Goal: Task Accomplishment & Management: Complete application form

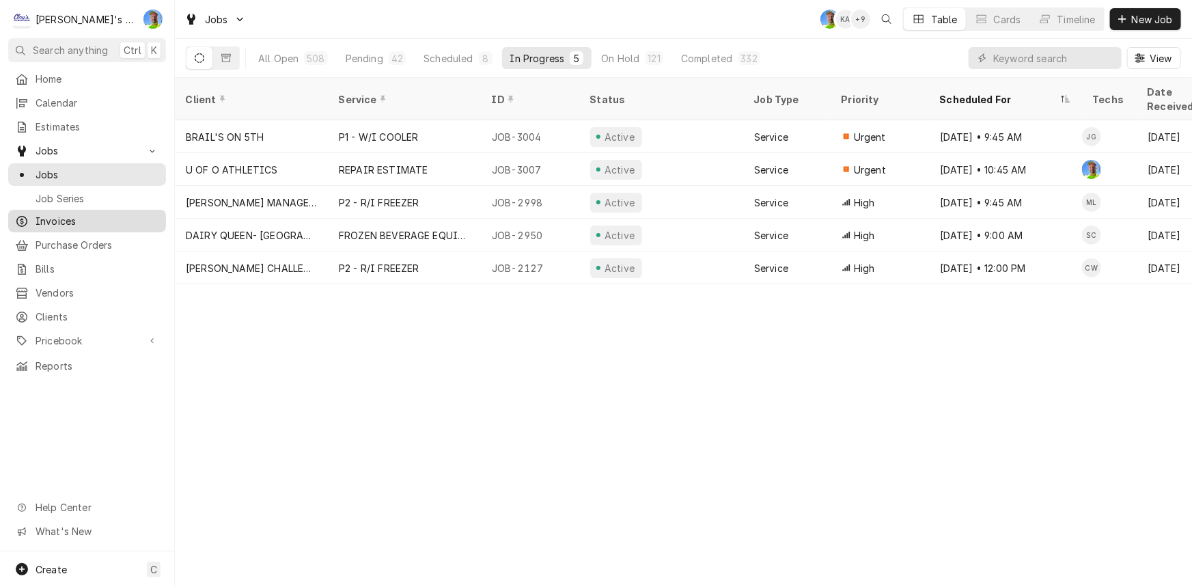
click at [96, 223] on div "Invoices" at bounding box center [87, 220] width 152 height 17
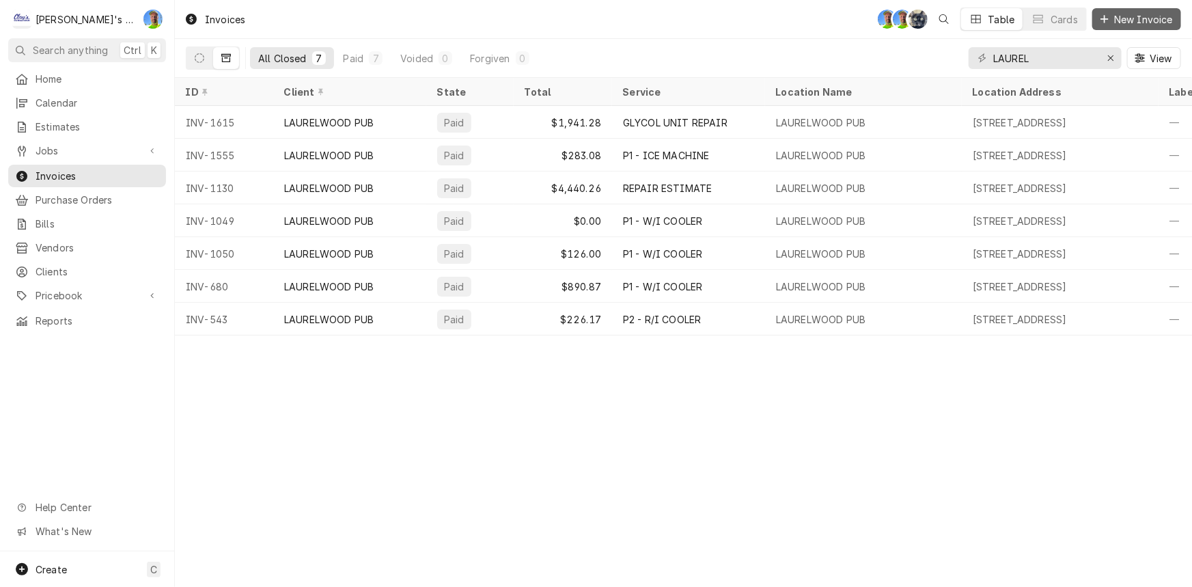
click at [1126, 18] on span "New Invoice" at bounding box center [1143, 19] width 64 height 14
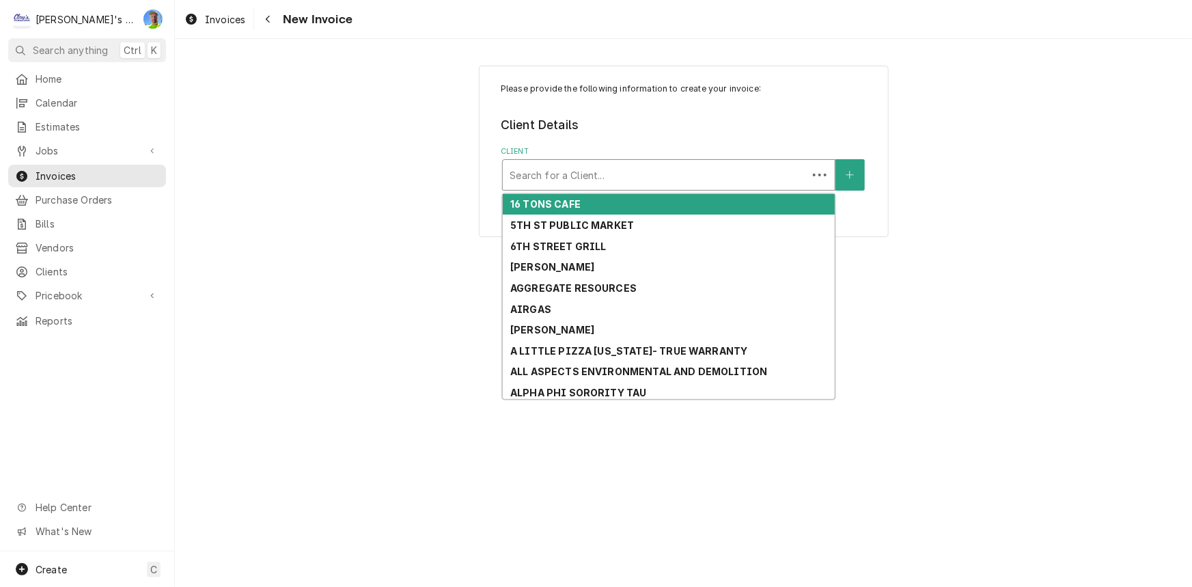
click at [658, 170] on div "Client" at bounding box center [654, 175] width 291 height 25
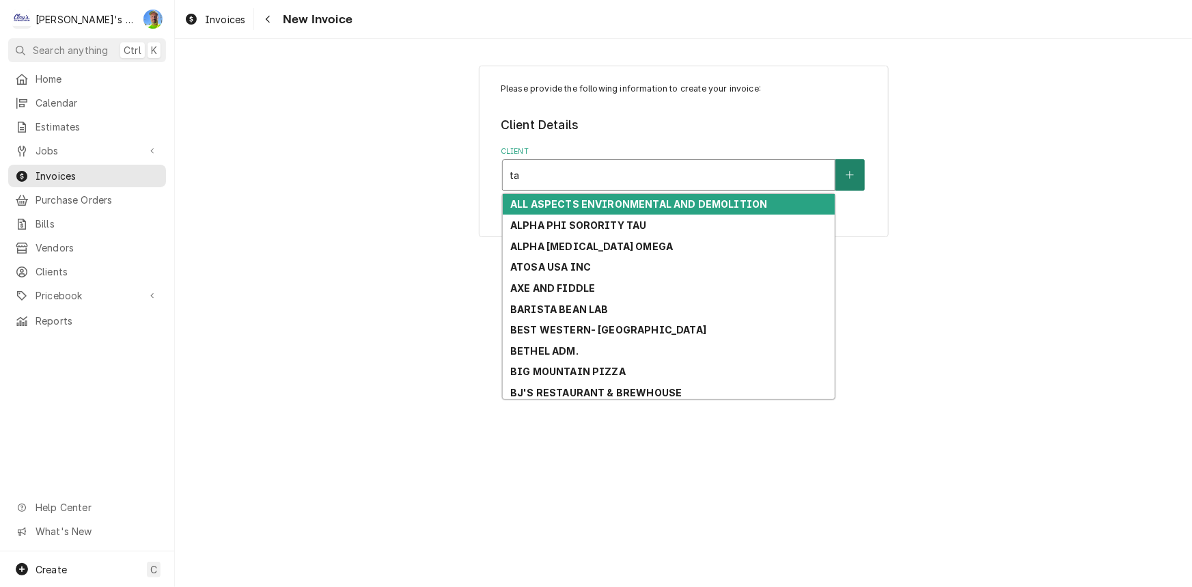
type input "tai"
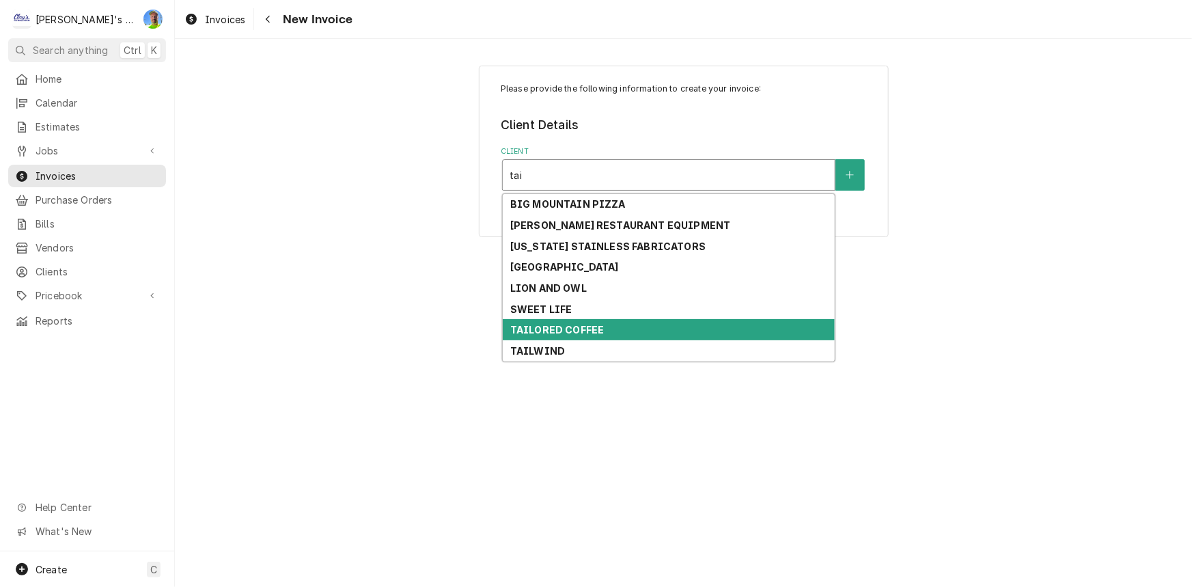
click at [649, 335] on div "TAILORED COFFEE" at bounding box center [669, 329] width 332 height 21
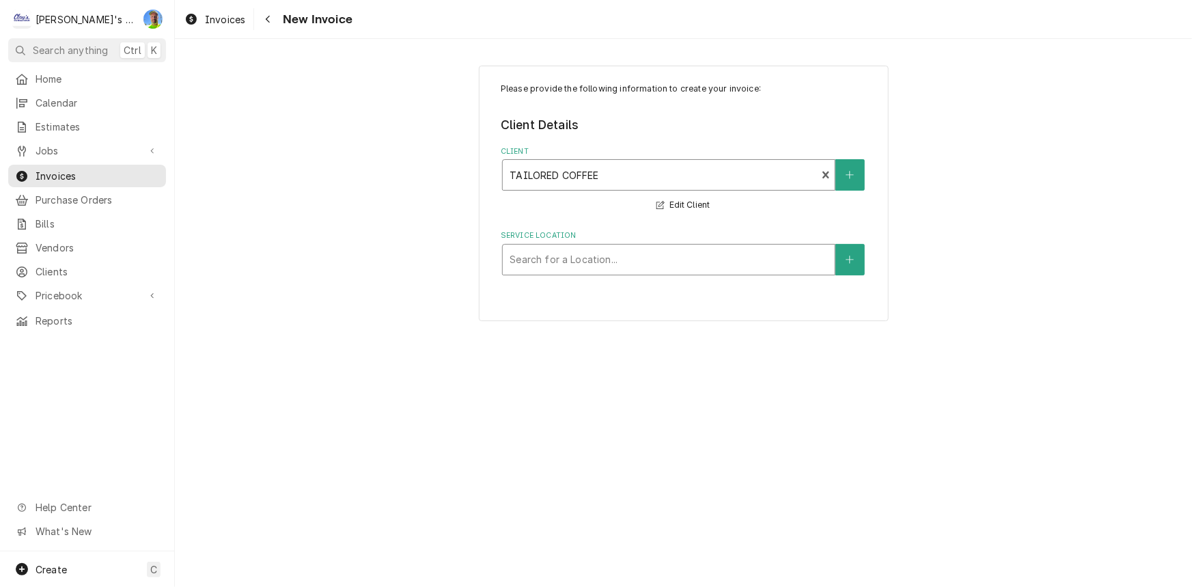
click at [629, 263] on div "Service Location" at bounding box center [668, 259] width 318 height 25
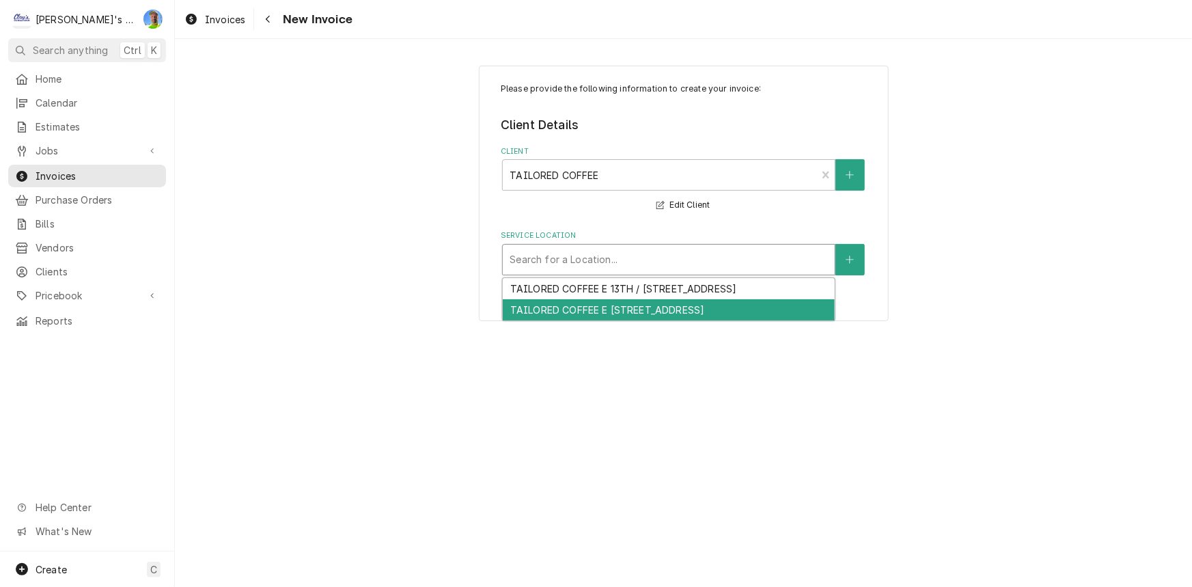
click at [704, 311] on div "TAILORED COFFEE E [STREET_ADDRESS]" at bounding box center [669, 309] width 332 height 21
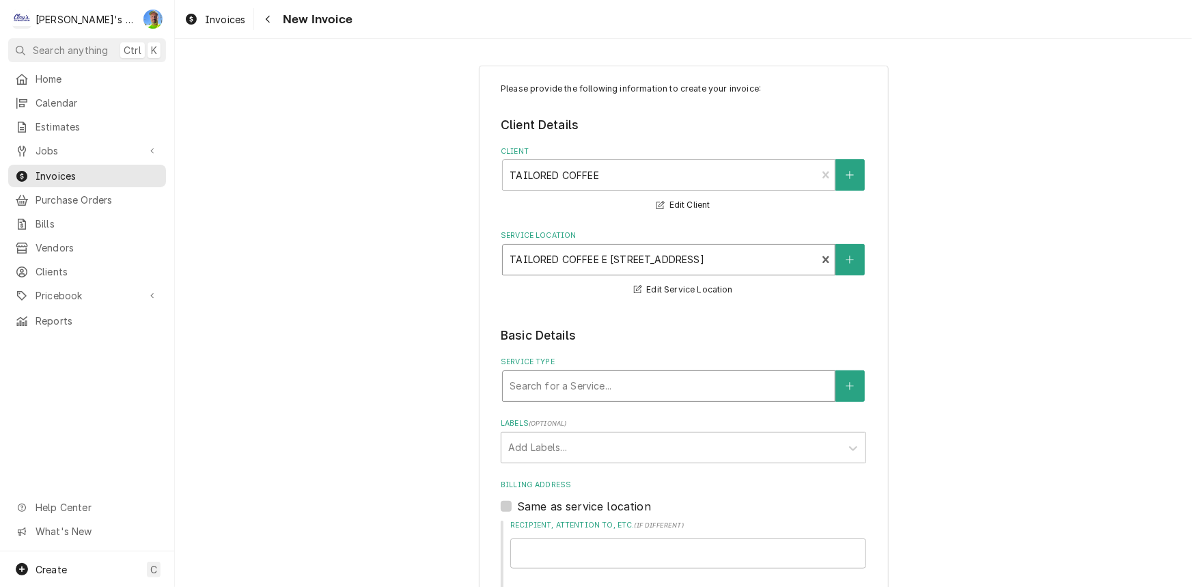
click at [637, 376] on div "Service Type" at bounding box center [668, 386] width 318 height 25
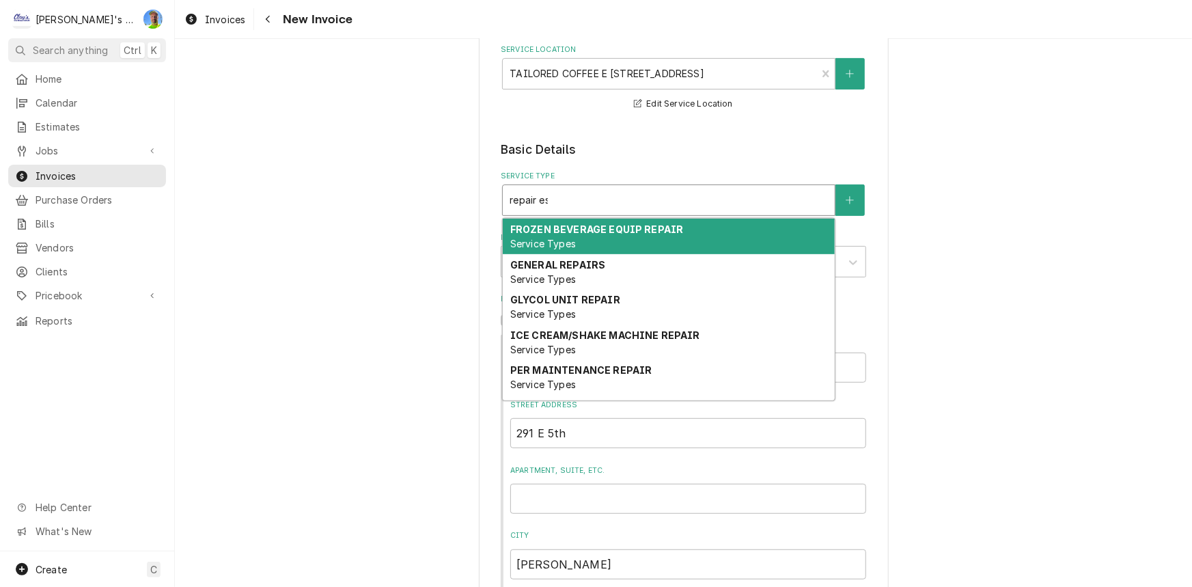
type input "repair est"
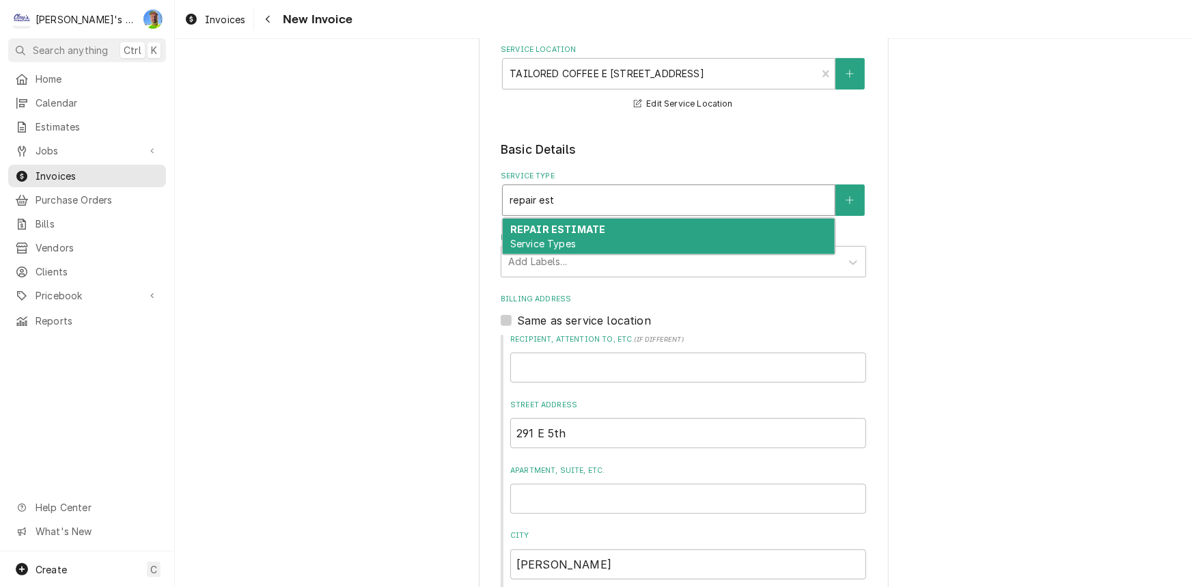
click at [619, 240] on div "REPAIR ESTIMATE Service Types" at bounding box center [669, 237] width 332 height 36
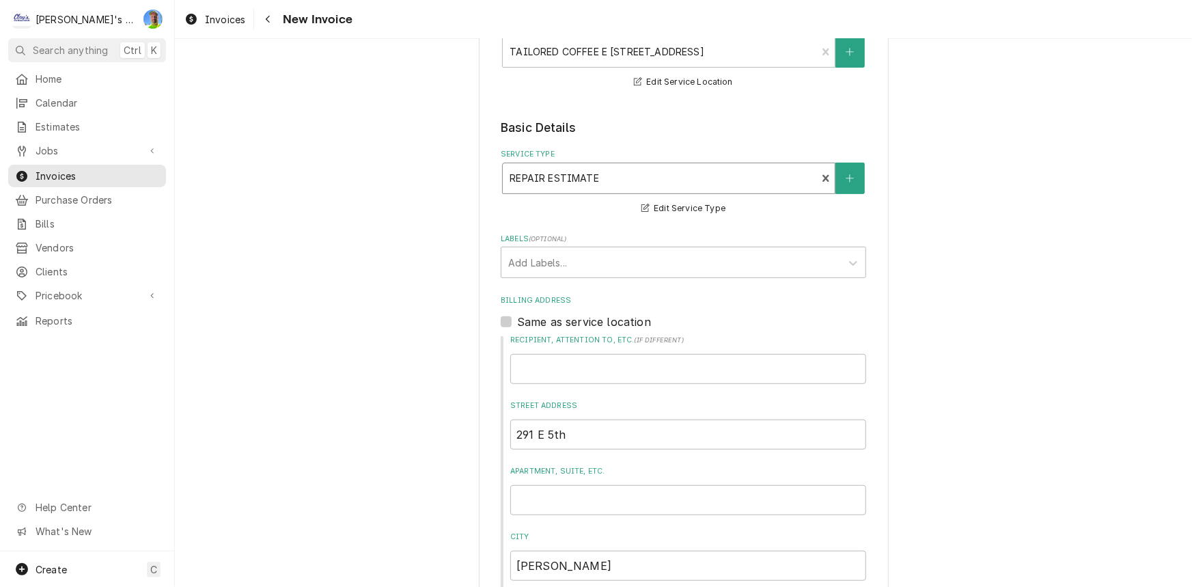
scroll to position [186, 0]
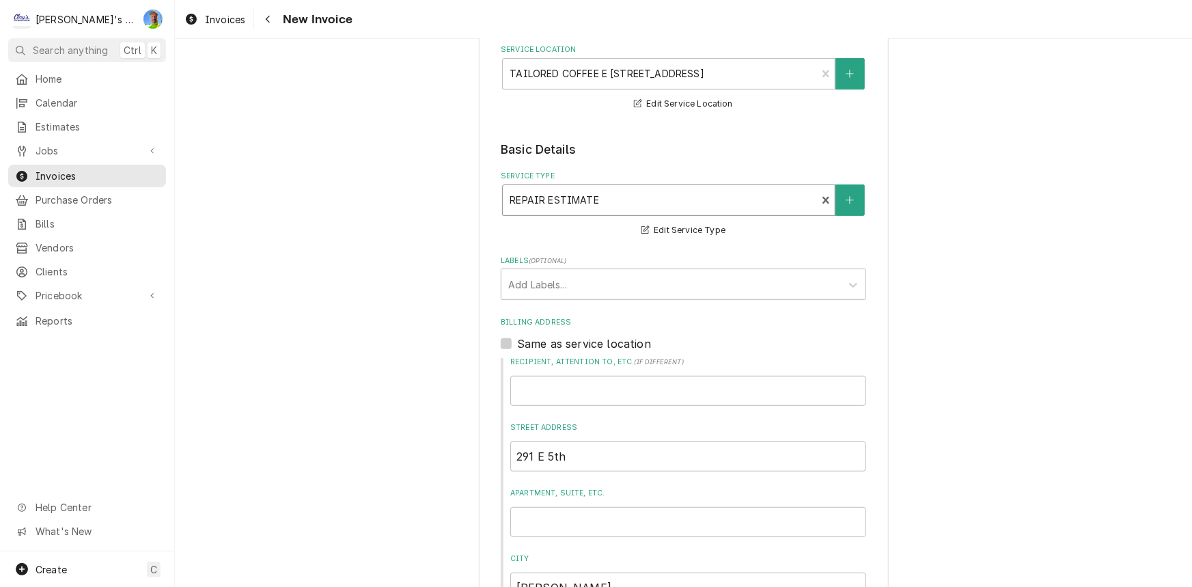
click at [533, 340] on label "Same as service location" at bounding box center [584, 343] width 134 height 16
click at [533, 340] on input "Same as service location" at bounding box center [699, 350] width 365 height 30
checkbox input "true"
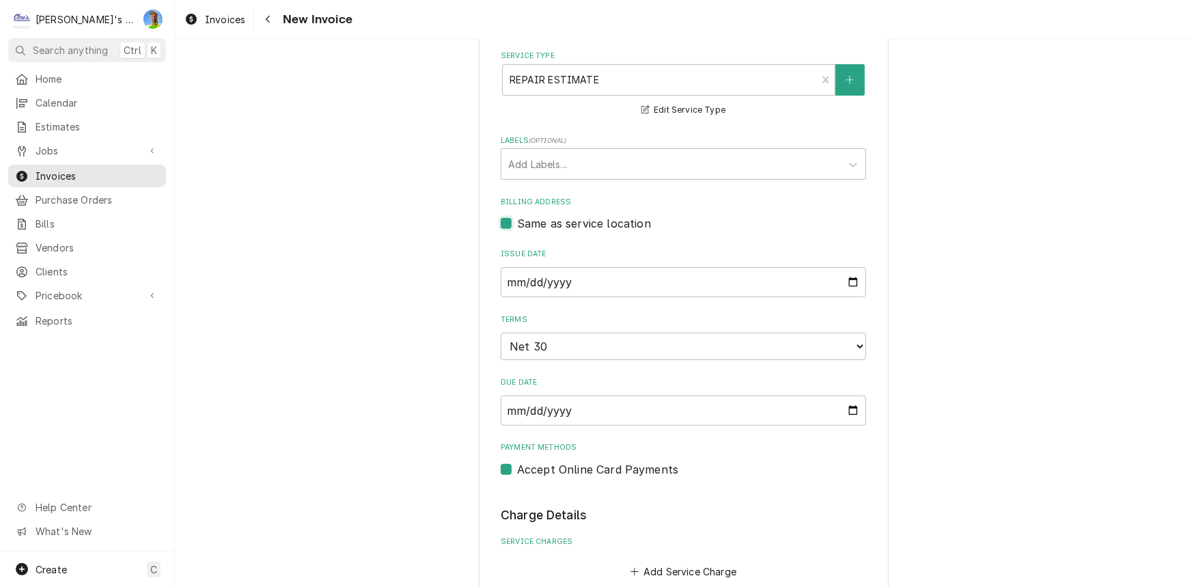
scroll to position [310, 0]
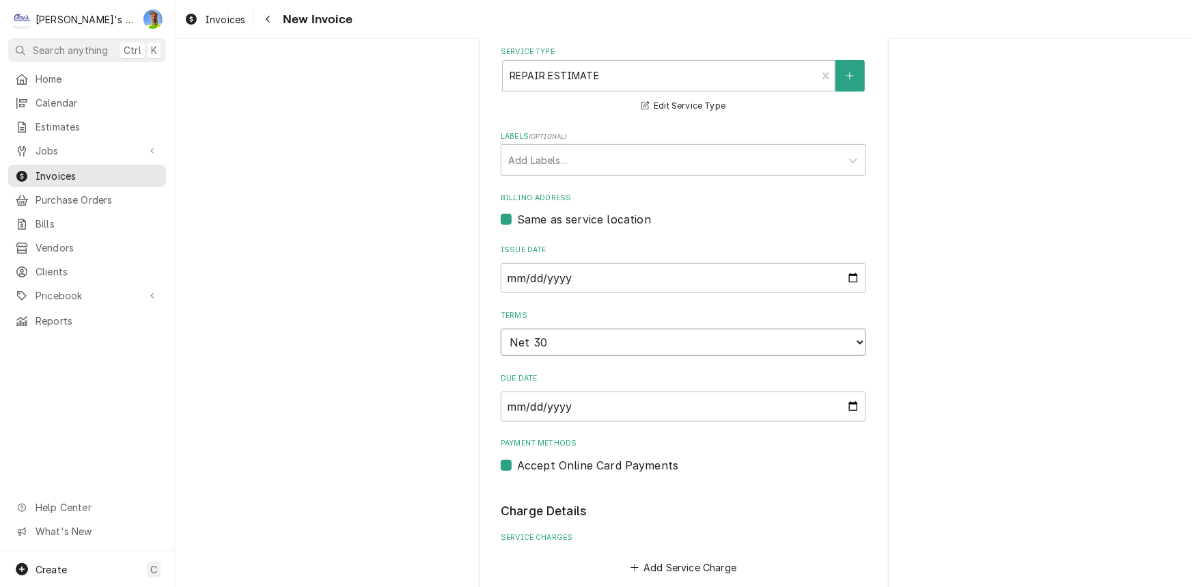
click at [604, 339] on select "Choose payment terms... Same Day Net 7 Net 14 Net 21 Net 30 Net 45 Net 60 Net 90" at bounding box center [683, 341] width 365 height 27
type textarea "x"
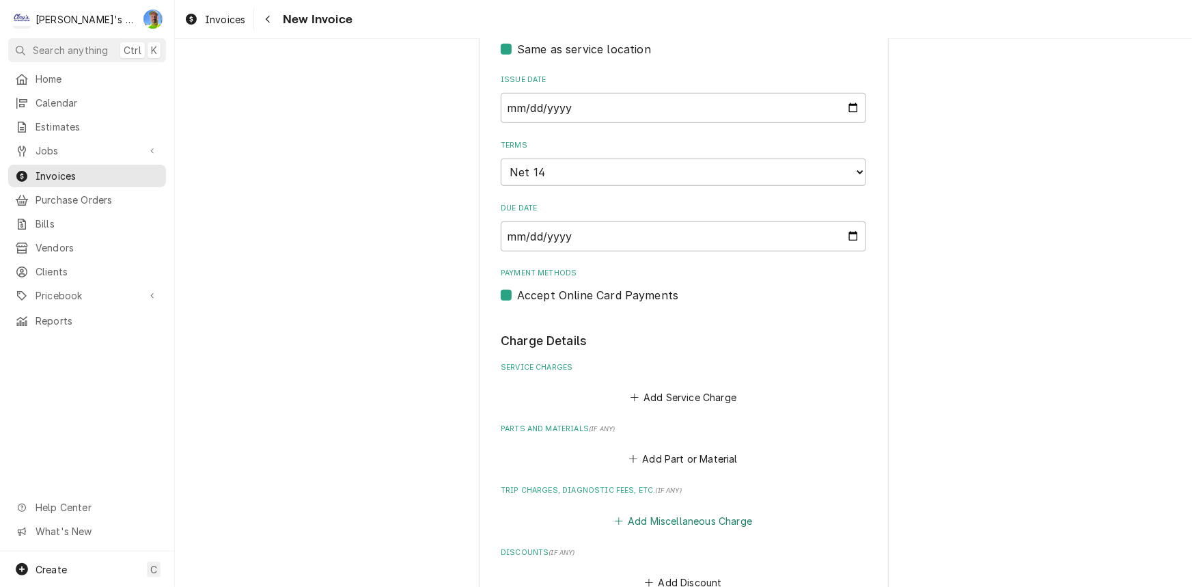
scroll to position [559, 0]
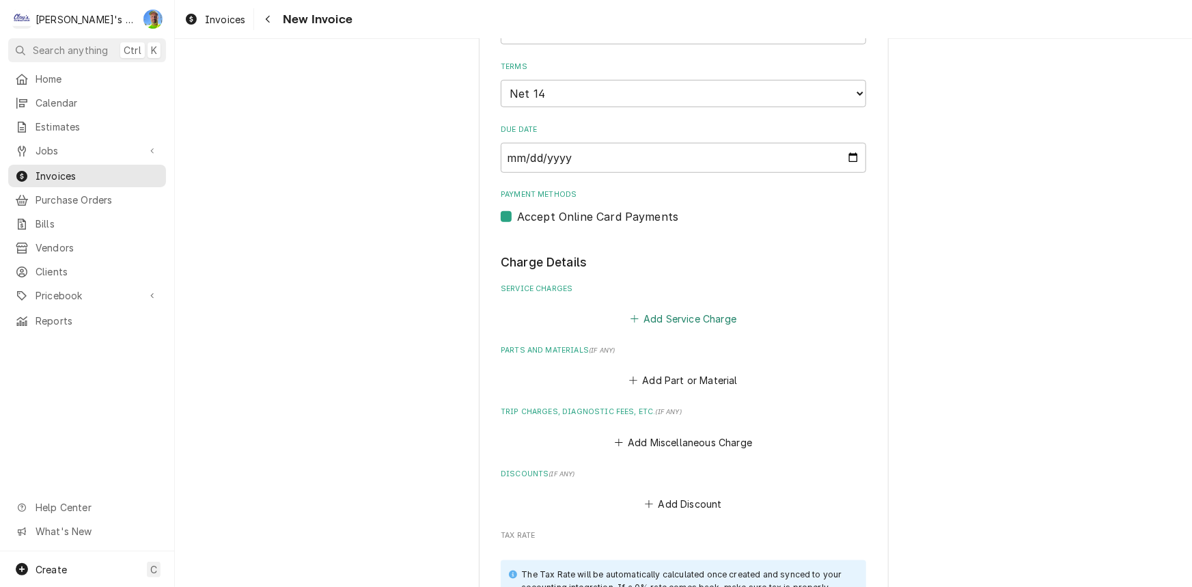
click at [710, 316] on button "Add Service Charge" at bounding box center [683, 318] width 111 height 19
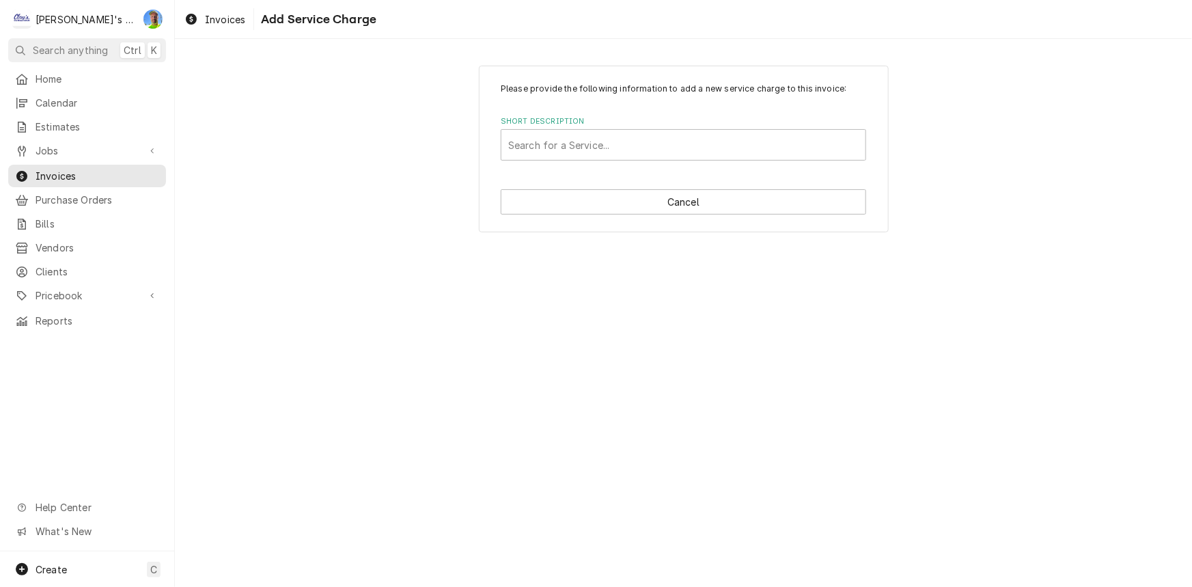
click at [708, 128] on div "Short Description Search for a Service..." at bounding box center [683, 138] width 365 height 44
click at [702, 150] on div "Short Description" at bounding box center [683, 144] width 350 height 25
type input "LABOR"
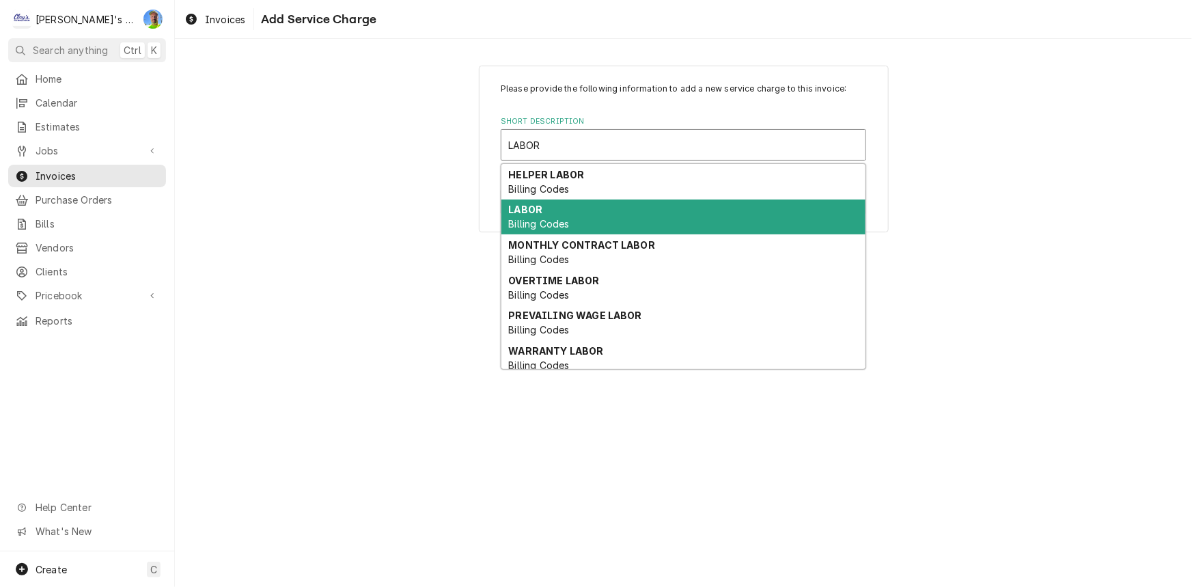
click at [674, 219] on div "LABOR Billing Codes" at bounding box center [683, 217] width 364 height 36
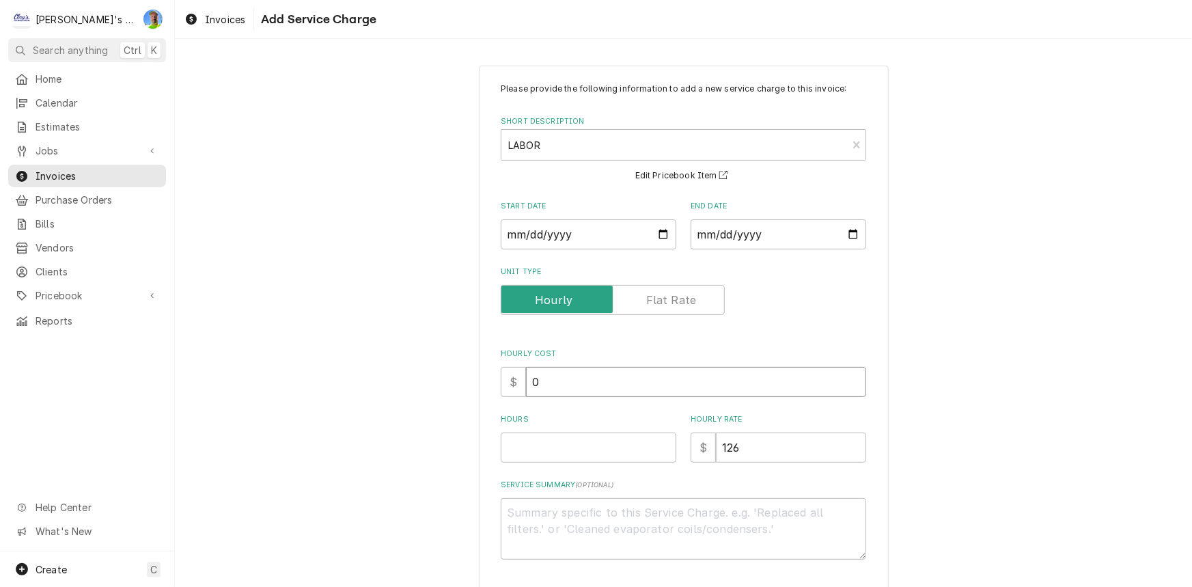
click at [607, 384] on input "0" at bounding box center [696, 382] width 340 height 30
drag, startPoint x: 607, startPoint y: 384, endPoint x: 496, endPoint y: 392, distance: 110.9
click at [501, 392] on div "$ 0" at bounding box center [683, 382] width 365 height 30
type textarea "x"
type input "4"
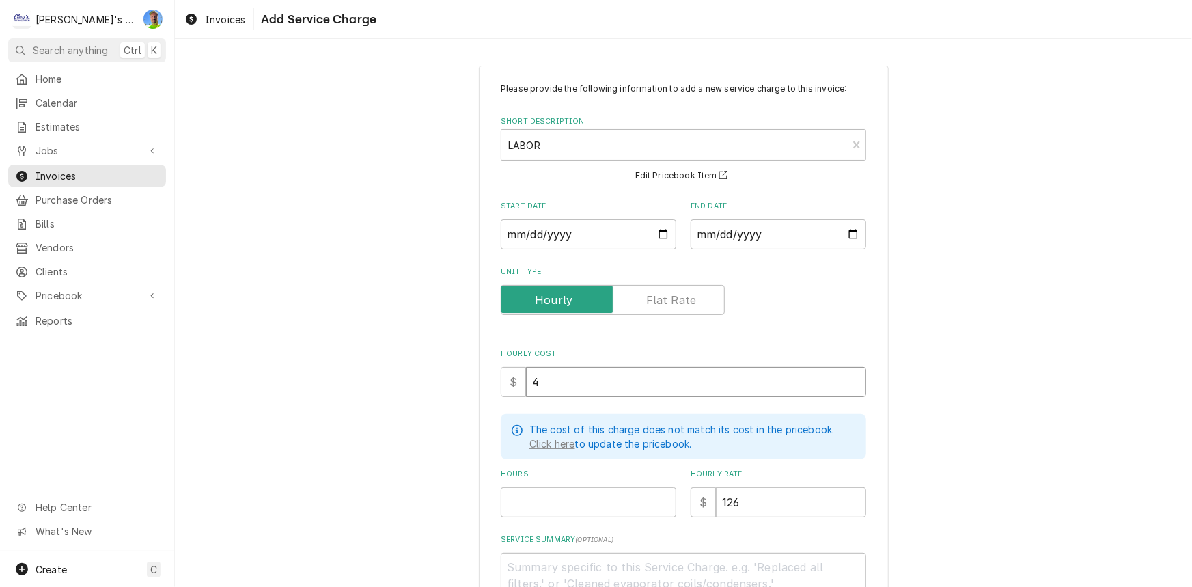
type textarea "x"
type input "40"
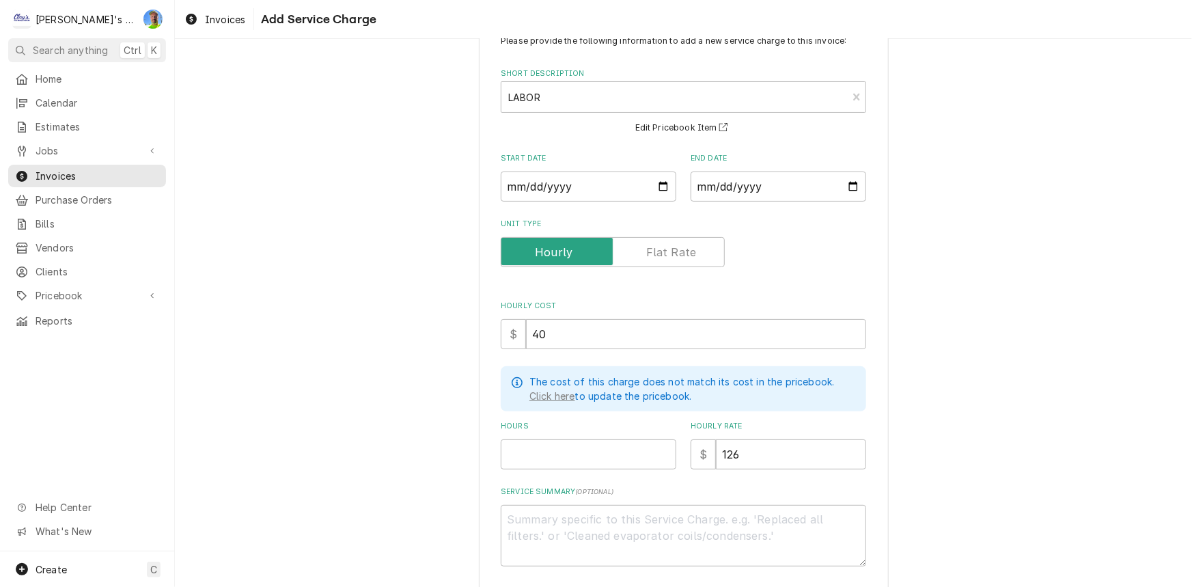
scroll to position [61, 0]
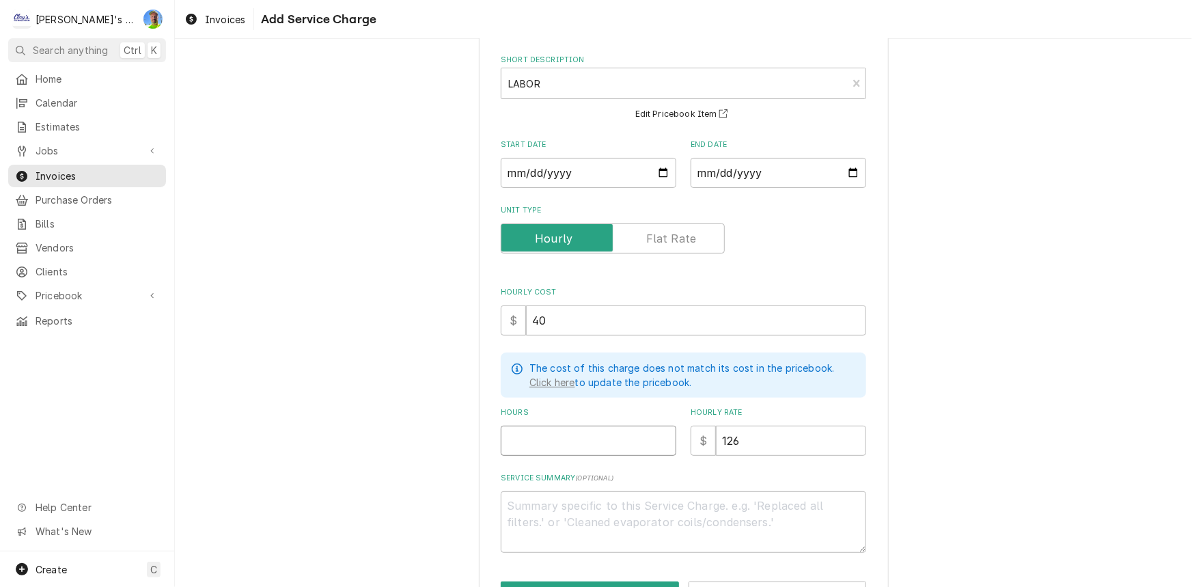
click at [591, 426] on input "Hours" at bounding box center [589, 440] width 176 height 30
type textarea "x"
type input "1"
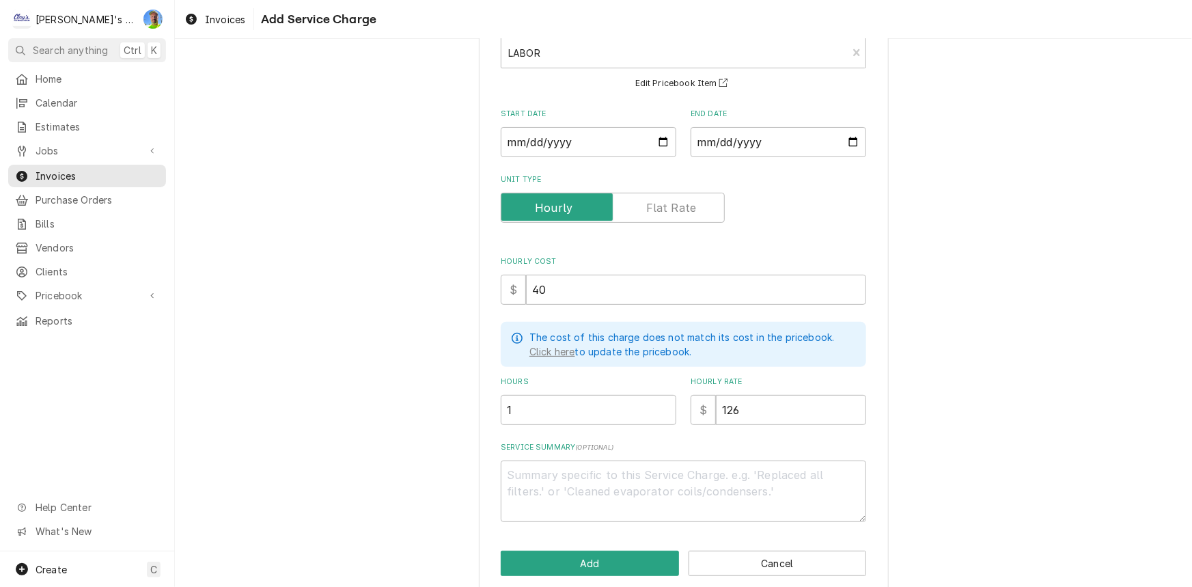
scroll to position [109, 0]
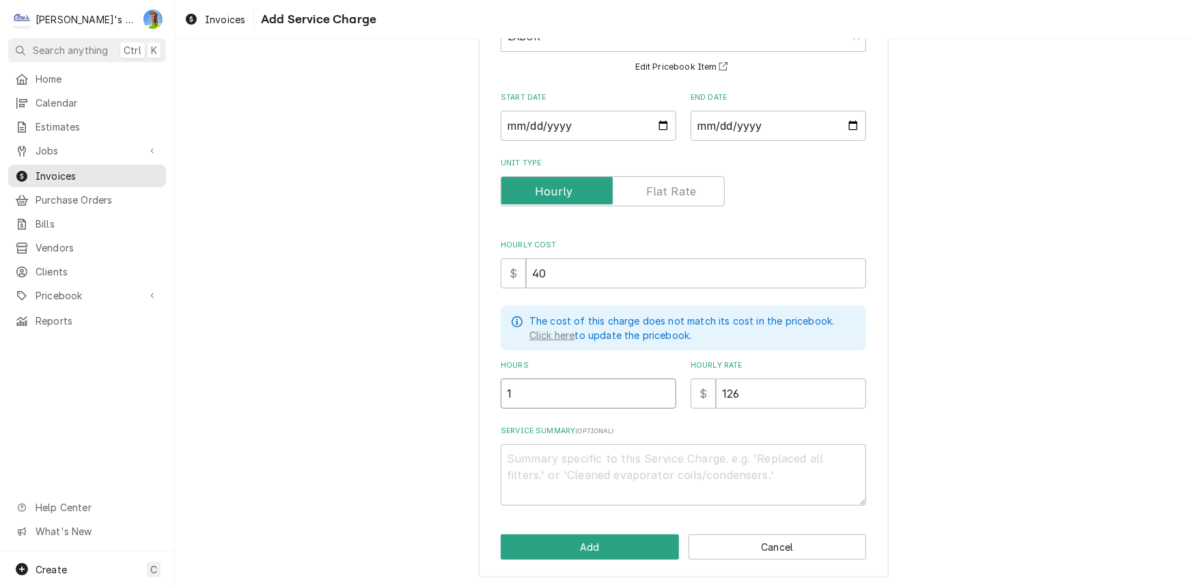
click at [579, 403] on input "1" at bounding box center [589, 393] width 176 height 30
type textarea "x"
type input "5"
click at [575, 267] on input "40" at bounding box center [696, 273] width 340 height 30
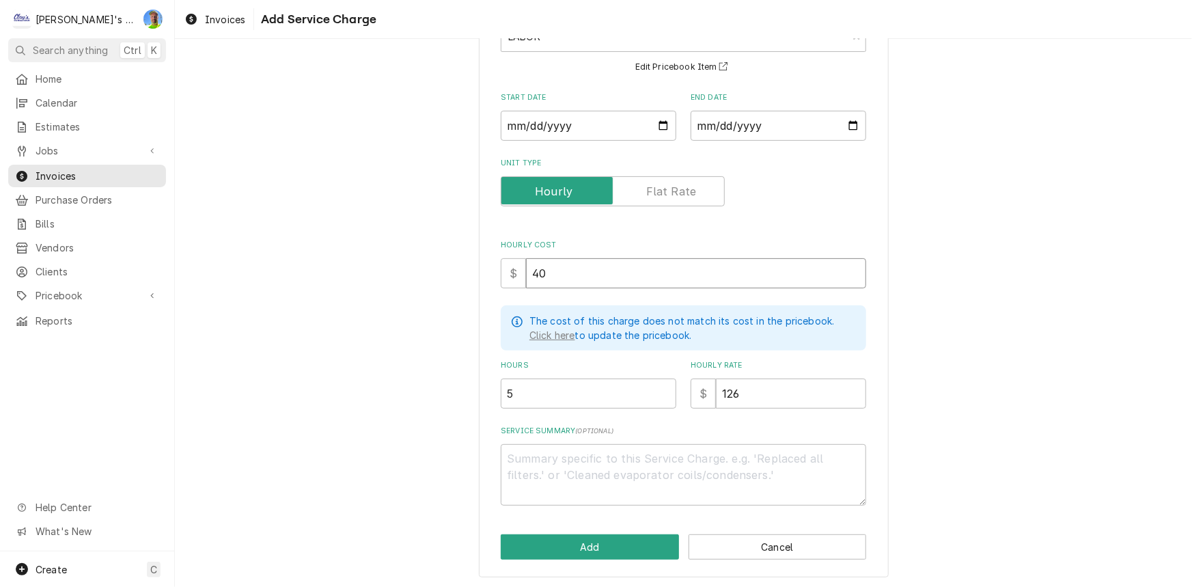
type textarea "x"
type input "4"
type textarea "x"
type input "45"
click at [618, 555] on button "Add" at bounding box center [590, 546] width 178 height 25
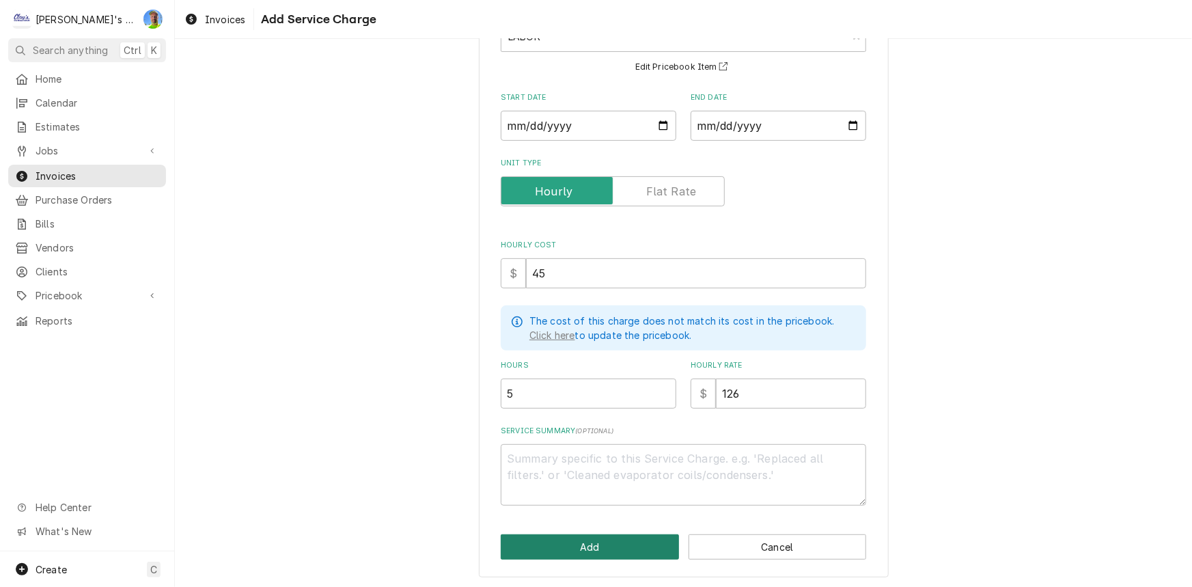
type textarea "x"
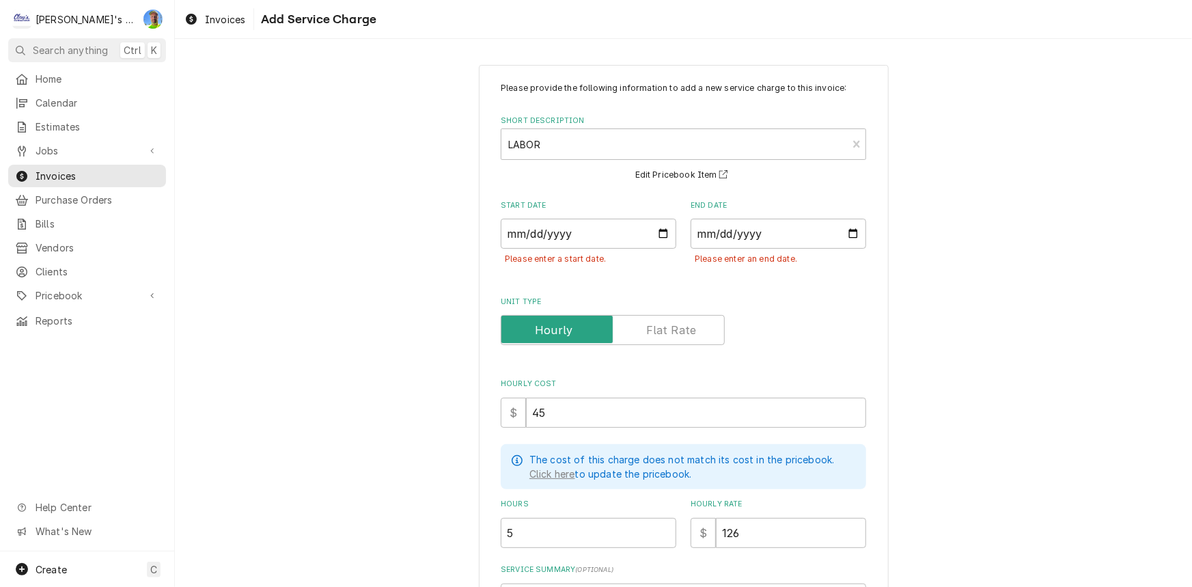
scroll to position [0, 0]
click at [593, 237] on input "Start Date" at bounding box center [589, 234] width 176 height 30
click at [671, 327] on label "Unit Type" at bounding box center [613, 331] width 224 height 30
click at [671, 327] on input "Unit Type" at bounding box center [613, 331] width 212 height 30
checkbox input "true"
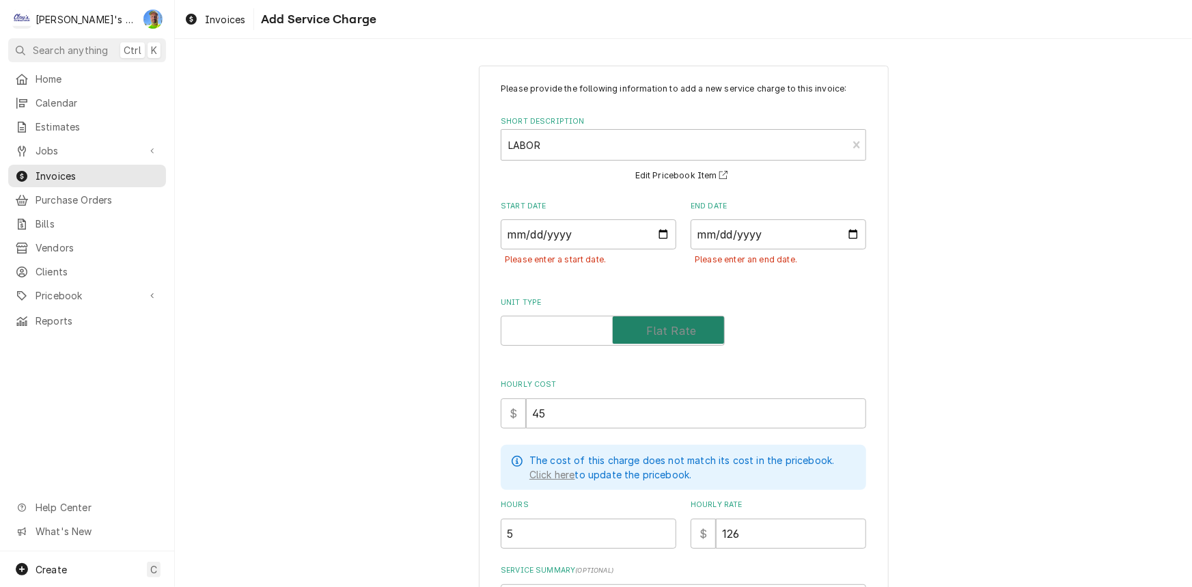
type textarea "x"
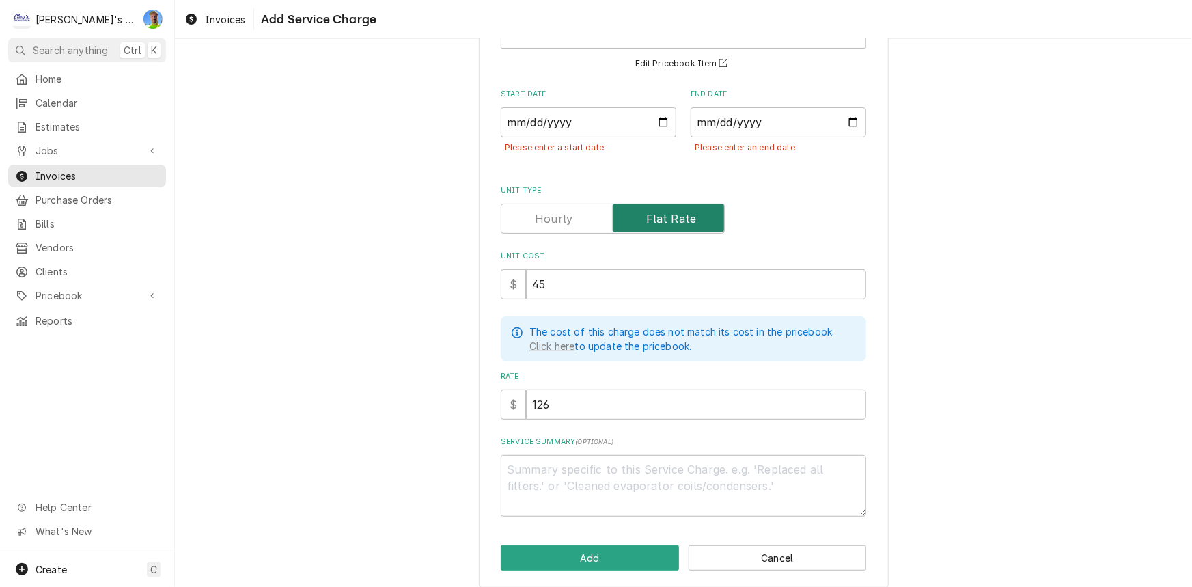
scroll to position [123, 0]
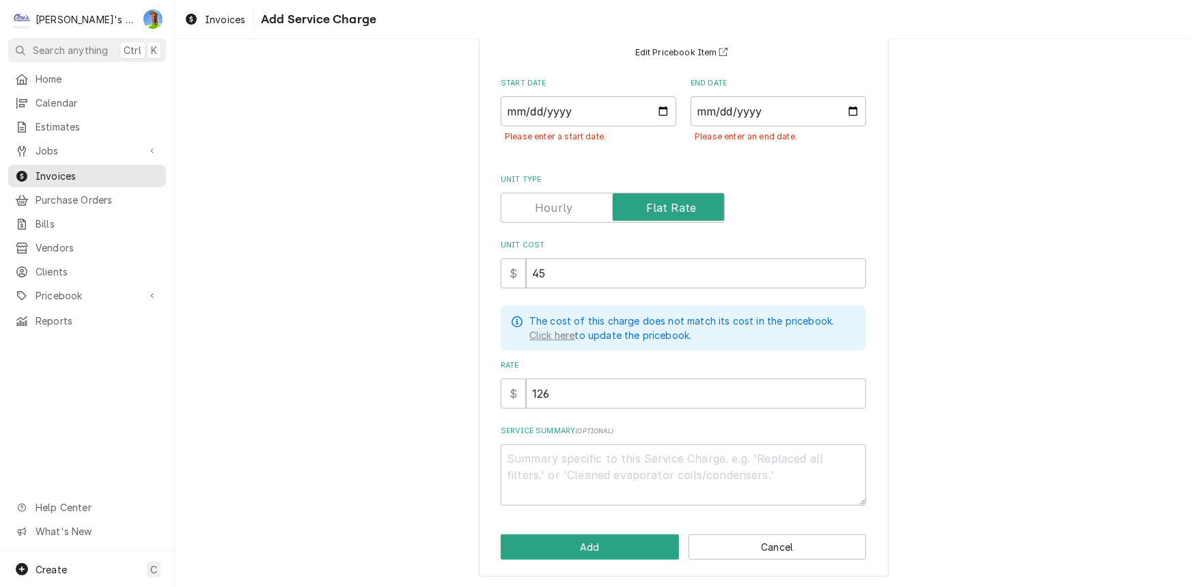
click at [553, 206] on label "Unit Type" at bounding box center [613, 208] width 224 height 30
click at [553, 206] on input "Unit Type" at bounding box center [613, 208] width 212 height 30
checkbox input "false"
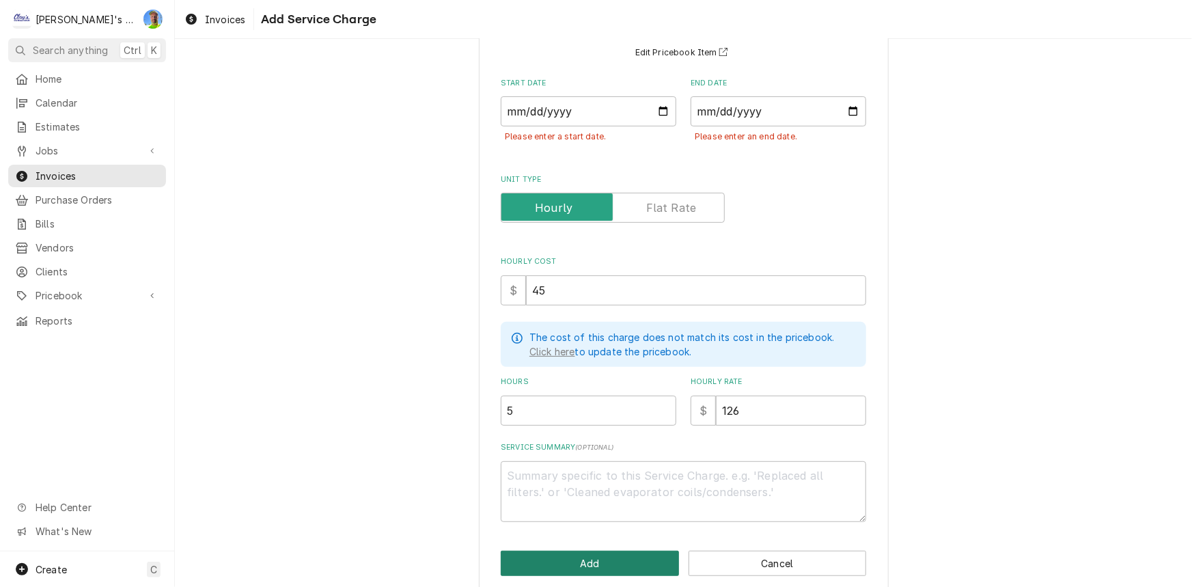
click at [576, 568] on button "Add" at bounding box center [590, 562] width 178 height 25
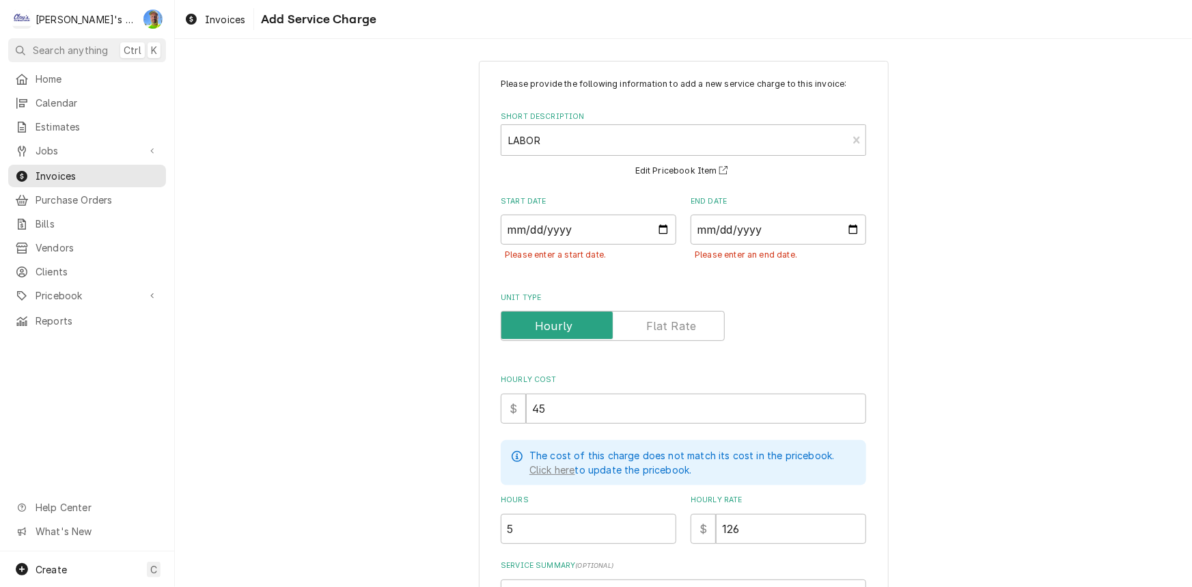
scroll to position [0, 0]
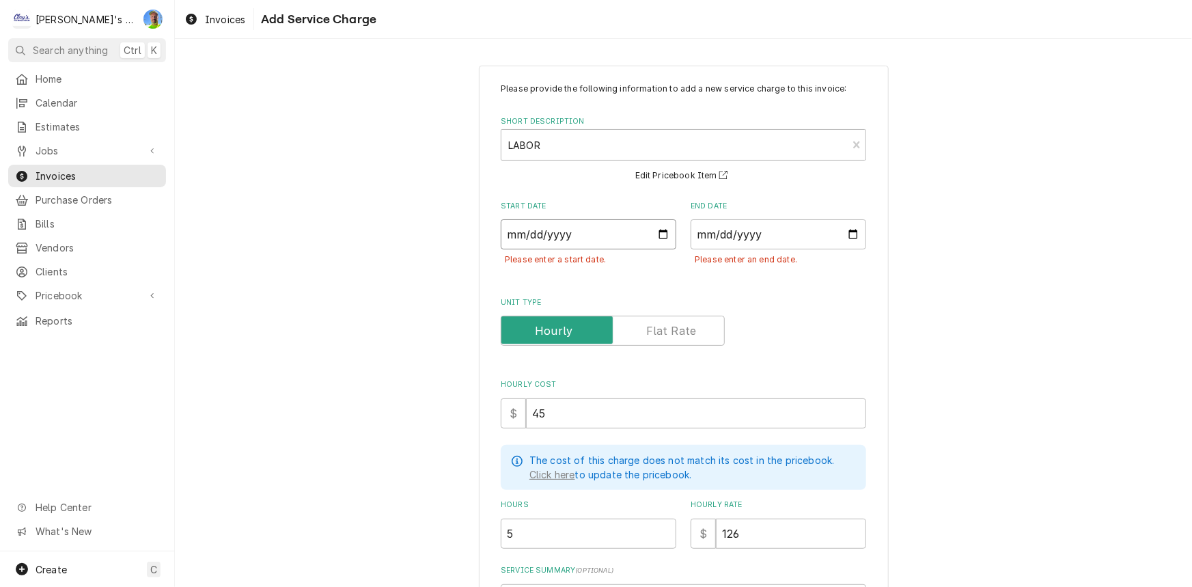
click at [661, 230] on input "Start Date" at bounding box center [589, 234] width 176 height 30
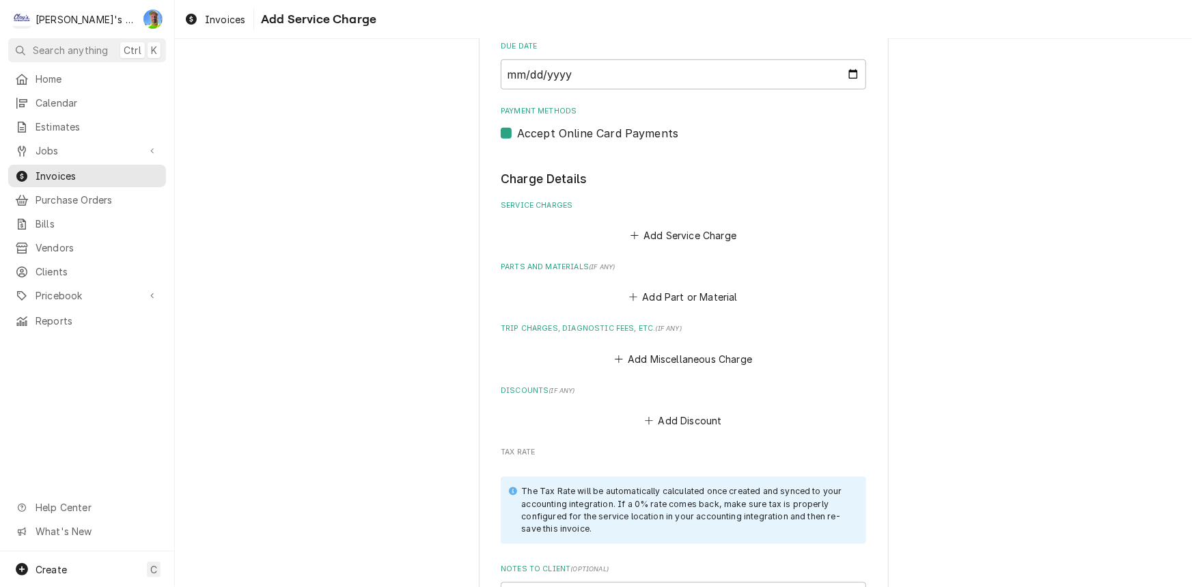
scroll to position [621, 0]
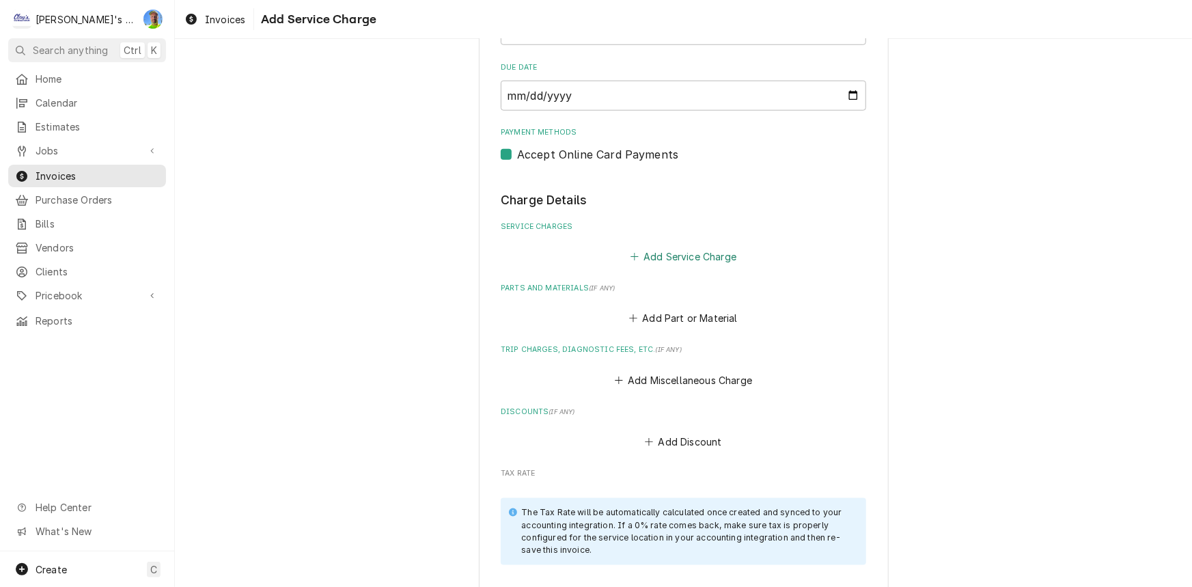
click at [673, 257] on button "Add Service Charge" at bounding box center [683, 256] width 111 height 19
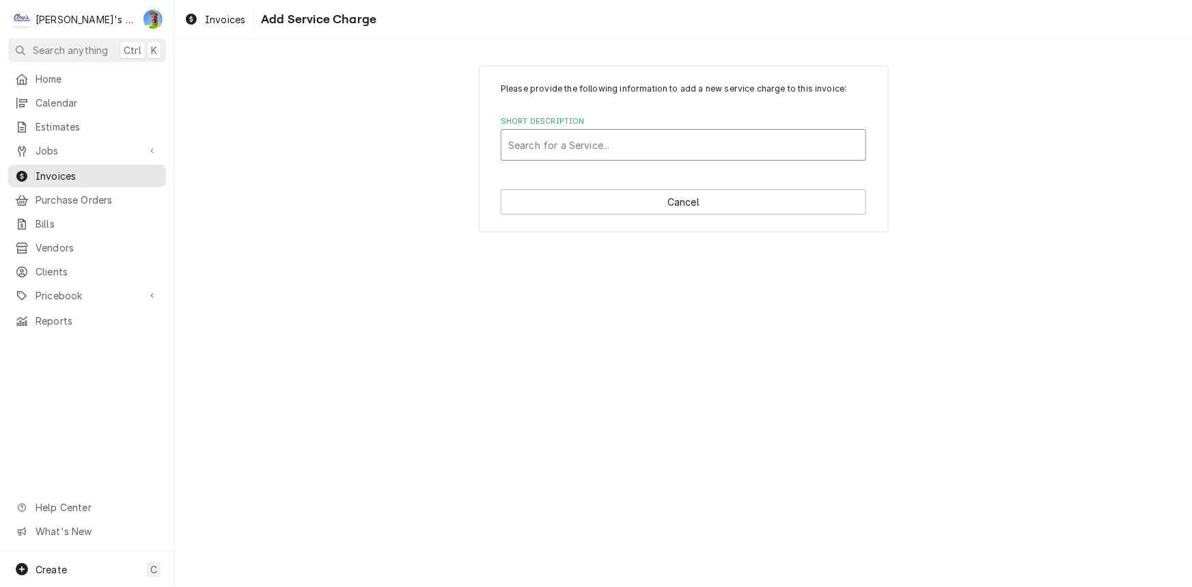
click at [655, 141] on div "Short Description" at bounding box center [683, 144] width 350 height 25
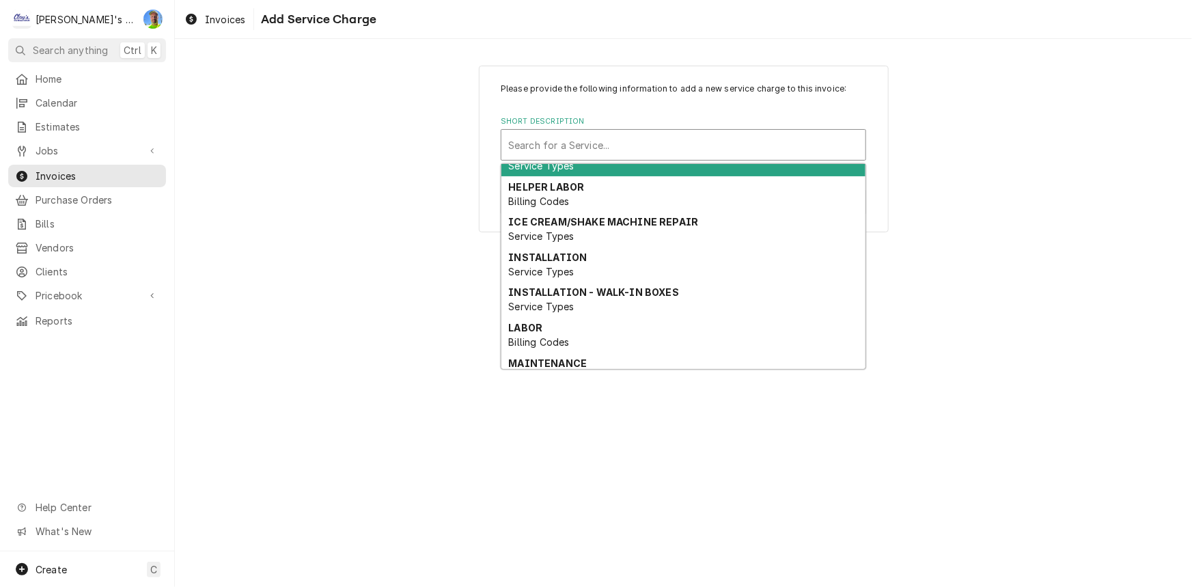
scroll to position [124, 0]
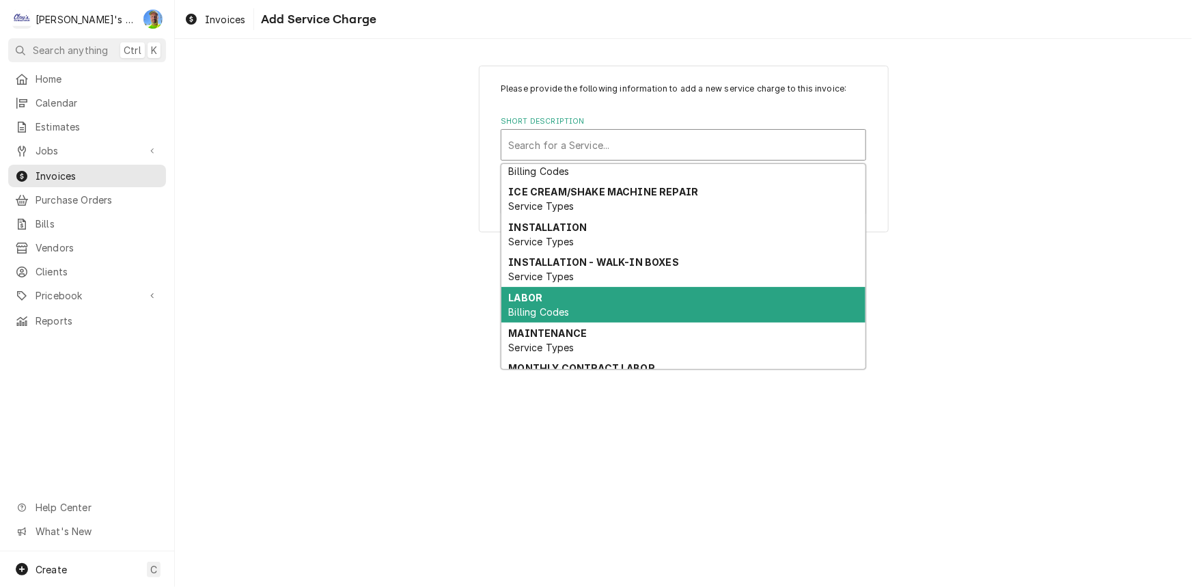
click at [652, 298] on div "LABOR Billing Codes" at bounding box center [683, 305] width 364 height 36
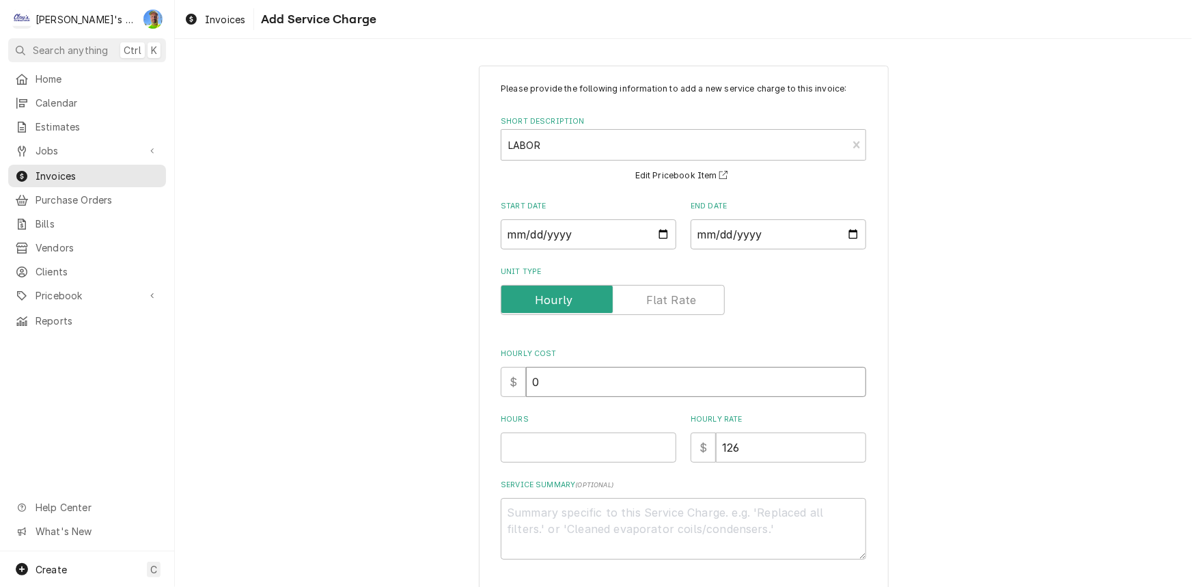
drag, startPoint x: 551, startPoint y: 384, endPoint x: 510, endPoint y: 385, distance: 41.0
click at [510, 385] on div "$ 0" at bounding box center [683, 382] width 365 height 30
drag, startPoint x: 539, startPoint y: 425, endPoint x: 539, endPoint y: 437, distance: 11.6
click at [539, 427] on div "Hours" at bounding box center [589, 438] width 176 height 48
click at [539, 437] on input "Hours" at bounding box center [589, 447] width 176 height 30
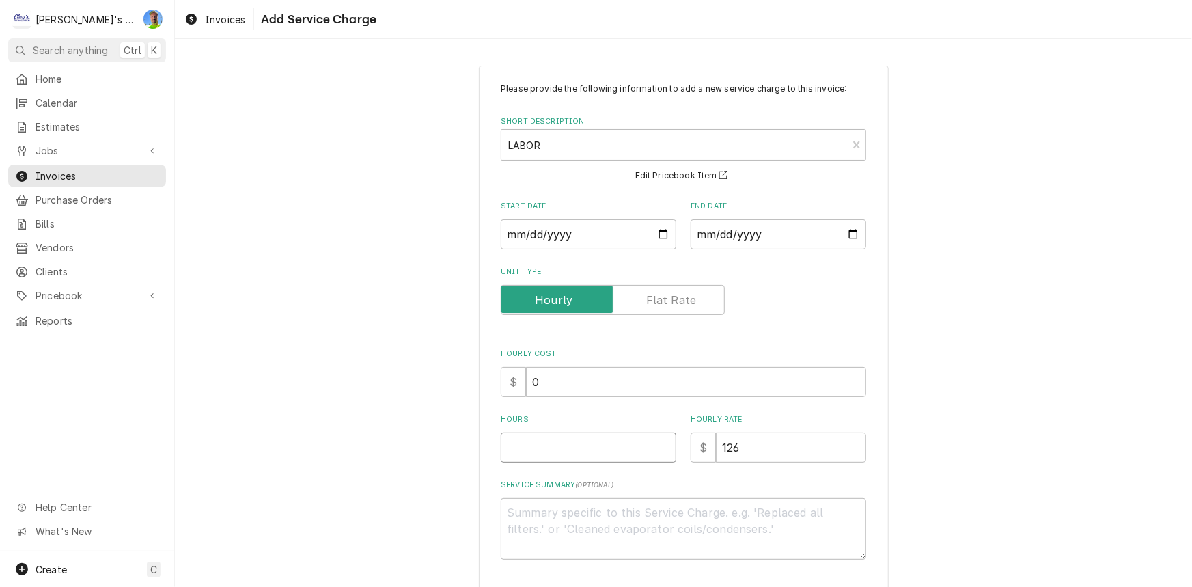
type textarea "x"
type input "5"
click at [565, 376] on input "0" at bounding box center [696, 382] width 340 height 30
click at [565, 378] on input "0" at bounding box center [696, 382] width 340 height 30
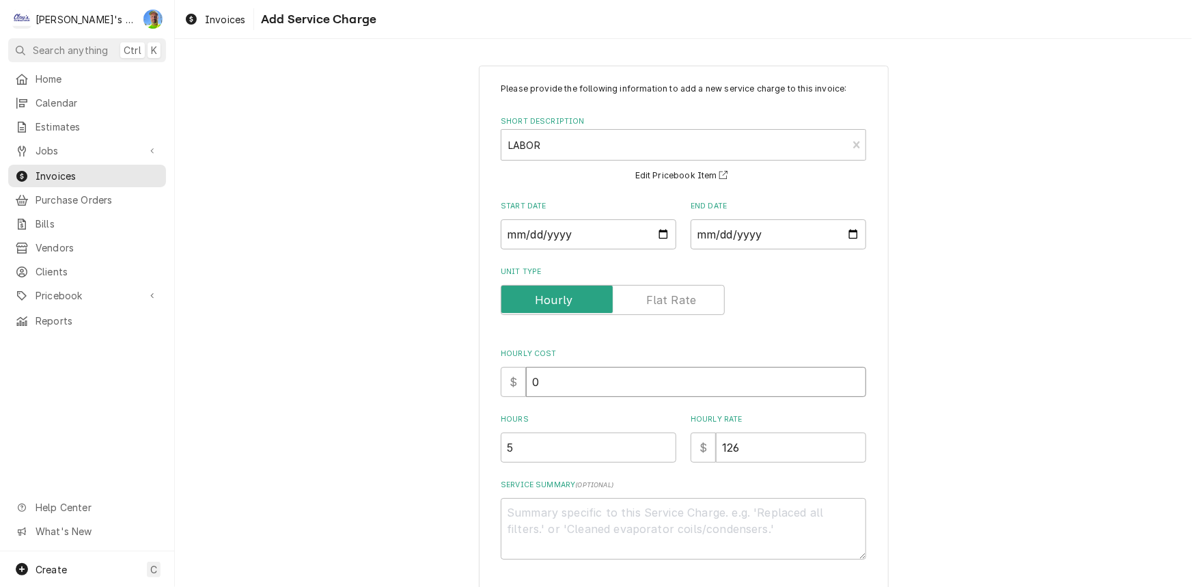
type textarea "x"
type input "4"
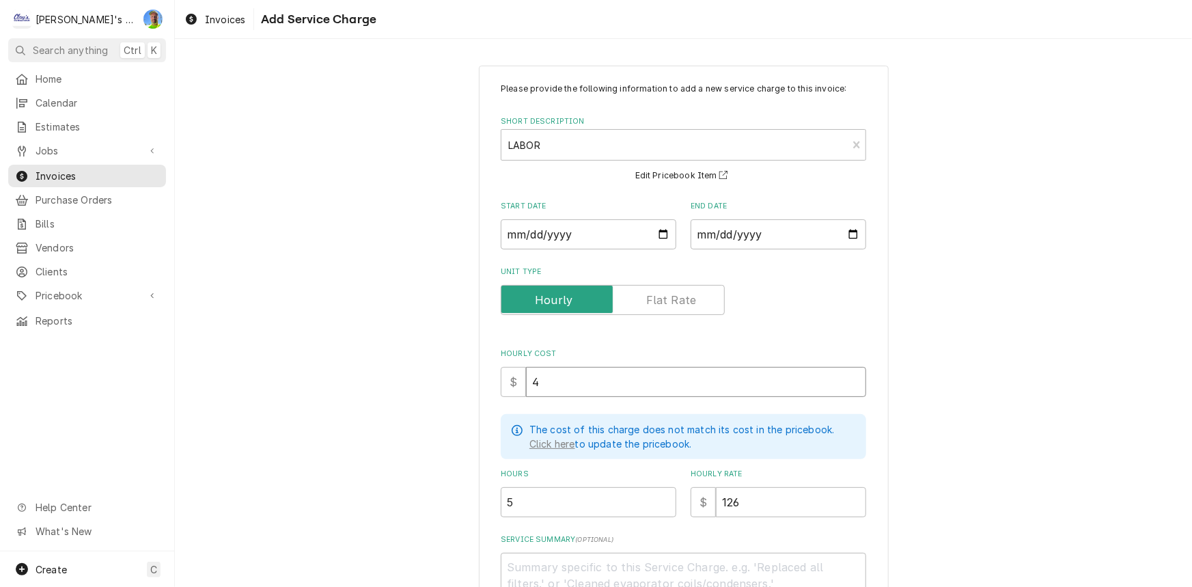
type textarea "x"
type input "45"
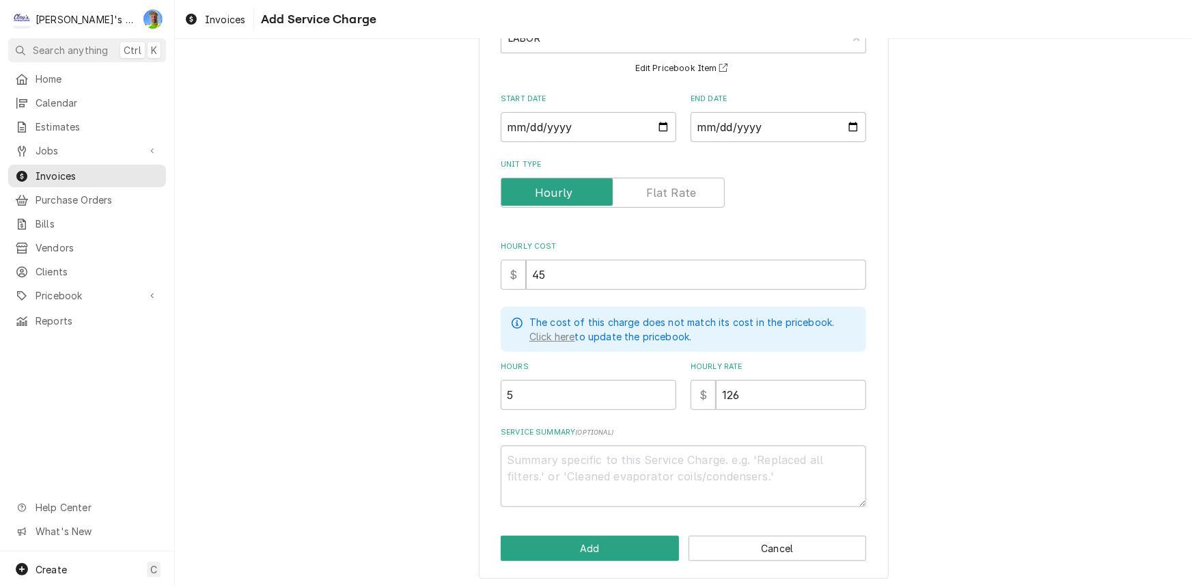
scroll to position [109, 0]
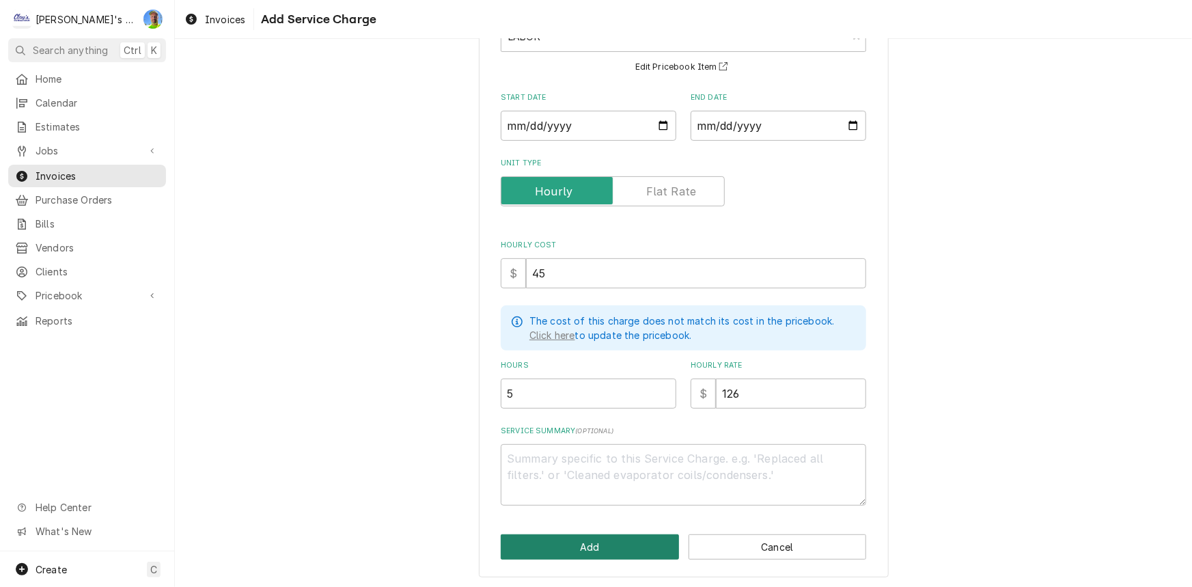
click at [581, 535] on button "Add" at bounding box center [590, 546] width 178 height 25
type textarea "x"
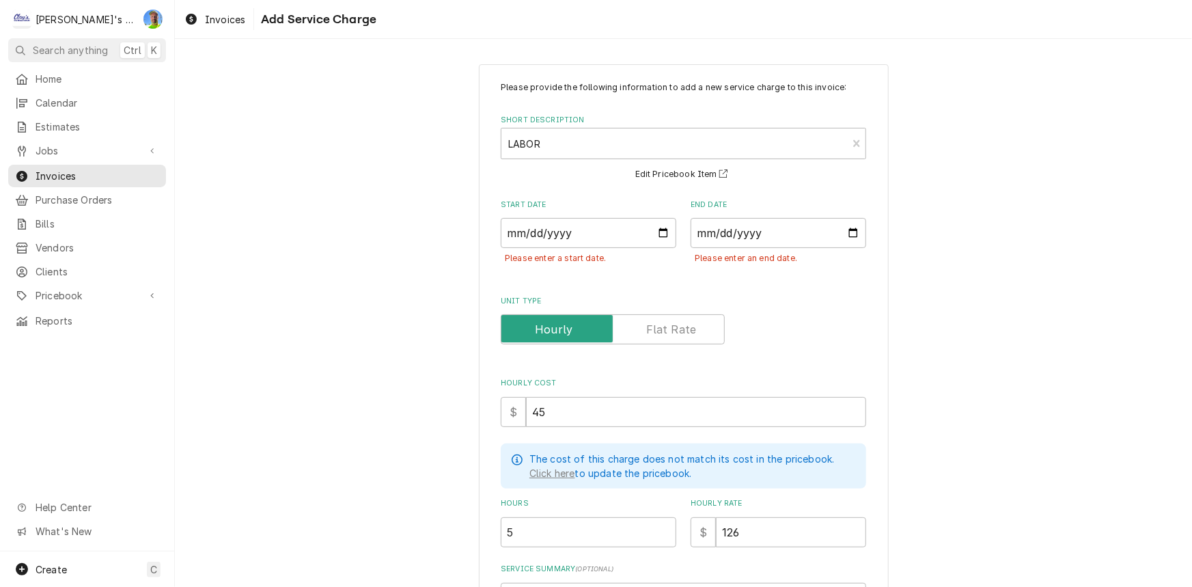
scroll to position [0, 0]
click at [110, 176] on span "Invoices" at bounding box center [98, 176] width 124 height 14
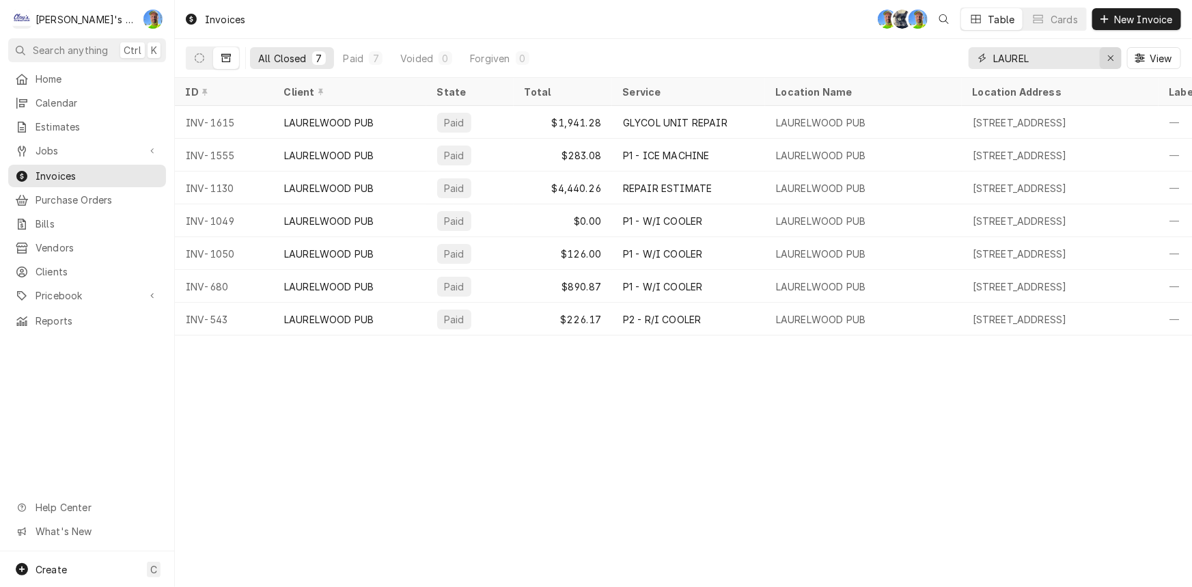
click at [1113, 55] on icon "Erase input" at bounding box center [1111, 58] width 8 height 10
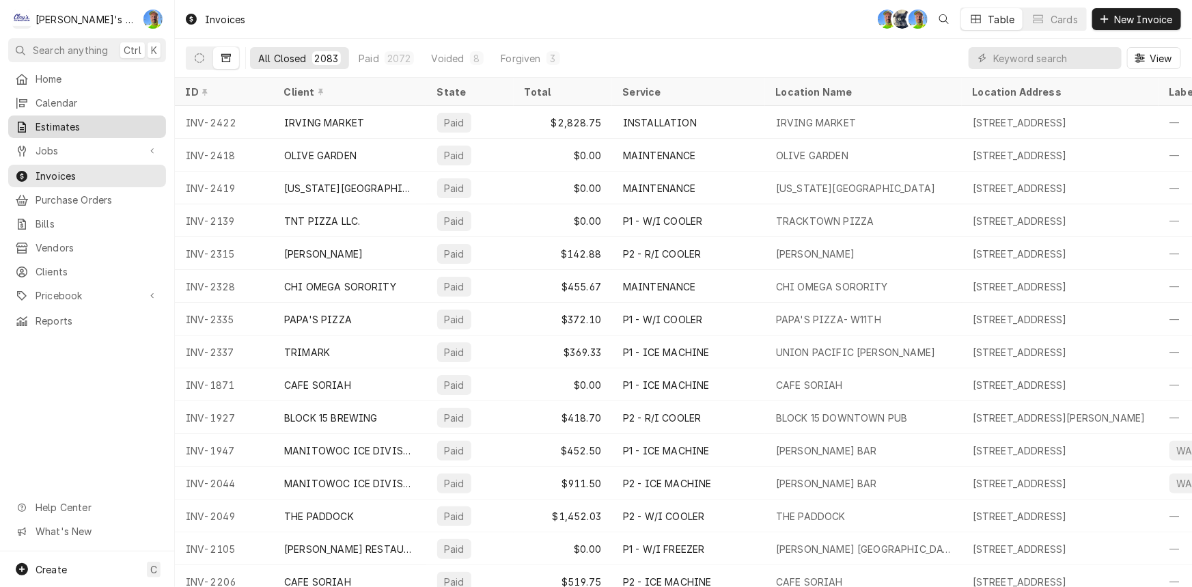
click at [106, 123] on span "Estimates" at bounding box center [98, 127] width 124 height 14
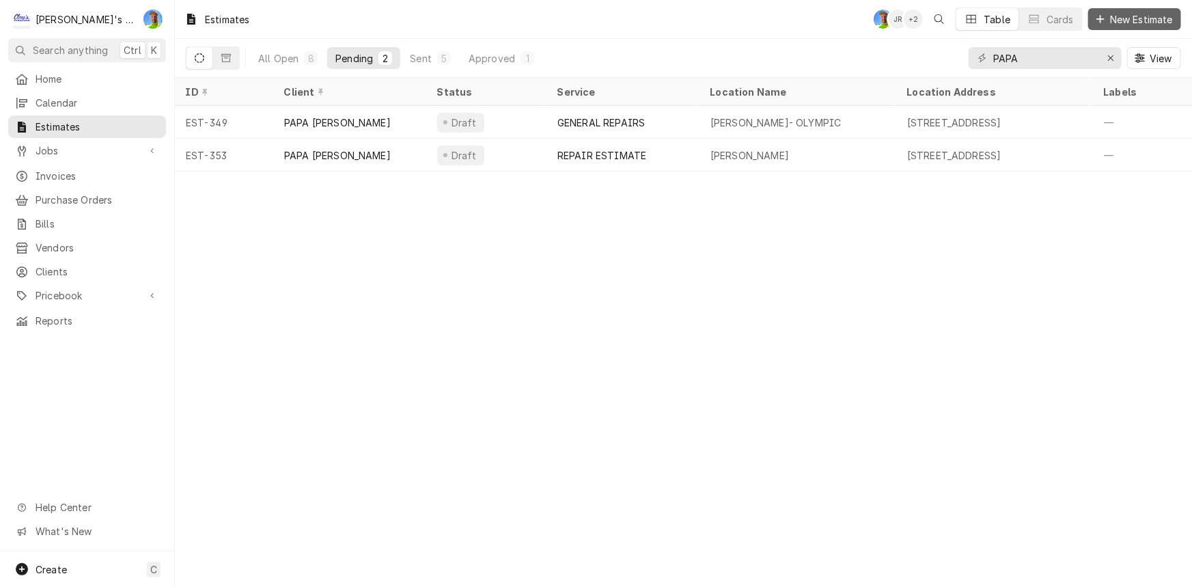
click at [1124, 24] on span "New Estimate" at bounding box center [1141, 19] width 68 height 14
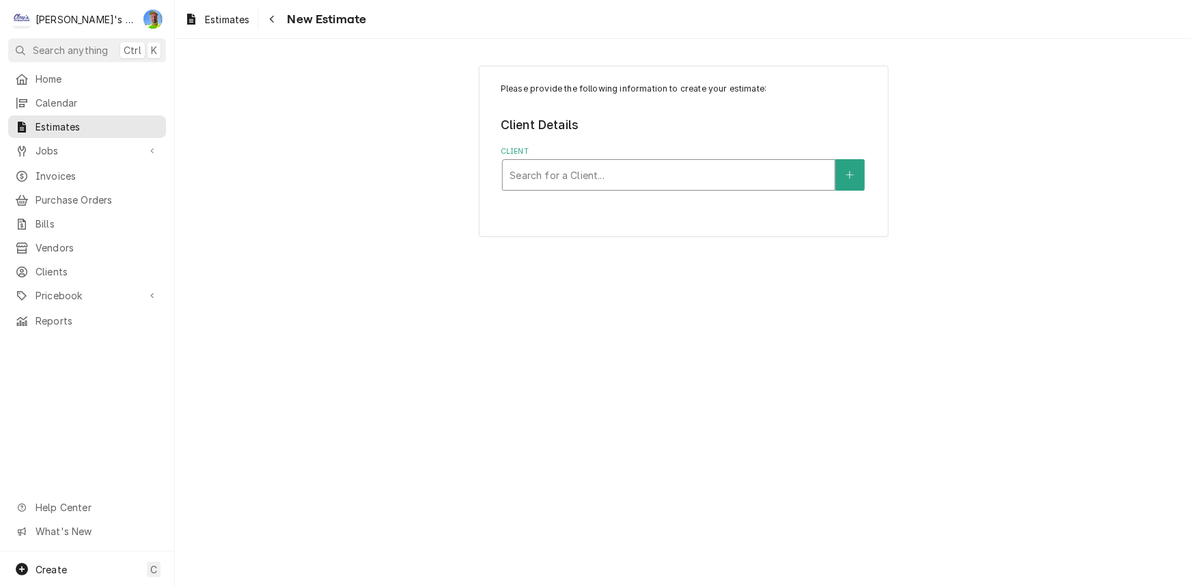
click at [634, 173] on div "Client" at bounding box center [668, 175] width 318 height 25
type input "TAILOR"
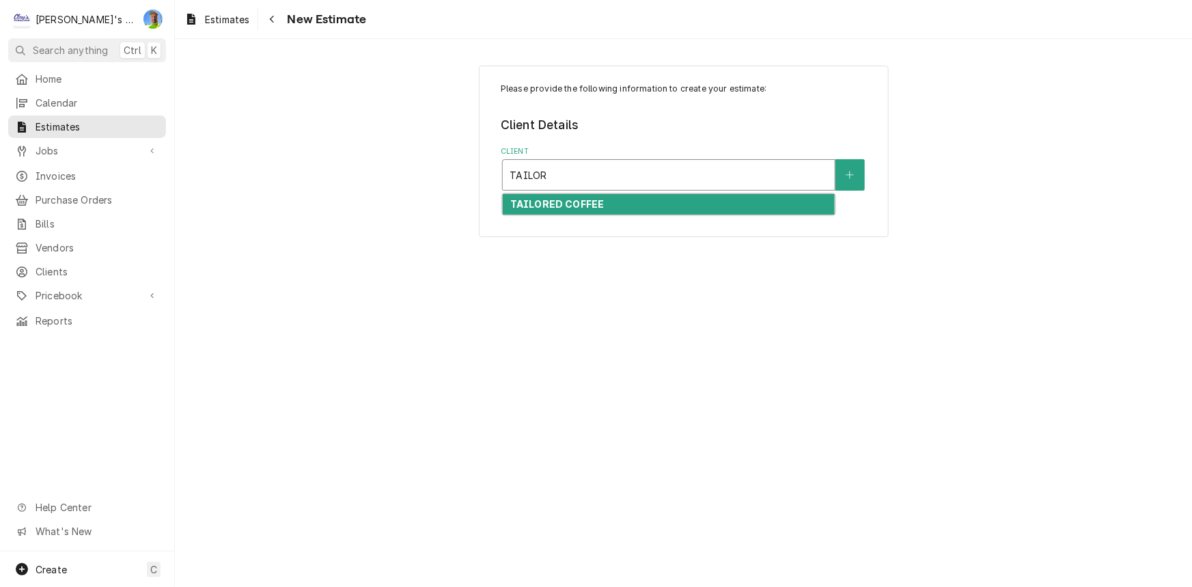
click at [634, 203] on div "TAILORED COFFEE" at bounding box center [669, 204] width 332 height 21
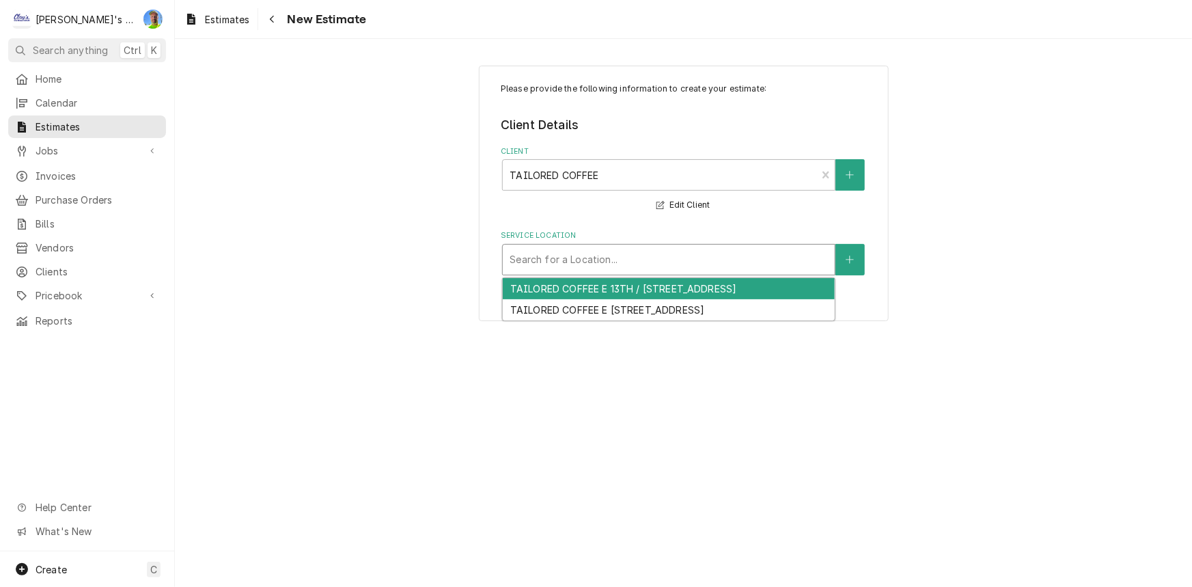
click at [594, 262] on div "Service Location" at bounding box center [668, 259] width 318 height 25
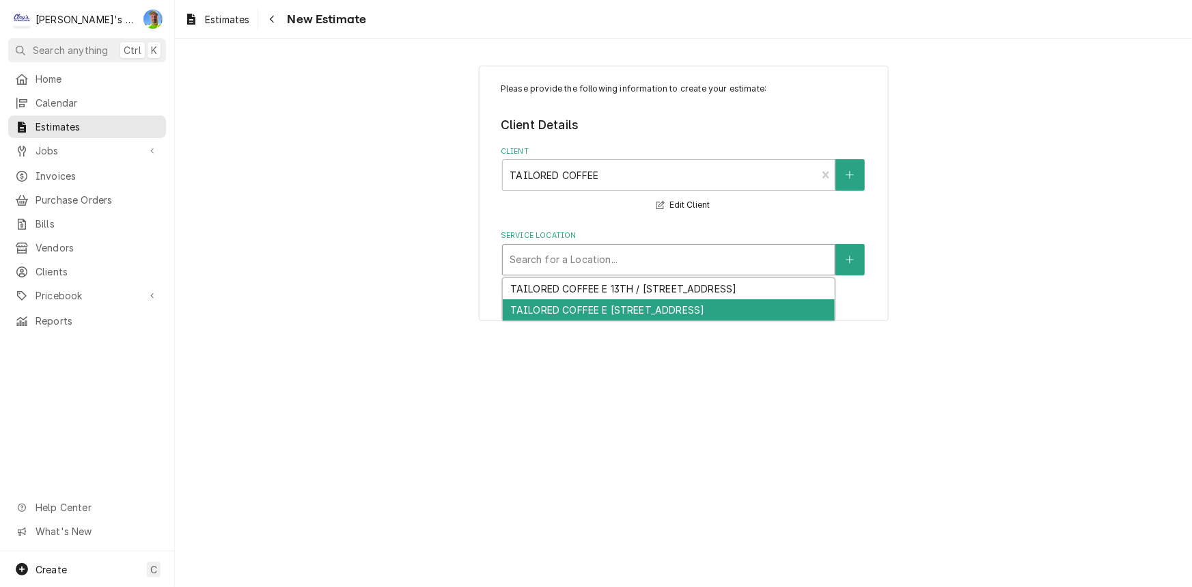
click at [596, 304] on div "TAILORED COFFEE E [STREET_ADDRESS]" at bounding box center [669, 309] width 332 height 21
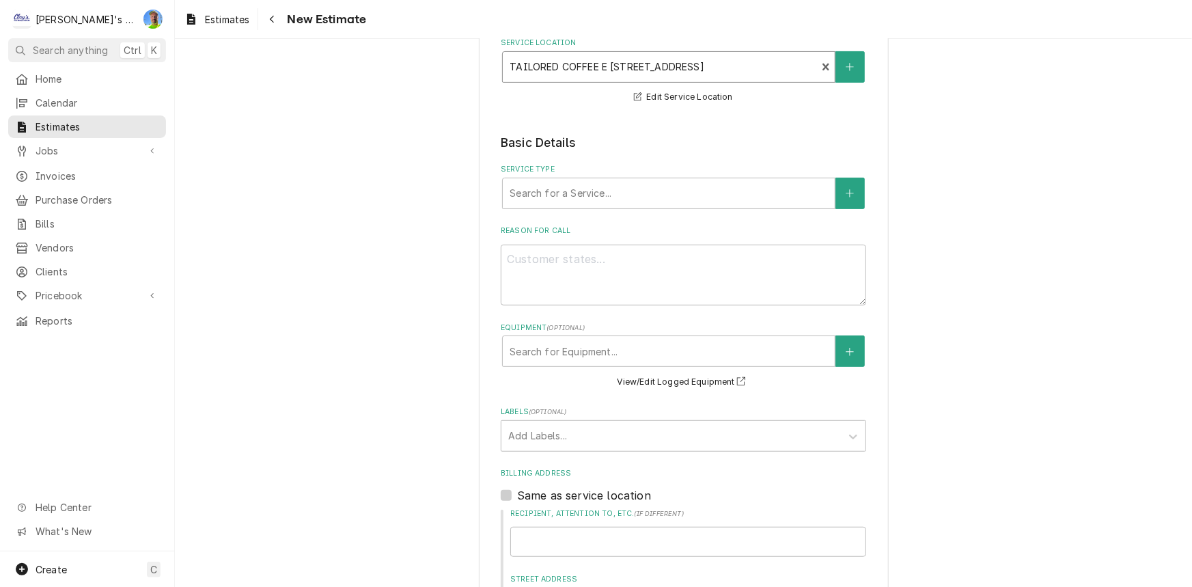
scroll to position [186, 0]
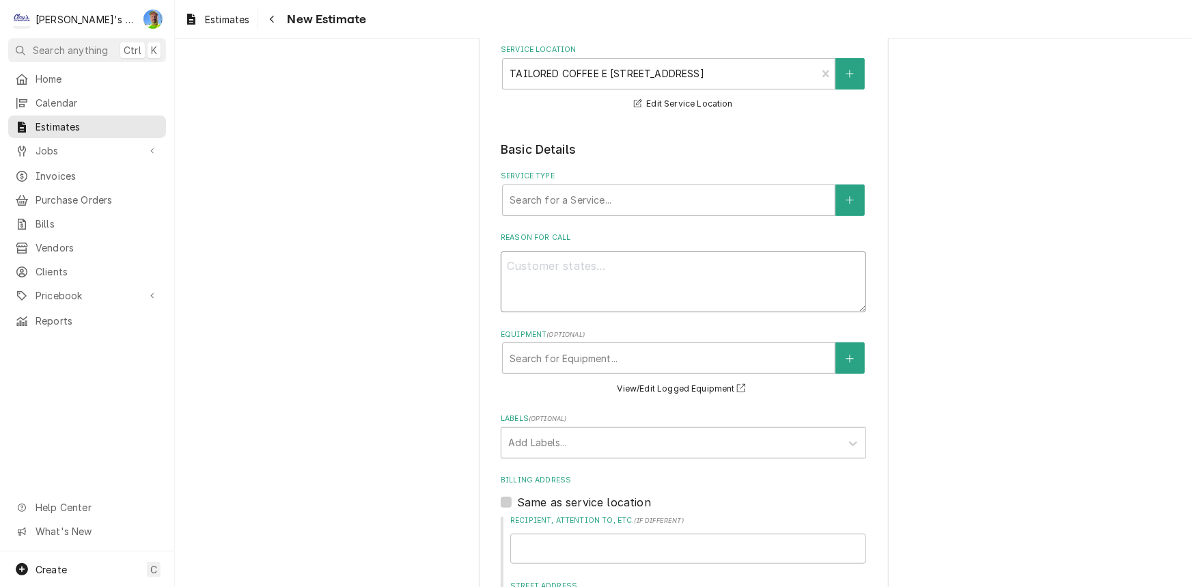
click at [621, 288] on textarea "Reason For Call" at bounding box center [683, 281] width 365 height 61
click at [621, 201] on div "Service Type" at bounding box center [668, 200] width 318 height 25
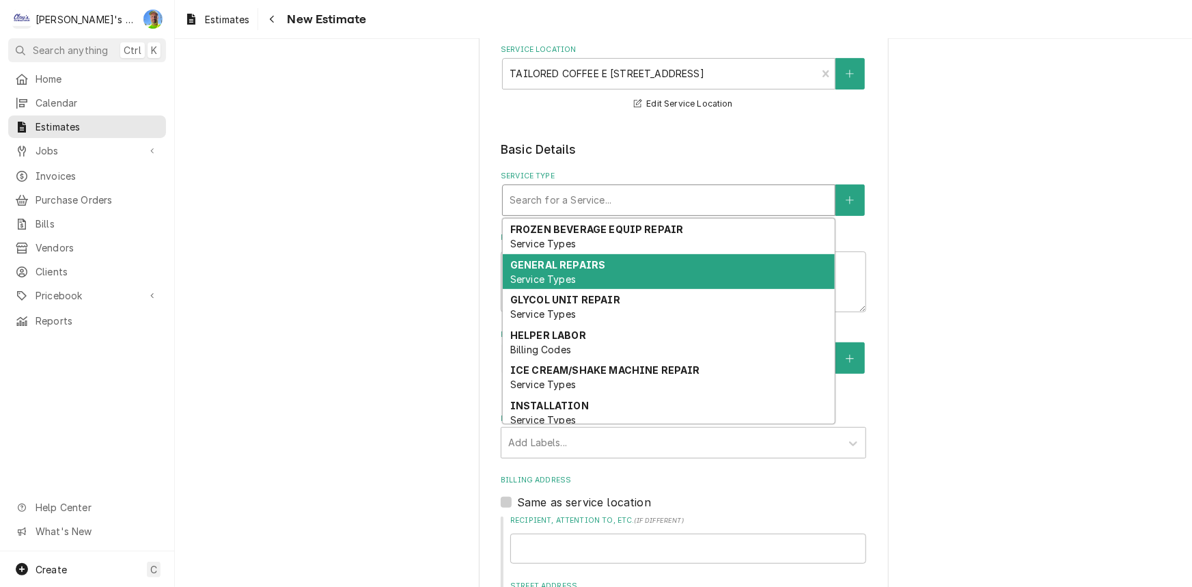
type textarea "x"
type input "R"
type textarea "x"
type input "RE"
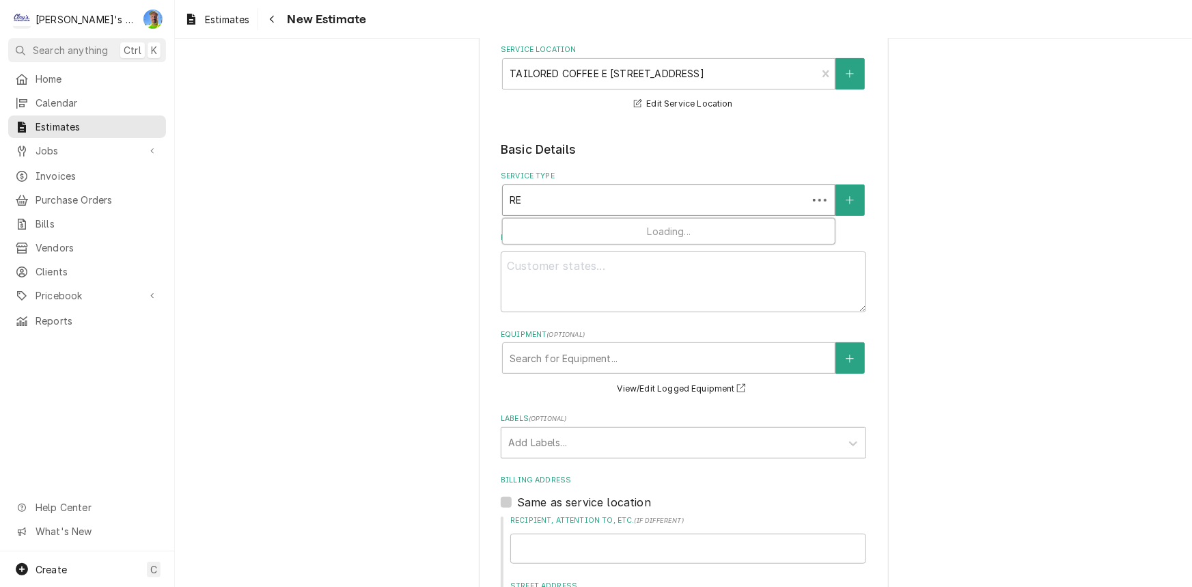
type textarea "x"
type input "REE"
type textarea "x"
type input "REEE"
type textarea "x"
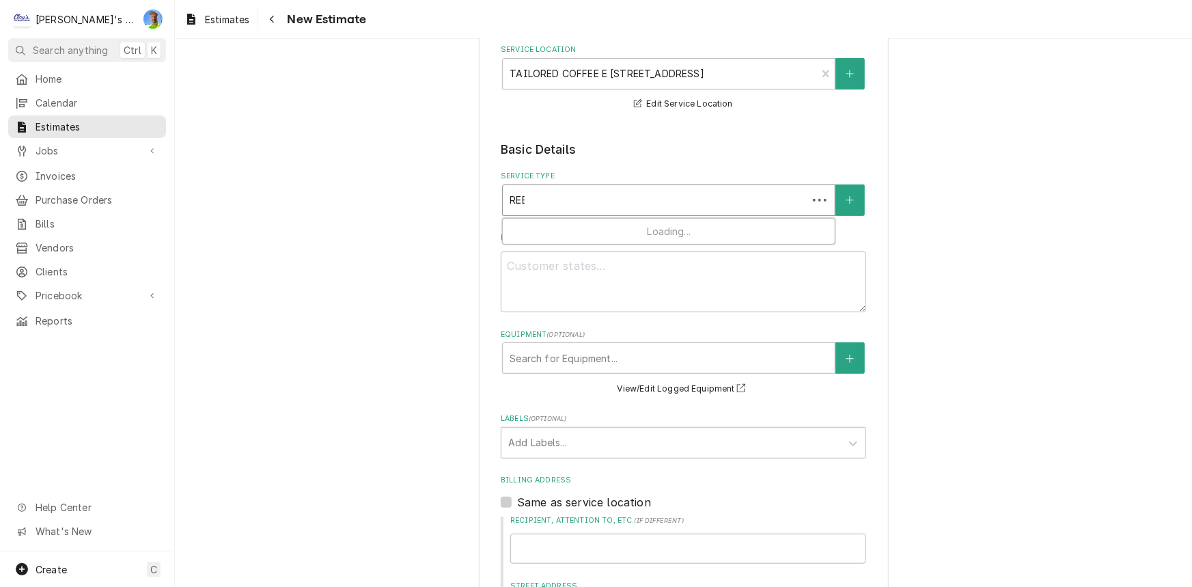
type input "REEEE"
type textarea "x"
type input "REEEEE"
type textarea "x"
type input "REEEEEE"
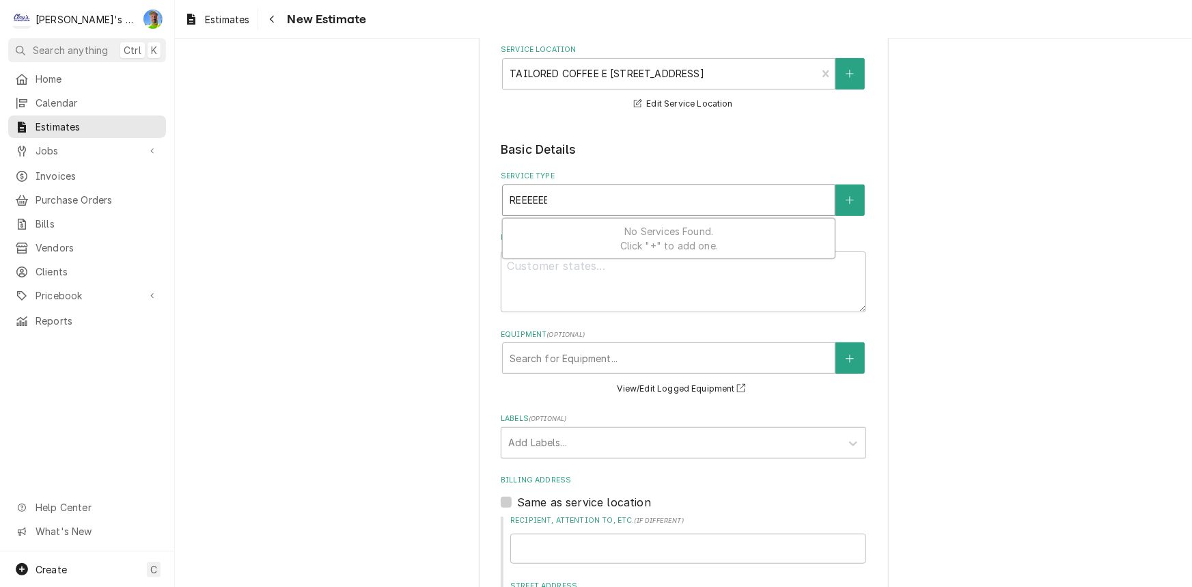
type textarea "x"
type input "REEEEEEE"
type textarea "x"
type input "REEEEEEEE"
type textarea "x"
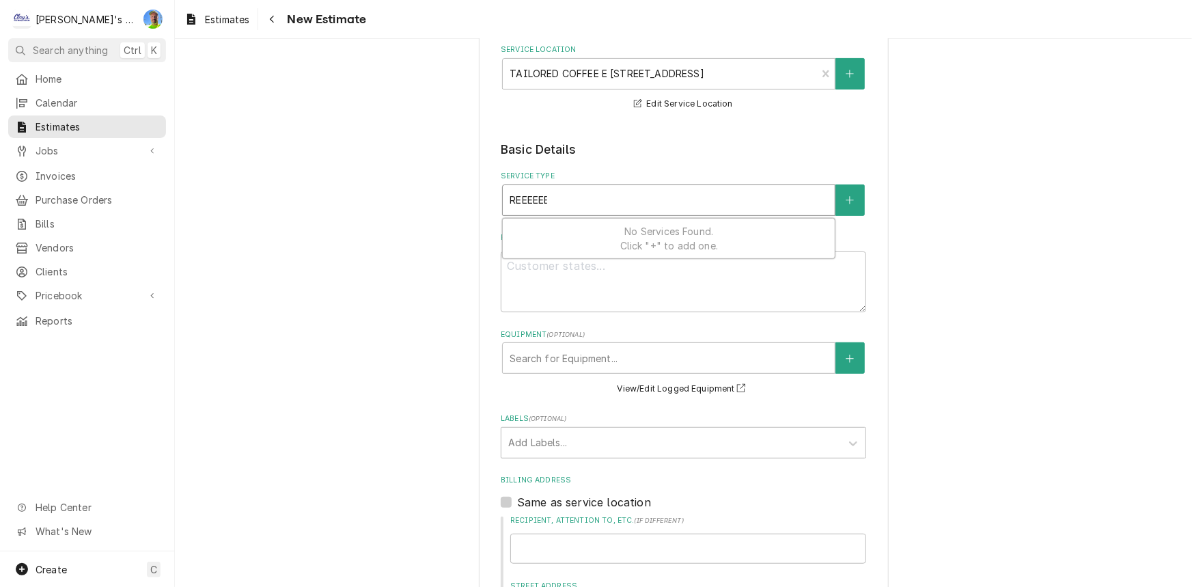
type input "REEEEEEEEE"
type textarea "x"
type input "REEEEEEEEEE"
type textarea "x"
type input "REEEEEEEEEEE"
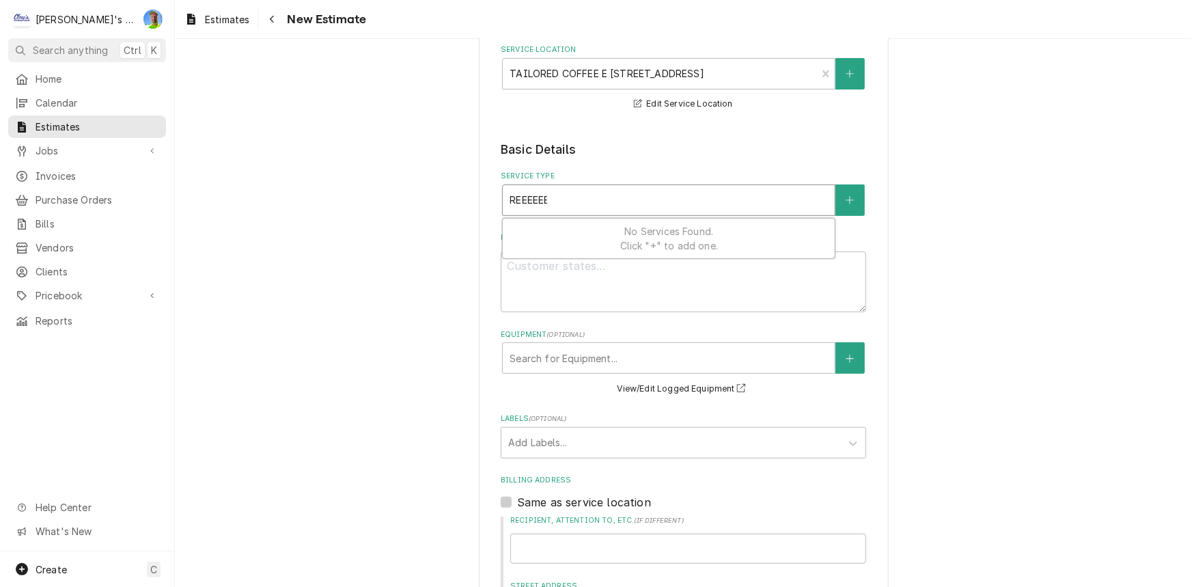
type textarea "x"
type input "REEEEEEEEEEEE"
type textarea "x"
type input "REEEEEEEEEEEEE"
type textarea "x"
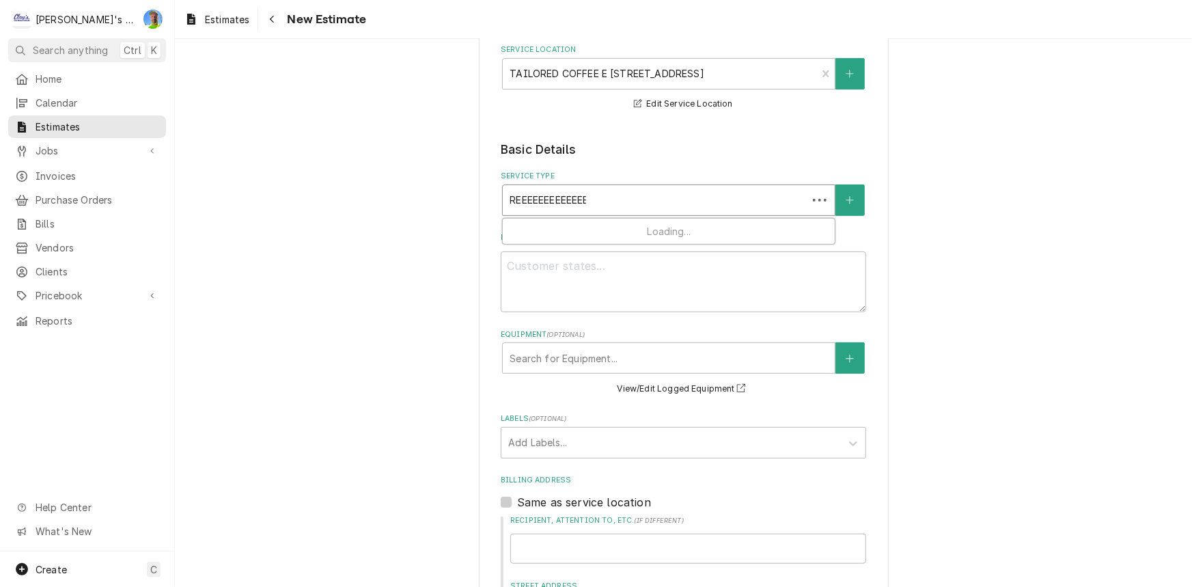
type input "REEEEEEEEEEEEEE"
type textarea "x"
type input "REEEEEEEEEEEEEEE"
type textarea "x"
type input "REEEEEEEEEEEEEEEE"
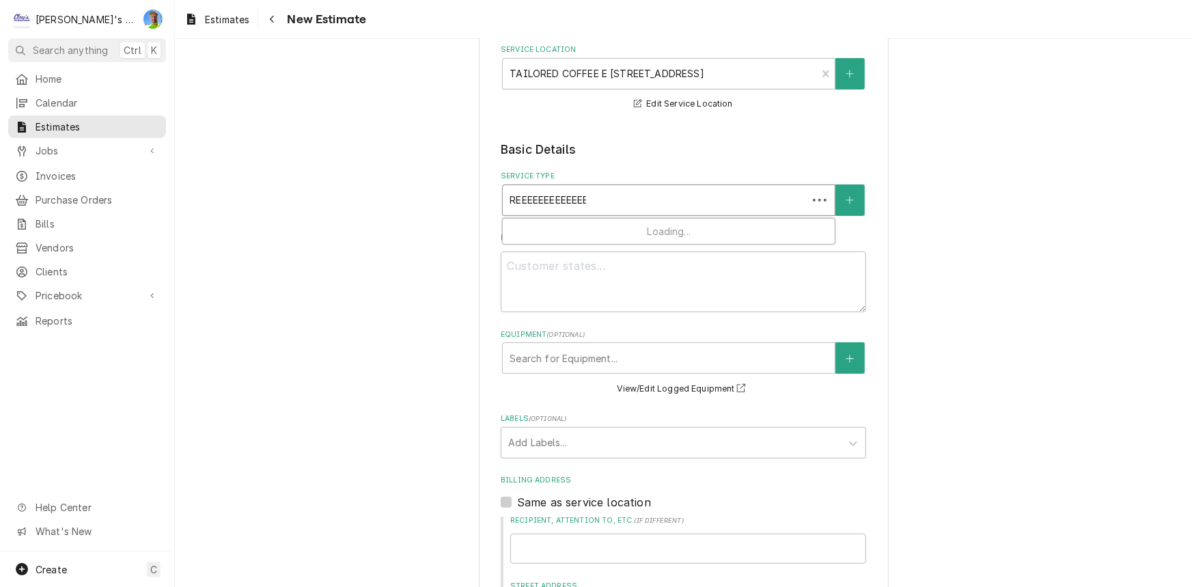
type textarea "x"
type input "REEEEEEEEEEEEEEEEE"
type textarea "x"
type input "REEEEEEEEEEEEEEEEEE"
type textarea "x"
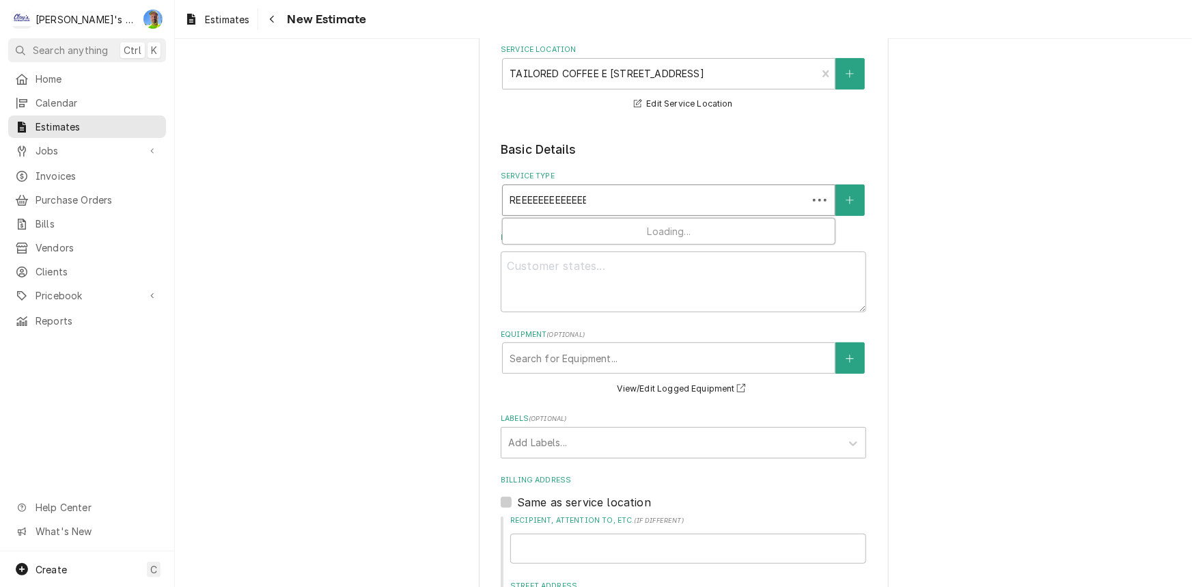
type input "REEEEEEEEEEEEEEEEEEE"
type textarea "x"
type input "REEEEEEEEEEEEEEEEEEEE"
type textarea "x"
type input "REEEEEEEEEEEEEEEEEEEEE"
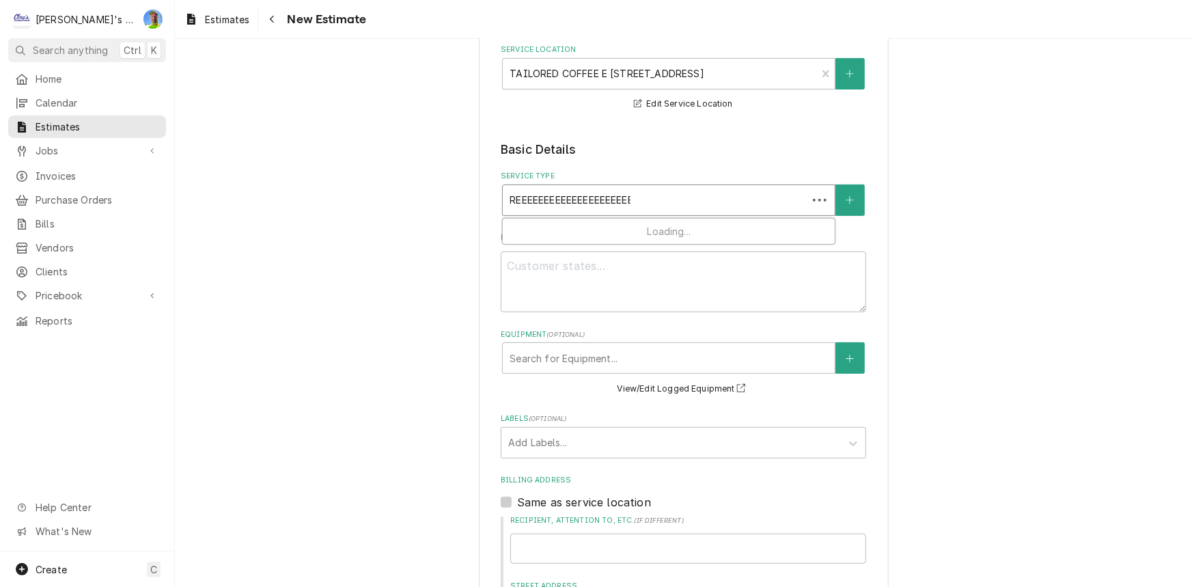
type textarea "x"
type input "REEEEEEEEEEEEEEEEEEEEEE"
type textarea "x"
type input "REEEEEEEEEEEEEEEEEEEEEEE"
type textarea "x"
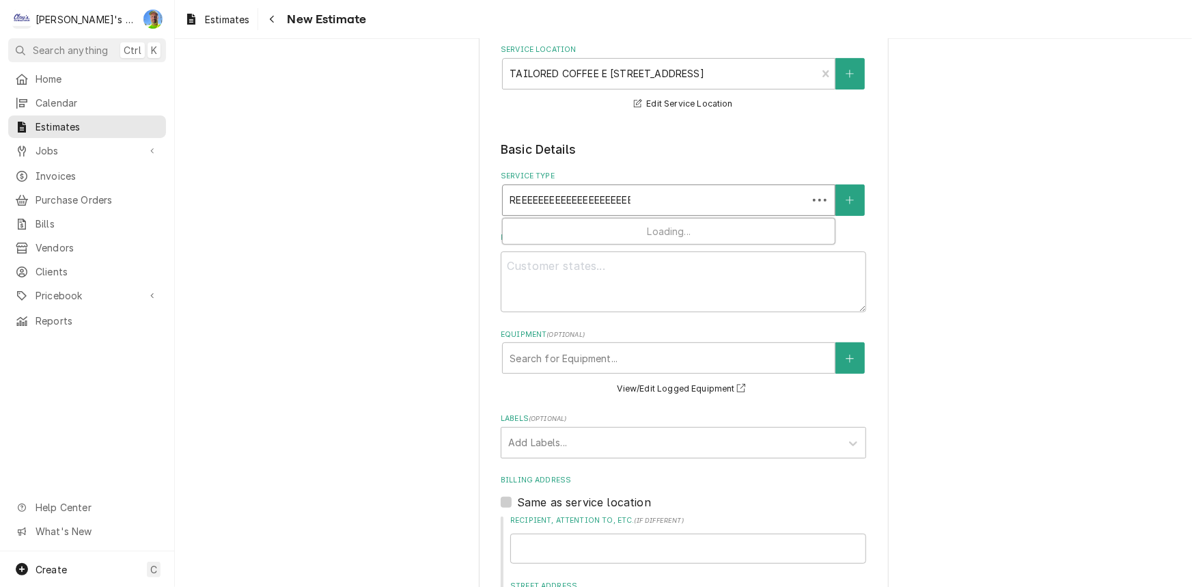
type input "REEEEEEEEEEEEEEEEEEEEEEEE"
type textarea "x"
type input "REEEEEEEEEEEEEEEEEEEEEEEEE"
type textarea "x"
type input "REEEEEEEEEEEEEEEEEEEEEEEEEE"
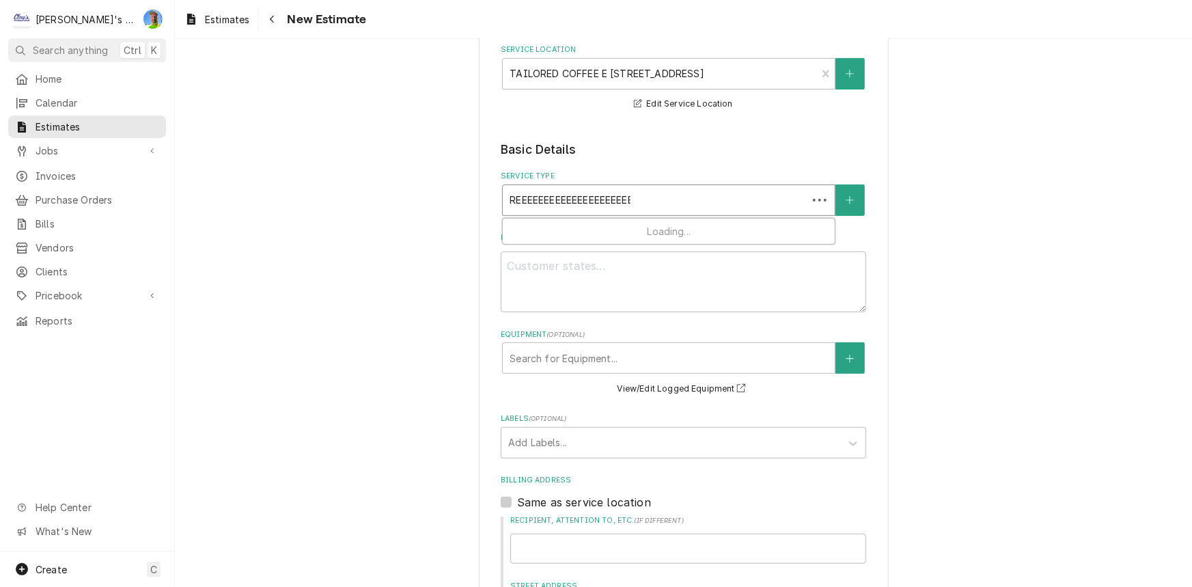
type textarea "x"
type input "REEEEEEEEEEEEEEEEEEEEEEEEEEE"
type textarea "x"
type input "REEEEEEEEEEEEEEEEEEEEEEEEEEEE"
type textarea "x"
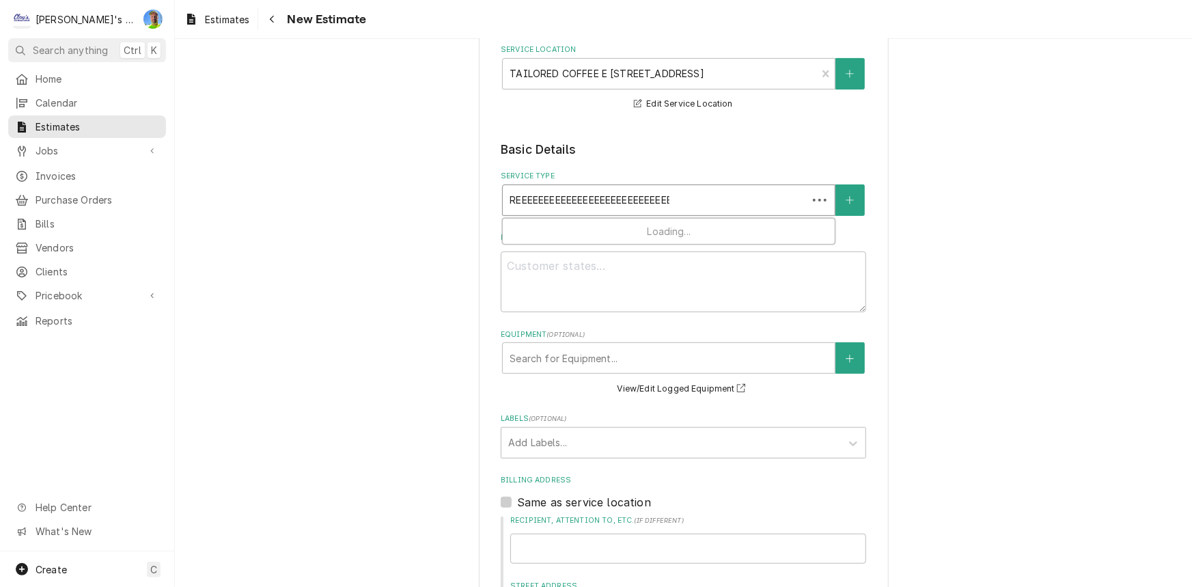
type input "REEEEEEEEEEEEEEEEEEEEEEEEEEEEE"
type textarea "x"
type input "REEEEEEEEEEEEEEEEEEEEEEEEEEEEEE"
type textarea "x"
type input "REEEEEEEEEEEEEEEEEEEEEEEEEEEEEEE"
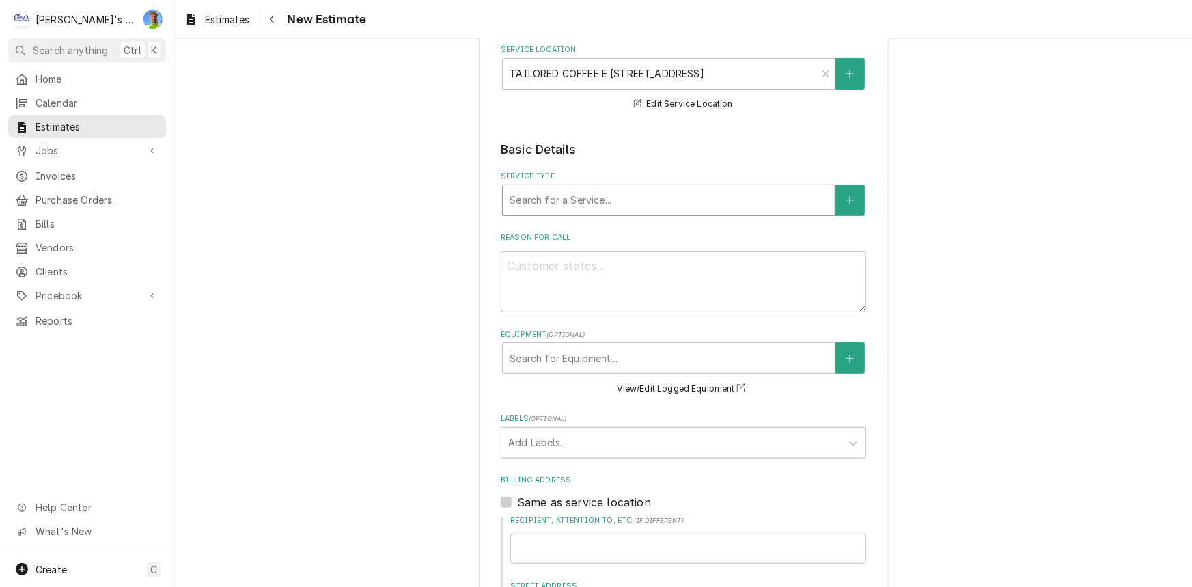
drag, startPoint x: 599, startPoint y: 206, endPoint x: 510, endPoint y: 222, distance: 90.2
type textarea "x"
type input "R"
type textarea "x"
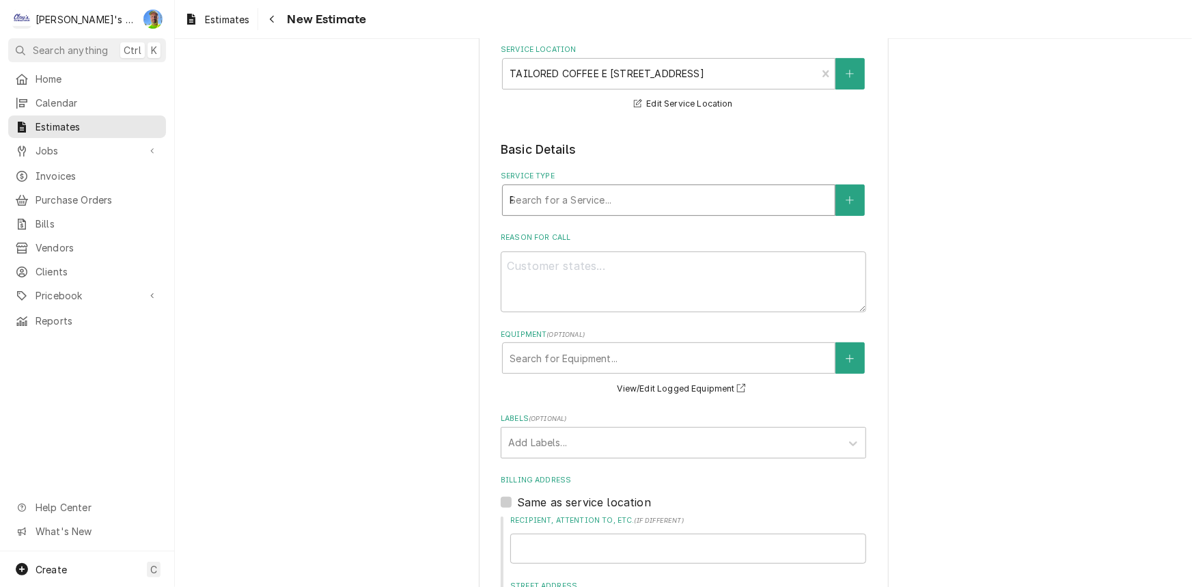
type input "RE"
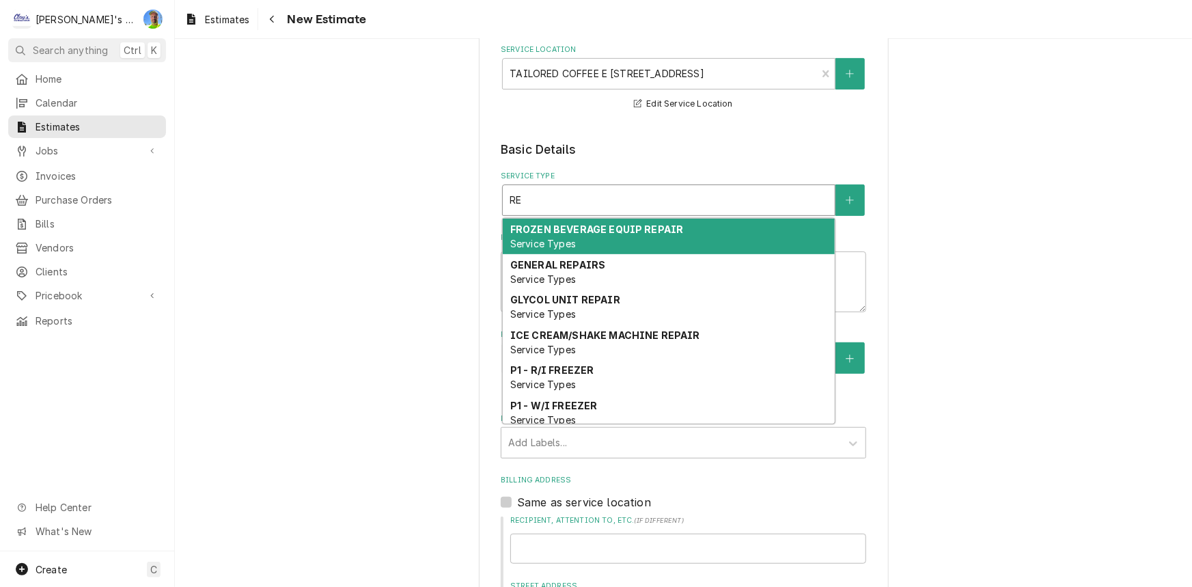
type textarea "x"
type input "REP"
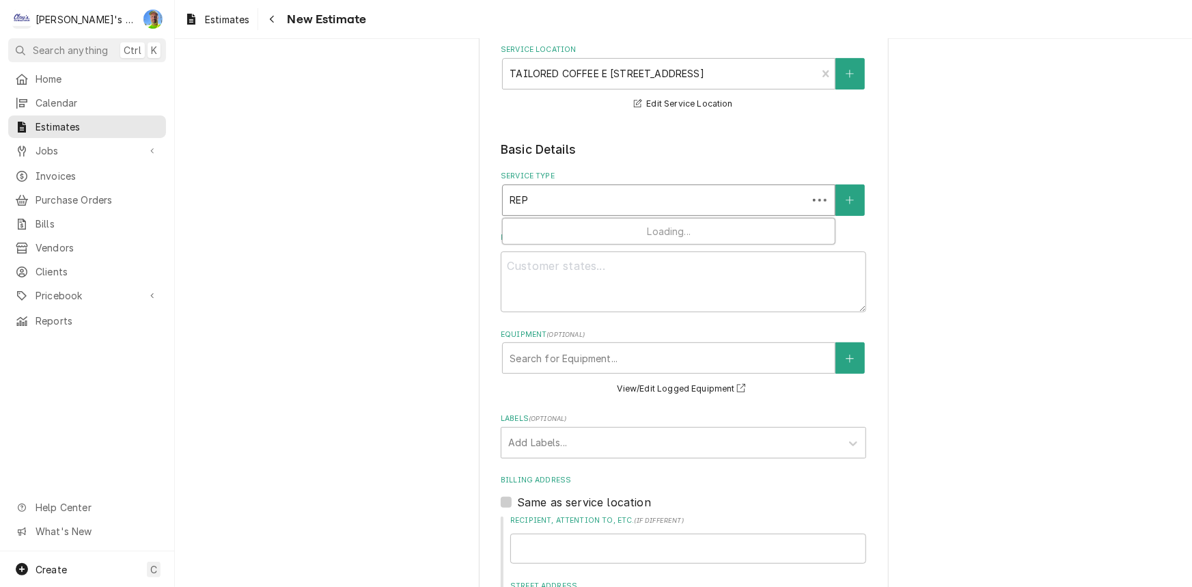
type textarea "x"
type input "REPA"
type textarea "x"
type input "REPAI"
type textarea "x"
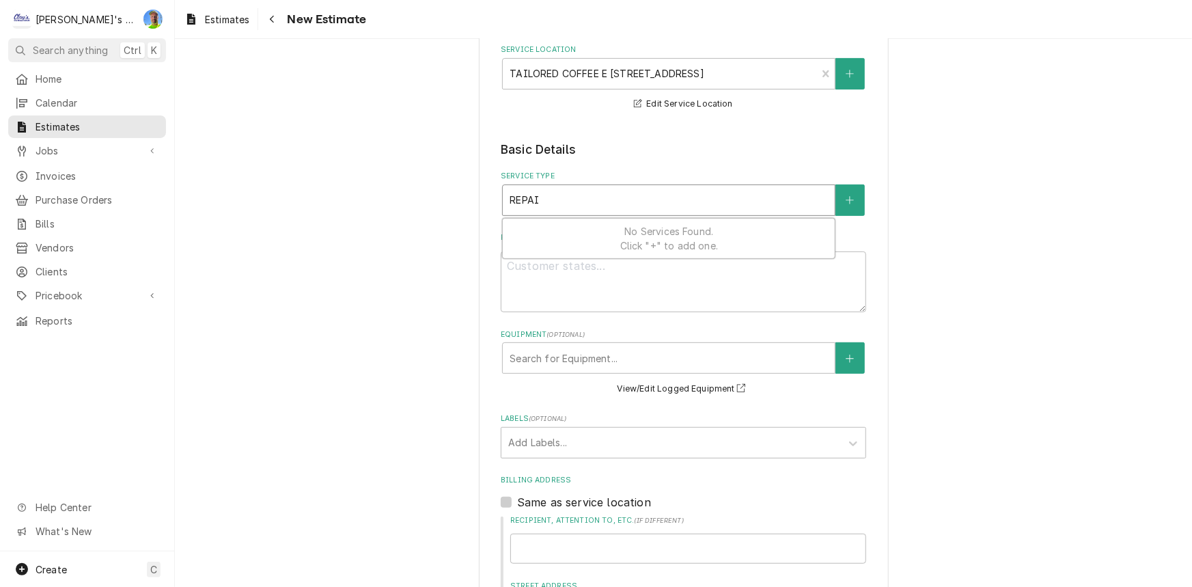
type input "REPAIR"
type textarea "x"
type input "REPAIR"
type textarea "x"
type input "REPAIR E"
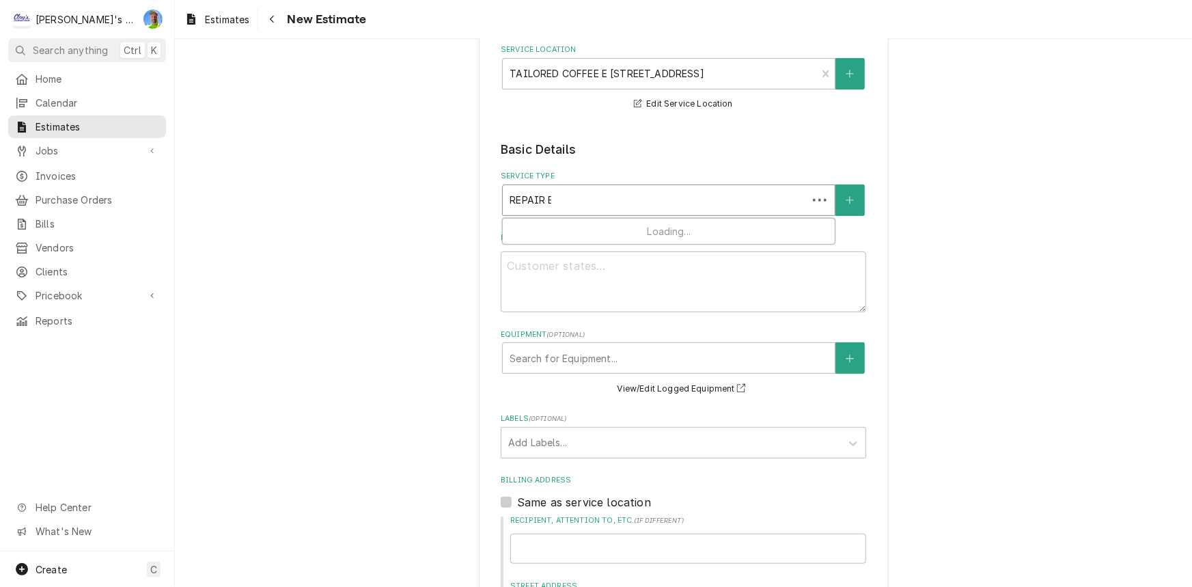
type textarea "x"
type input "REPAIR ES"
type textarea "x"
type input "REPAIR EST"
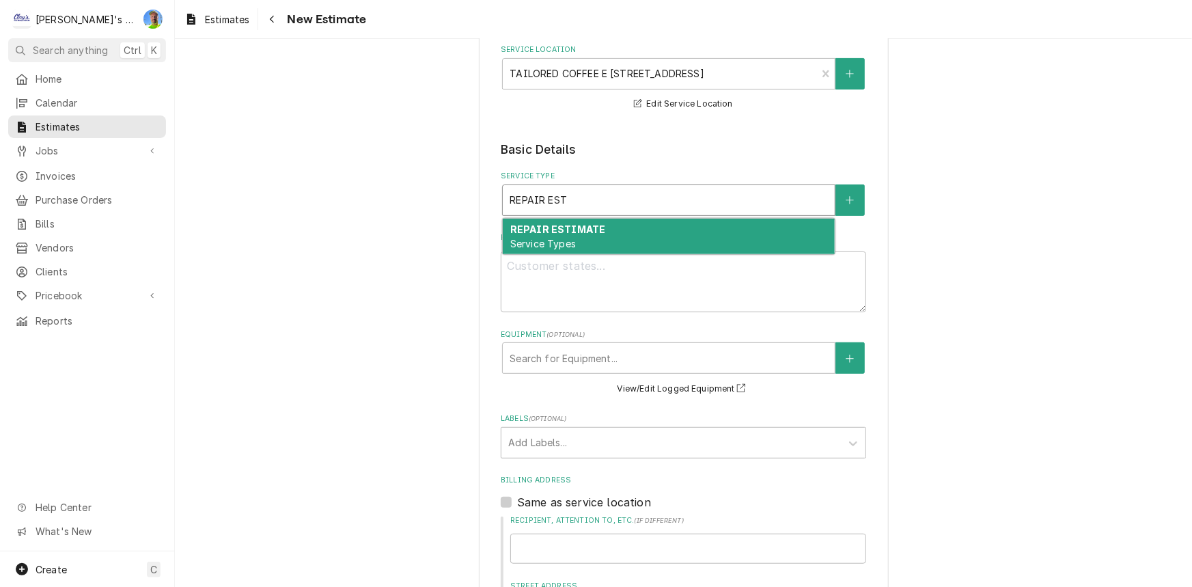
click at [514, 229] on strong "REPAIR ESTIMATE" at bounding box center [557, 229] width 95 height 12
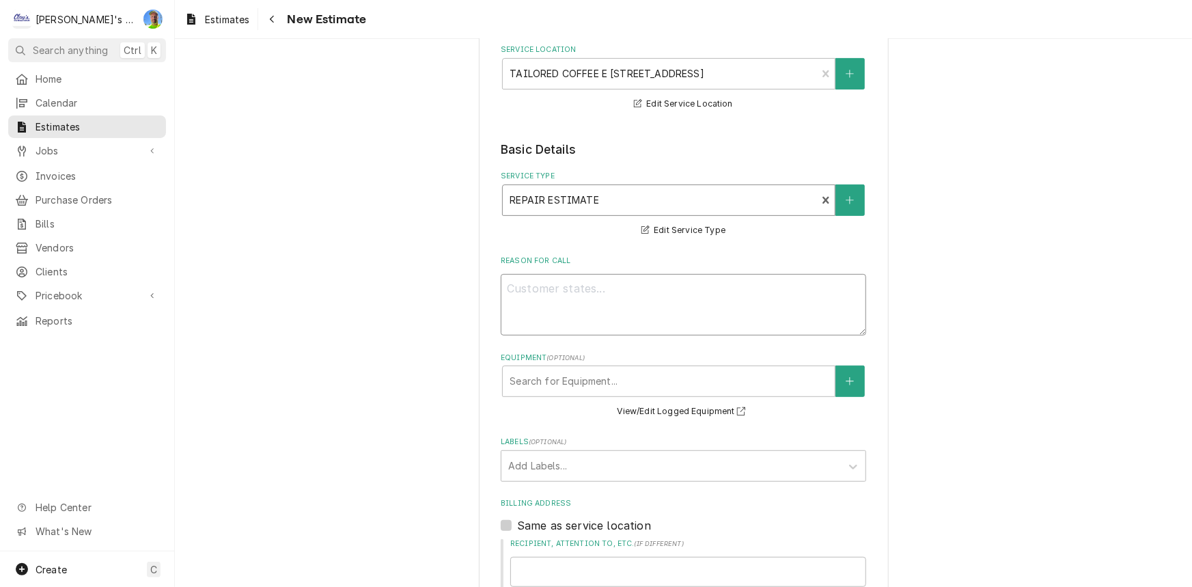
click at [547, 313] on textarea "Reason For Call" at bounding box center [683, 304] width 365 height 61
type textarea "x"
type textarea "/"
type textarea "x"
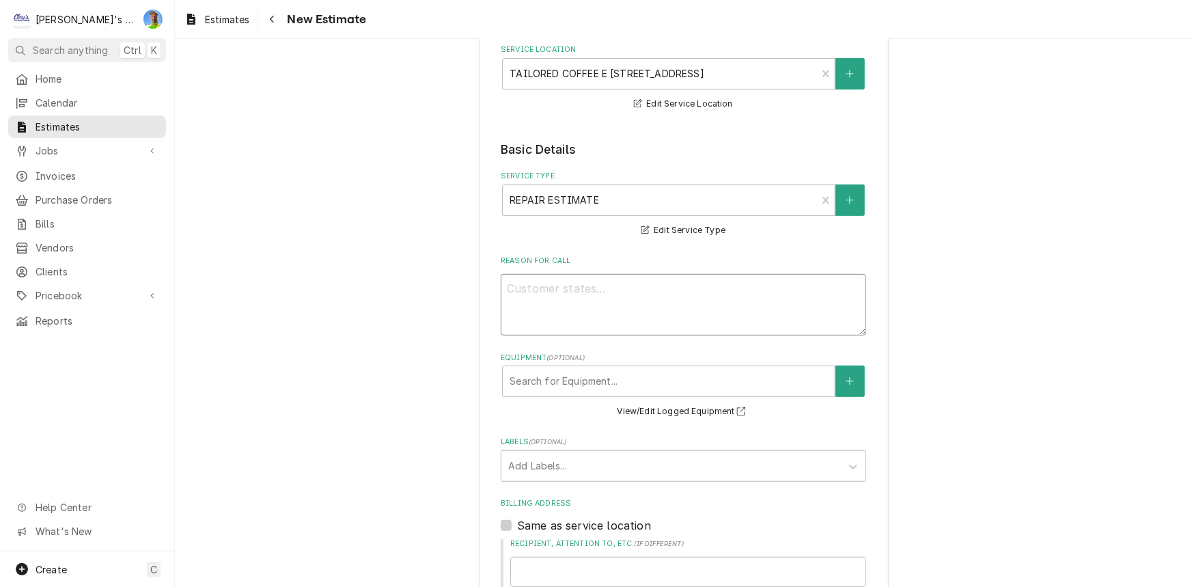
type textarea "9"
type textarea "x"
type textarea "9/"
type textarea "x"
type textarea "9/23"
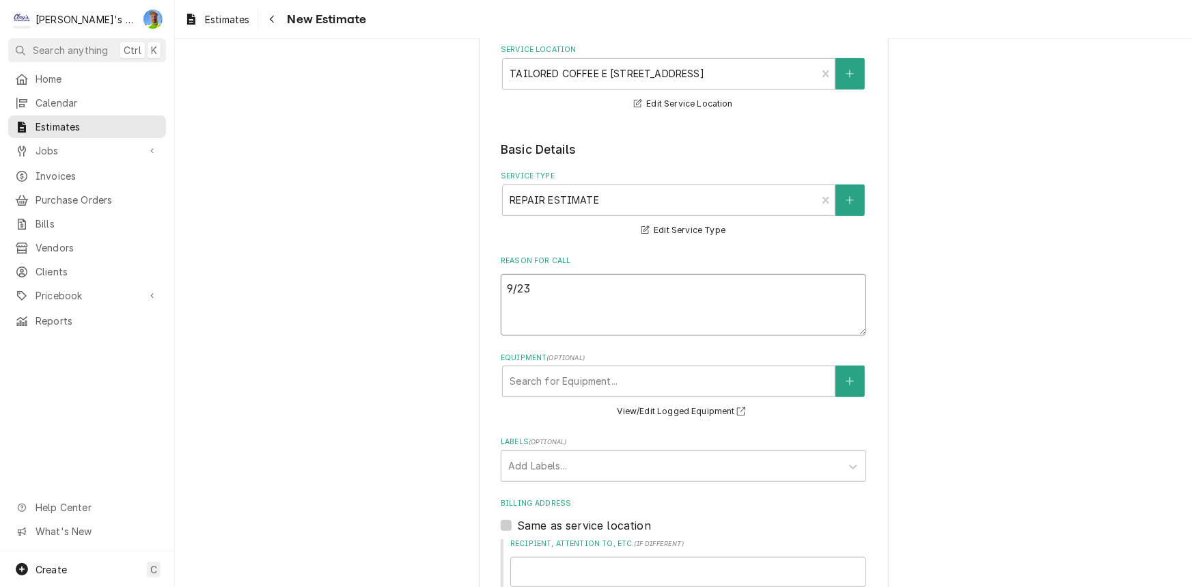
type textarea "x"
type textarea "9/23/"
type textarea "x"
type textarea "9/23/2"
type textarea "x"
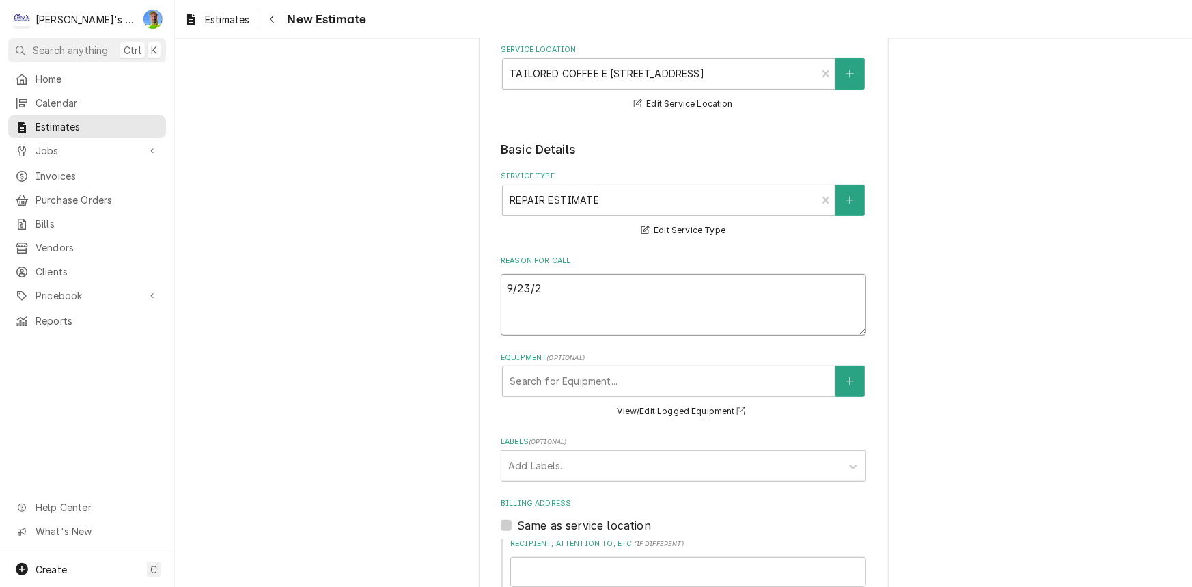
type textarea "9/23/2-"
type textarea "x"
type textarea "9/23/2"
type textarea "x"
type textarea "9/23/20"
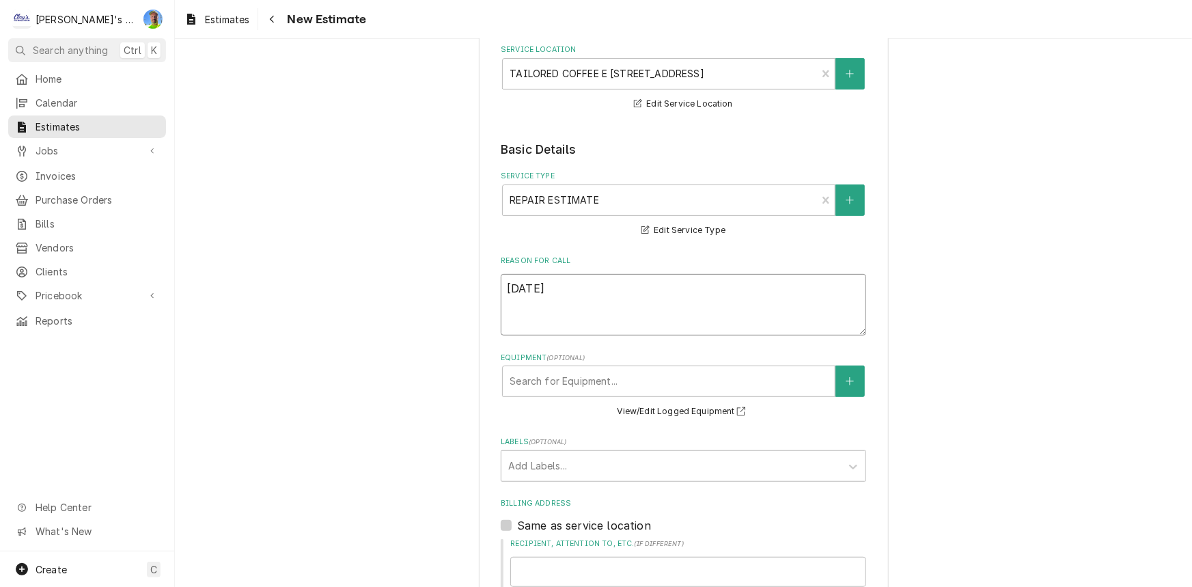
type textarea "x"
type textarea "9/23/202"
type textarea "x"
type textarea "9/23/2025"
type textarea "x"
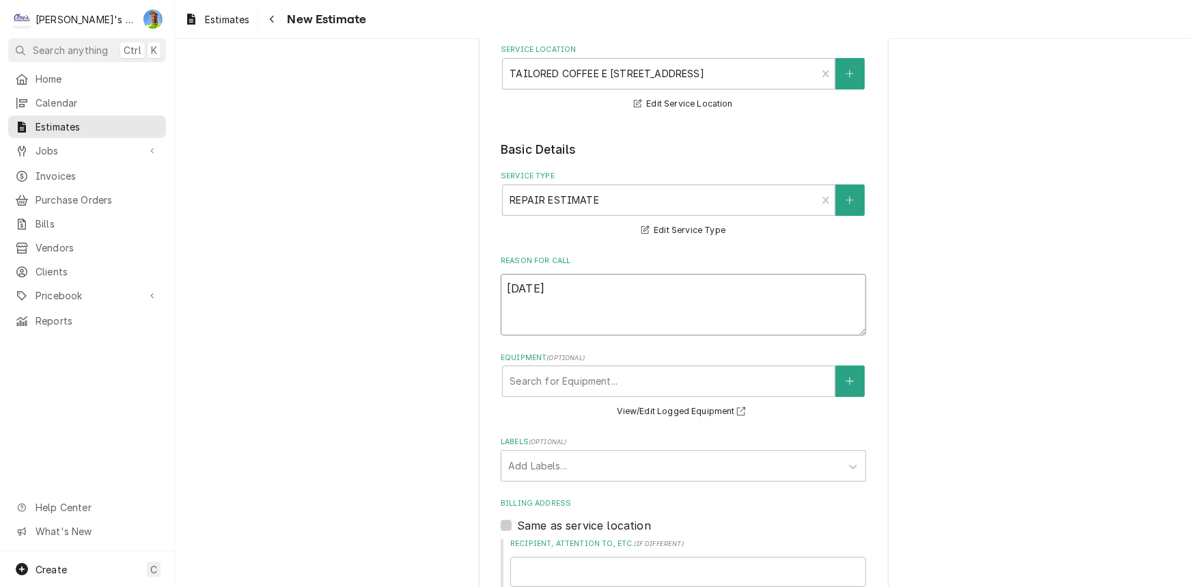
type textarea "9/23/2025"
type textarea "x"
type textarea "9/23/2025 E"
type textarea "x"
type textarea "9/23/2025 ES"
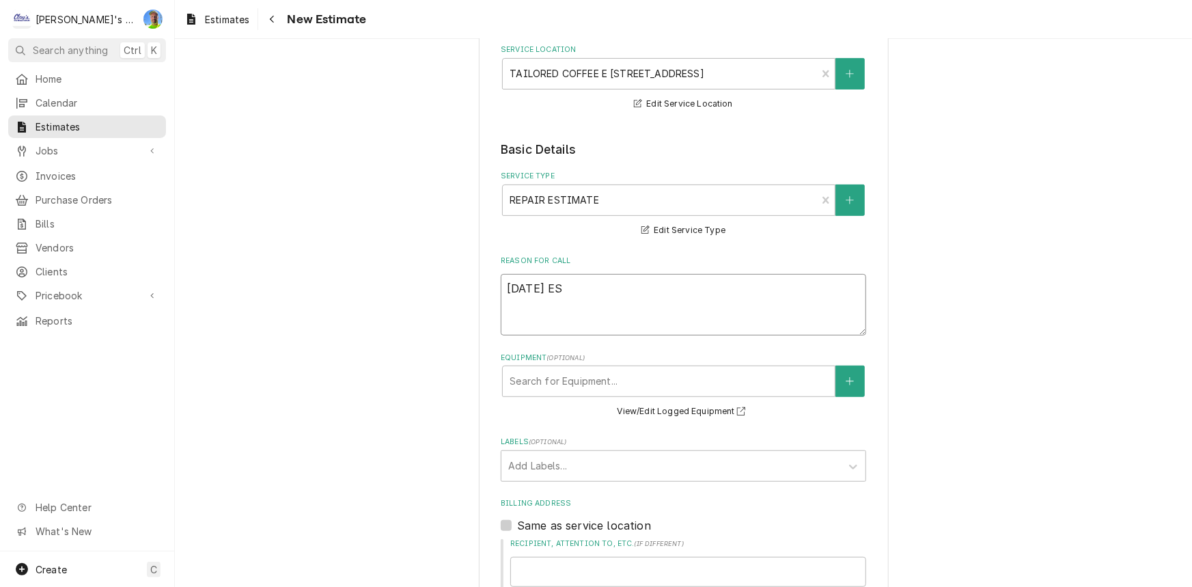
type textarea "x"
type textarea "9/23/2025 EST"
type textarea "x"
type textarea "9/23/2025 ESTI"
type textarea "x"
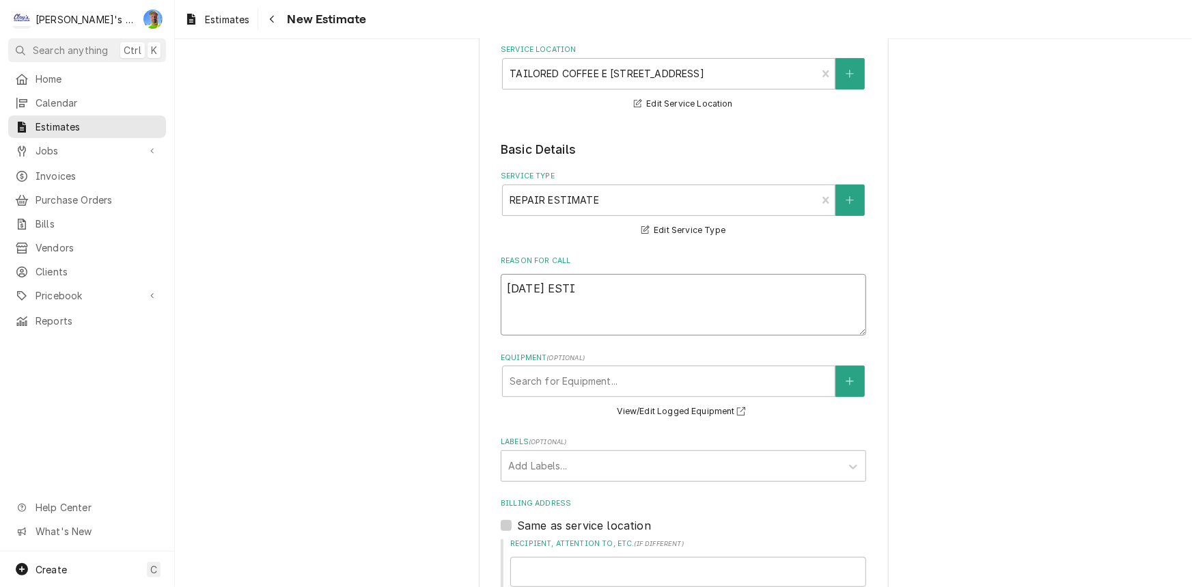
type textarea "9/23/2025 ESTIM"
type textarea "x"
type textarea "9/23/2025 ESTIMA"
type textarea "x"
type textarea "9/23/2025 ESTIMAT"
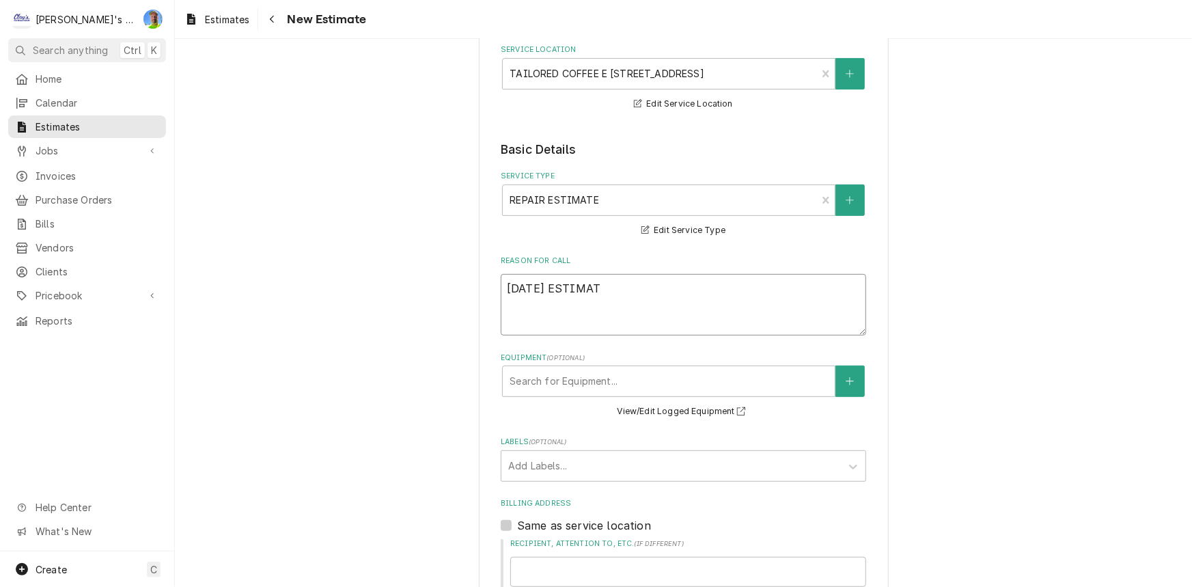
type textarea "x"
type textarea "9/23/2025 ESTIMATE"
type textarea "x"
type textarea "9/23/2025 ESTIMATE"
type textarea "x"
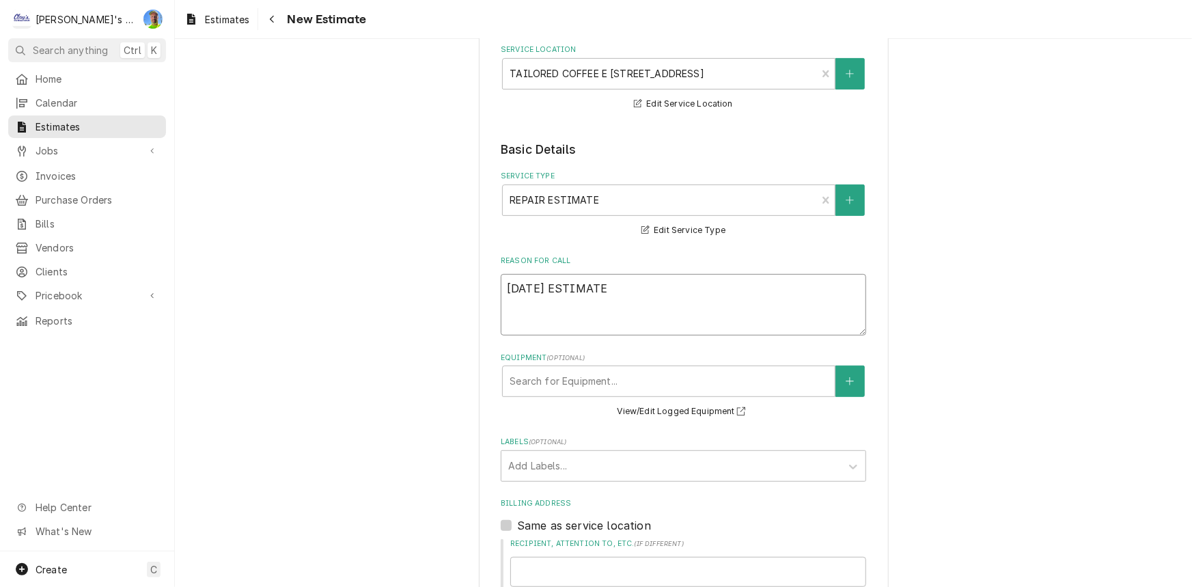
type textarea "9/23/2025 ESTIMATE T"
type textarea "x"
type textarea "9/23/2025 ESTIMATE TO"
type textarea "x"
type textarea "9/23/2025 ESTIMATE TO"
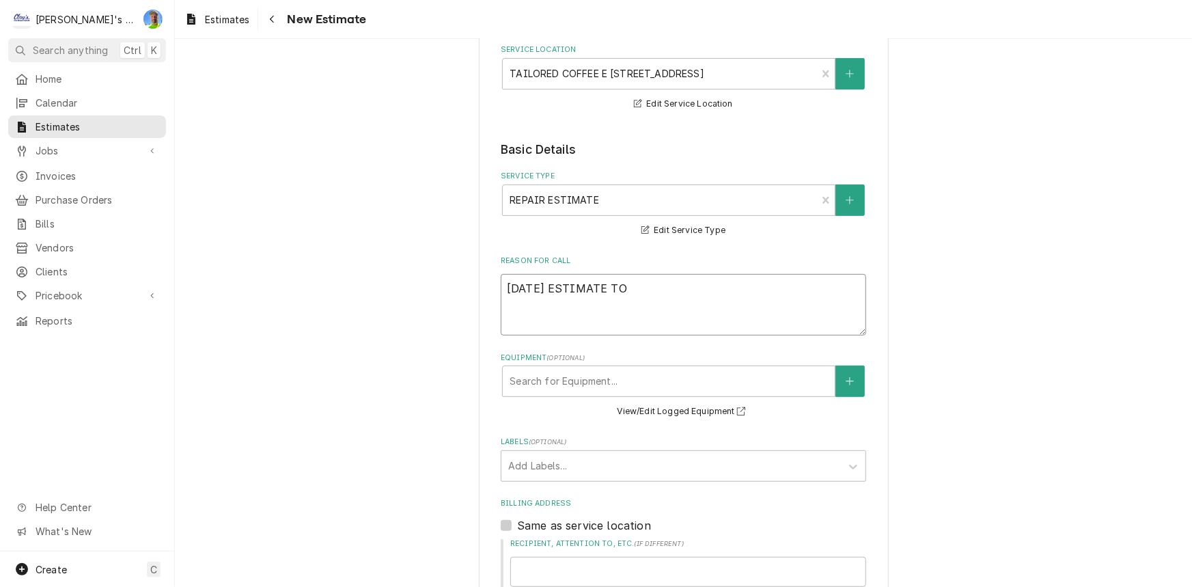
type textarea "x"
type textarea "9/23/2025 ESTIMATE TO R"
type textarea "x"
type textarea "9/23/2025 ESTIMATE TO RE"
type textarea "x"
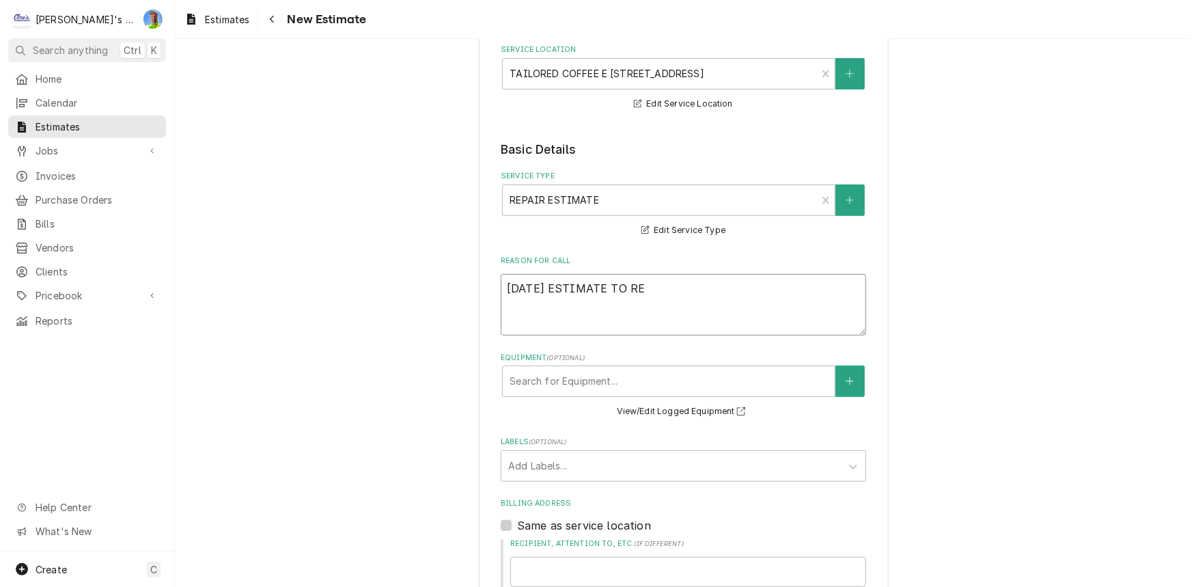
type textarea "9/23/2025 ESTIMATE TO REO"
type textarea "x"
type textarea "9/23/2025 ESTIMATE TO REOL"
type textarea "x"
type textarea "9/23/2025 ESTIMATE TO REOLA"
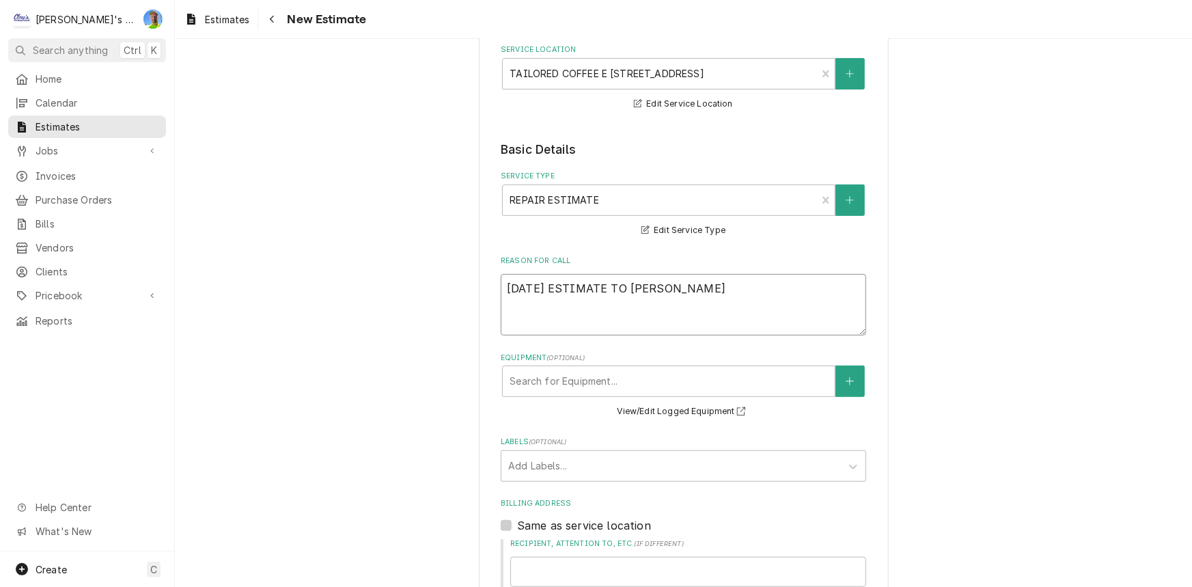
type textarea "x"
type textarea "9/23/2025 ESTIMATE TO REOL"
type textarea "x"
type textarea "9/23/2025 ESTIMATE TO REO"
type textarea "x"
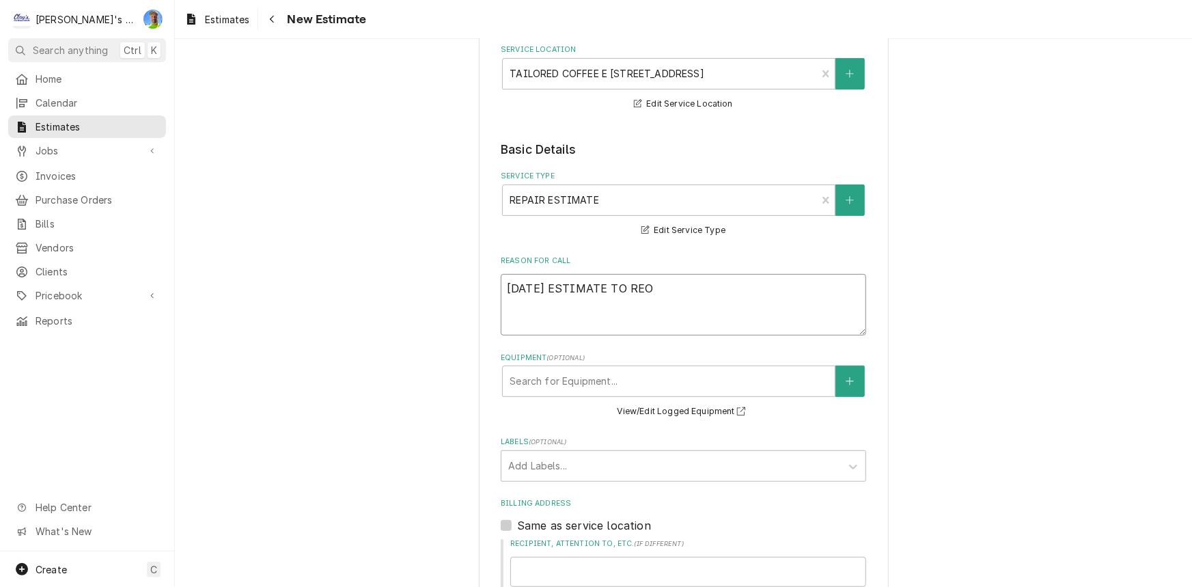
type textarea "9/23/2025 ESTIMATE TO RE"
type textarea "x"
type textarea "9/23/2025 ESTIMATE TO REP"
type textarea "x"
type textarea "9/23/2025 ESTIMATE TO REPL"
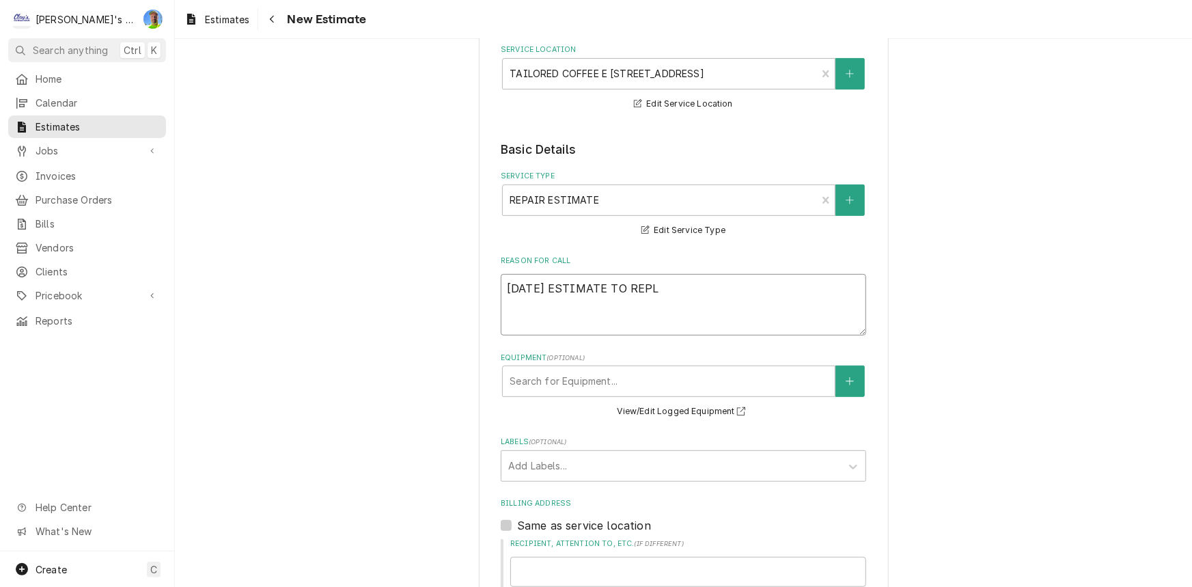
type textarea "x"
type textarea "9/23/2025 ESTIMATE TO REPLA"
type textarea "x"
type textarea "9/23/2025 ESTIMATE TO REPLAC"
type textarea "x"
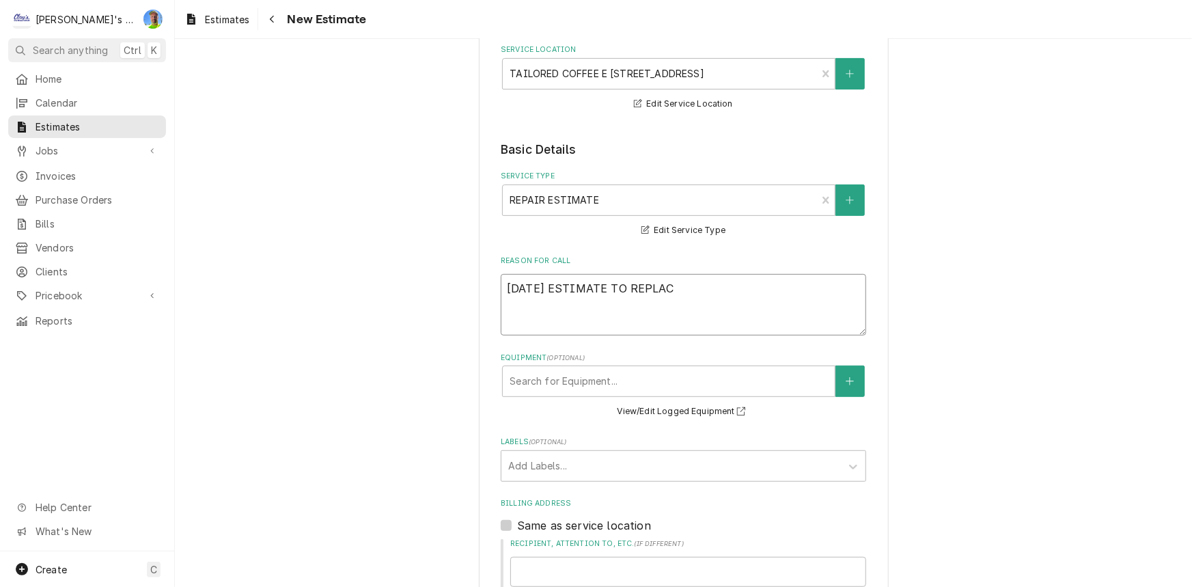
type textarea "9/23/2025 ESTIMATE TO REPLACE"
type textarea "x"
type textarea "9/23/2025 ESTIMATE TO REPLACE"
type textarea "x"
type textarea "9/23/2025 ESTIMATE TO REPLACE E"
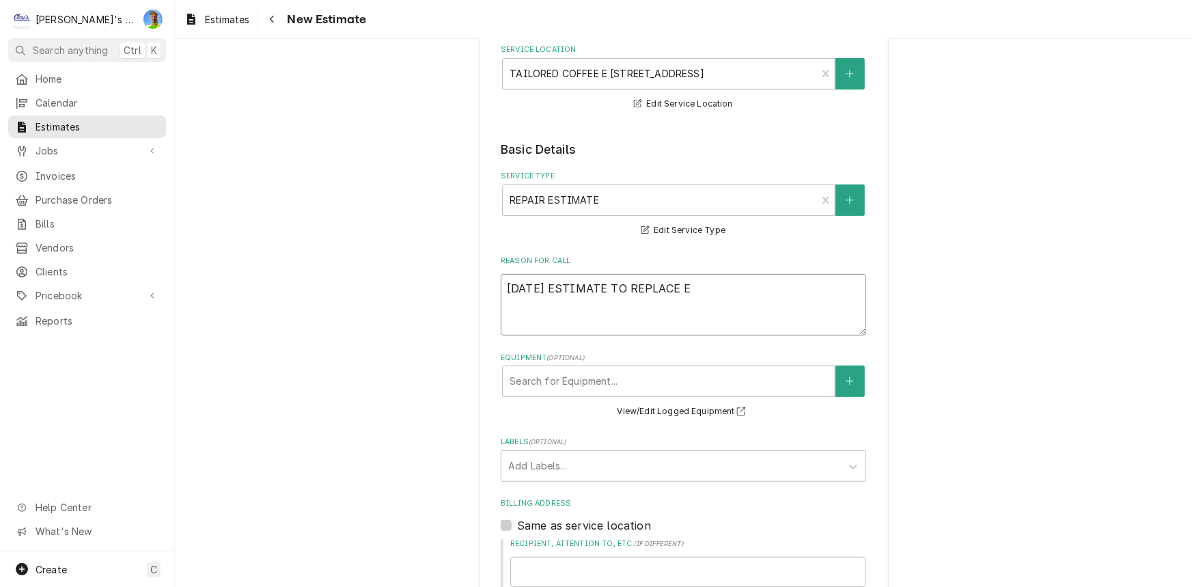
type textarea "x"
type textarea "9/23/2025 ESTIMATE TO REPLACE EV"
type textarea "x"
type textarea "9/23/2025 ESTIMATE TO REPLACE EVA"
type textarea "x"
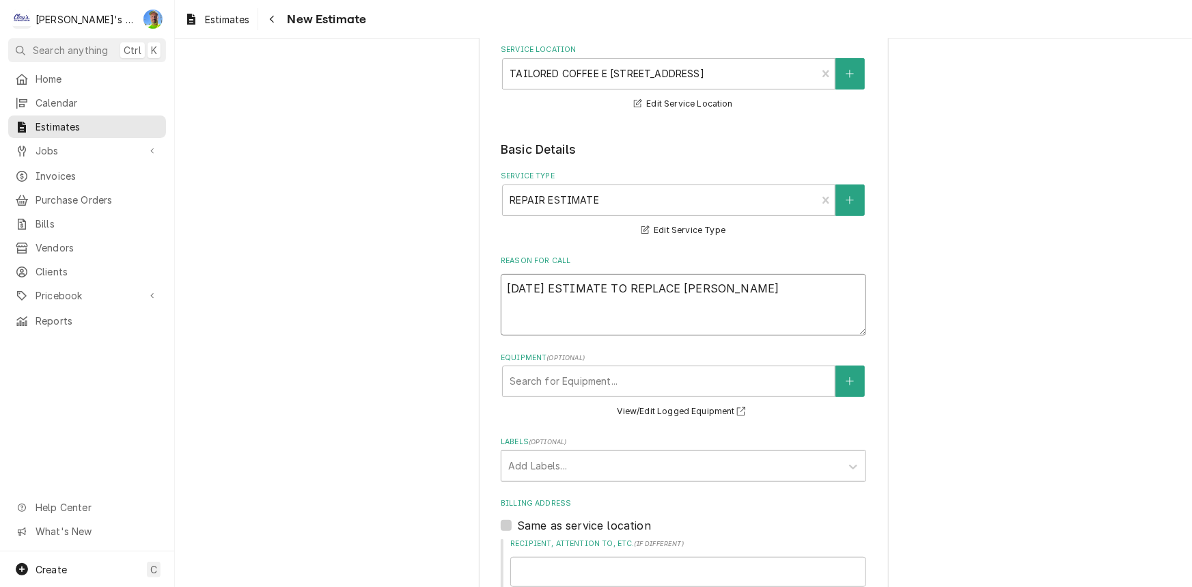
type textarea "9/23/2025 ESTIMATE TO REPLACE EVAP"
type textarea "x"
type textarea "9/23/2025 ESTIMATE TO REPLACE EVAPO"
type textarea "x"
type textarea "9/23/2025 ESTIMATE TO REPLACE EVAPOR"
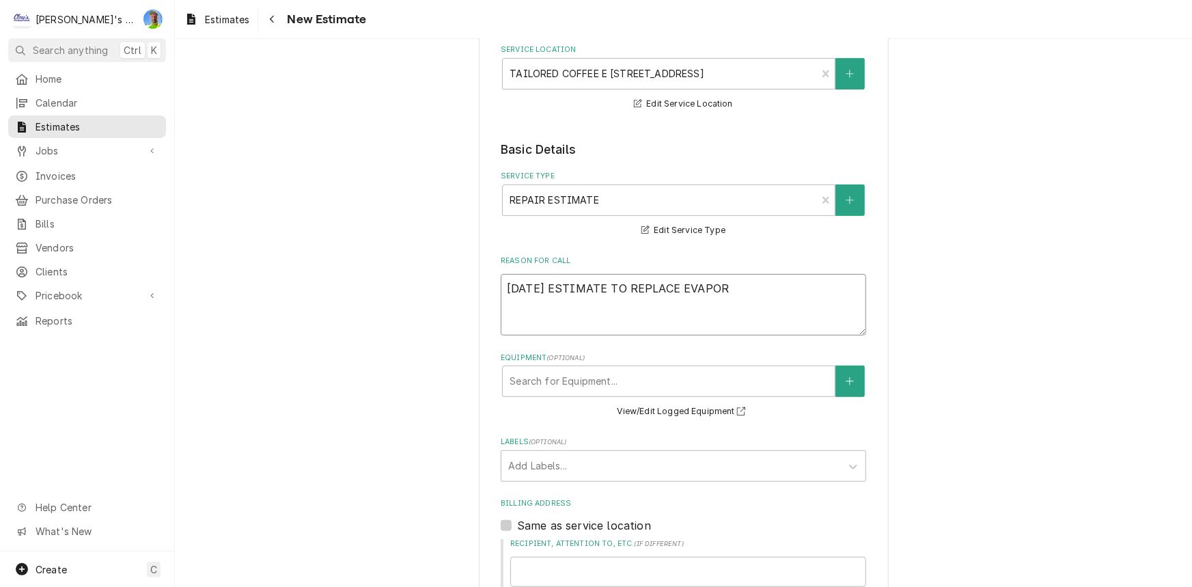
type textarea "x"
type textarea "9/23/2025 ESTIMATE TO REPLACE EVAPORA"
type textarea "x"
type textarea "9/23/2025 ESTIMATE TO REPLACE EVAPORAT"
type textarea "x"
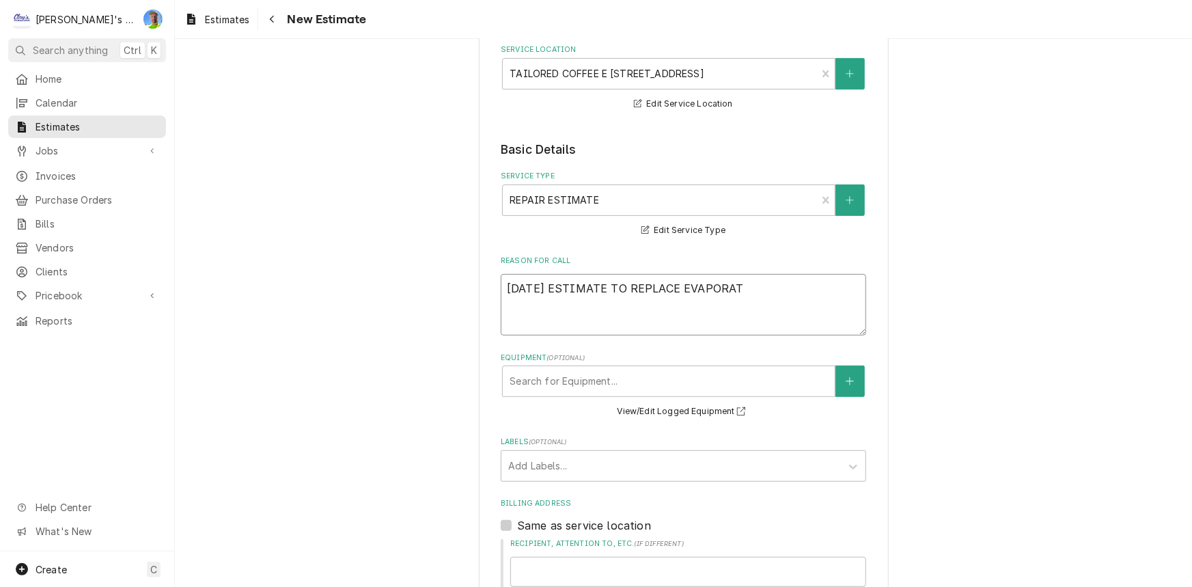
type textarea "9/23/2025 ESTIMATE TO REPLACE EVAPORATO"
type textarea "x"
type textarea "9/23/2025 ESTIMATE TO REPLACE EVAPORATOR"
type textarea "x"
type textarea "9/23/2025 ESTIMATE TO REPLACE EVAPORATOR"
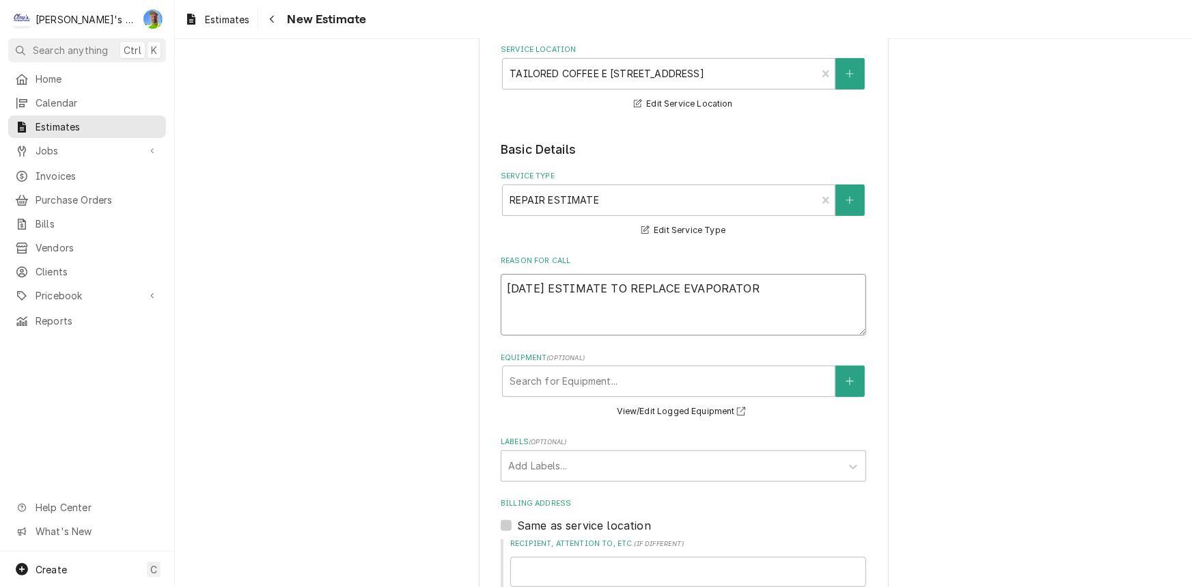
type textarea "x"
type textarea "9/23/2025 ESTIMATE TO REPLACE EVAPORATOR"
type textarea "x"
type textarea "9/23/2025 ESTIMATE TO REPLACE EVAPORATOR O"
type textarea "x"
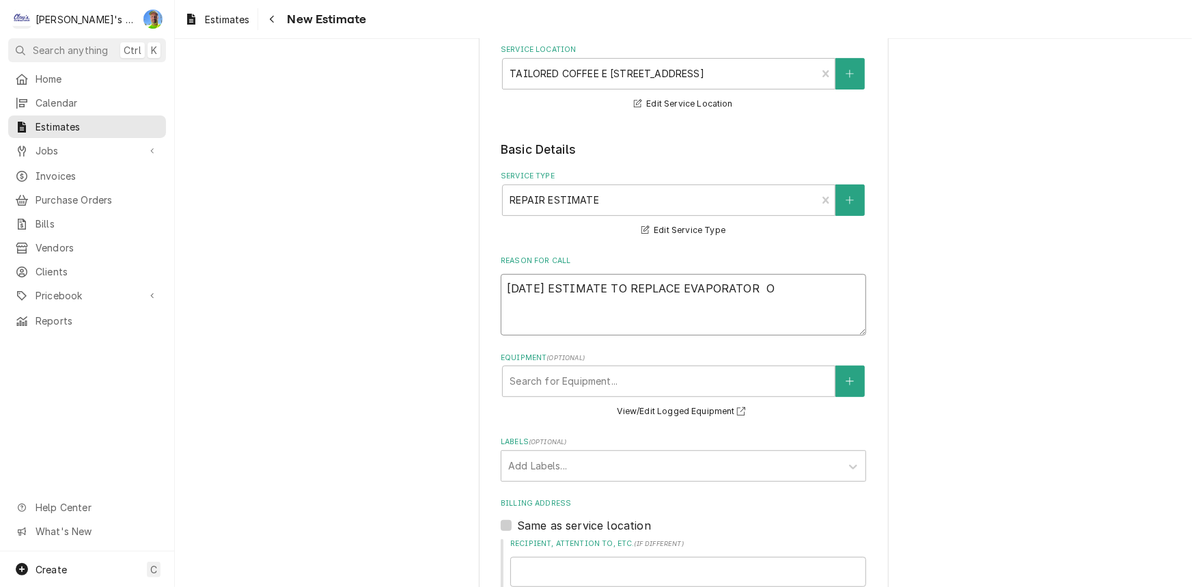
type textarea "9/23/2025 ESTIMATE TO REPLACE EVAPORATOR OI"
type textarea "x"
type textarea "9/23/2025 ESTIMATE TO REPLACE EVAPORATOR O"
type textarea "x"
type textarea "9/23/2025 ESTIMATE TO REPLACE EVAPORATOR"
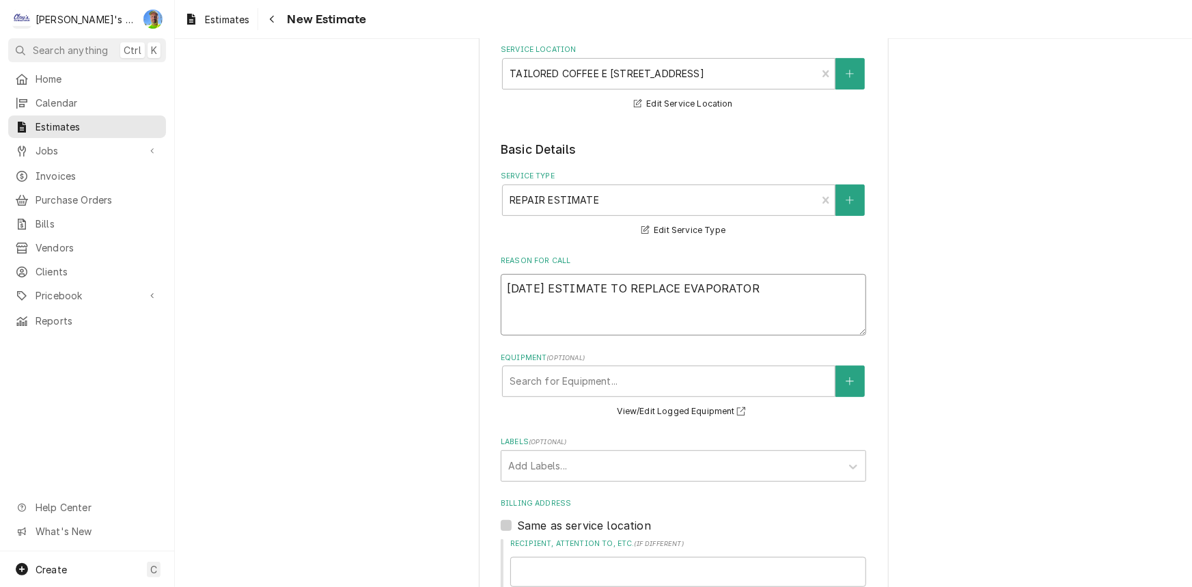
type textarea "x"
type textarea "9/23/2025 ESTIMATE TO REPLACE EVAPORATOR"
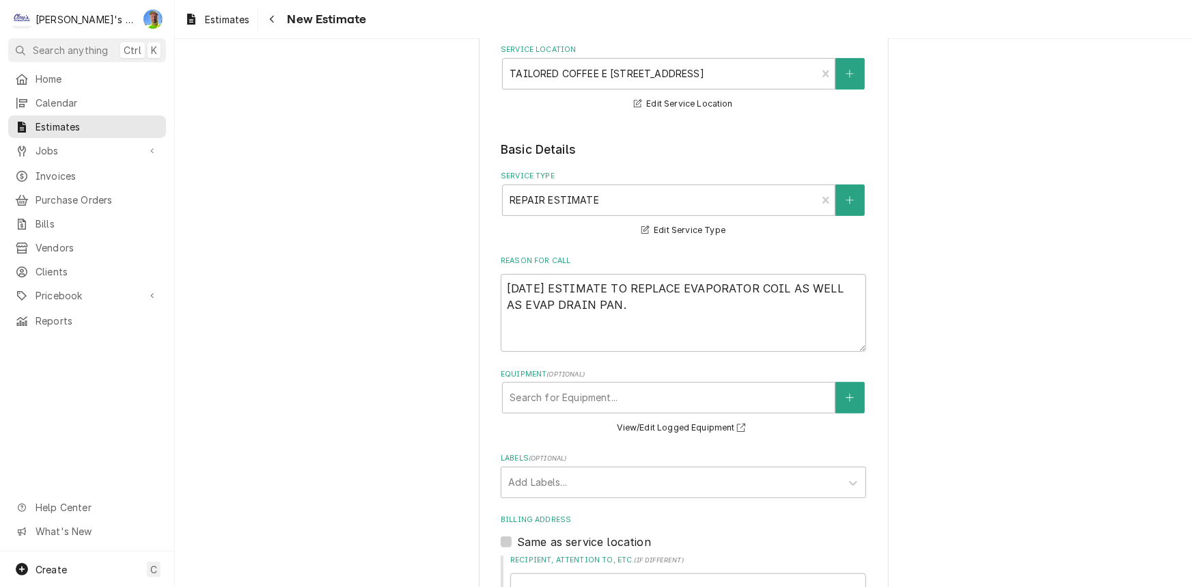
click at [789, 546] on div "Same as service location" at bounding box center [683, 541] width 365 height 16
click at [705, 328] on textarea "9/23/2025 ESTIMATE TO REPLACE EVAPORATOR COIL AS WELL AS EVAP DRAIN PAN." at bounding box center [683, 313] width 365 height 78
paste textarea "ESTIMATE DOES NOT INCLUDE ANY PREVIOUS SERVICE CALLS OR DIAGNOSING TRIPS, OR PA…"
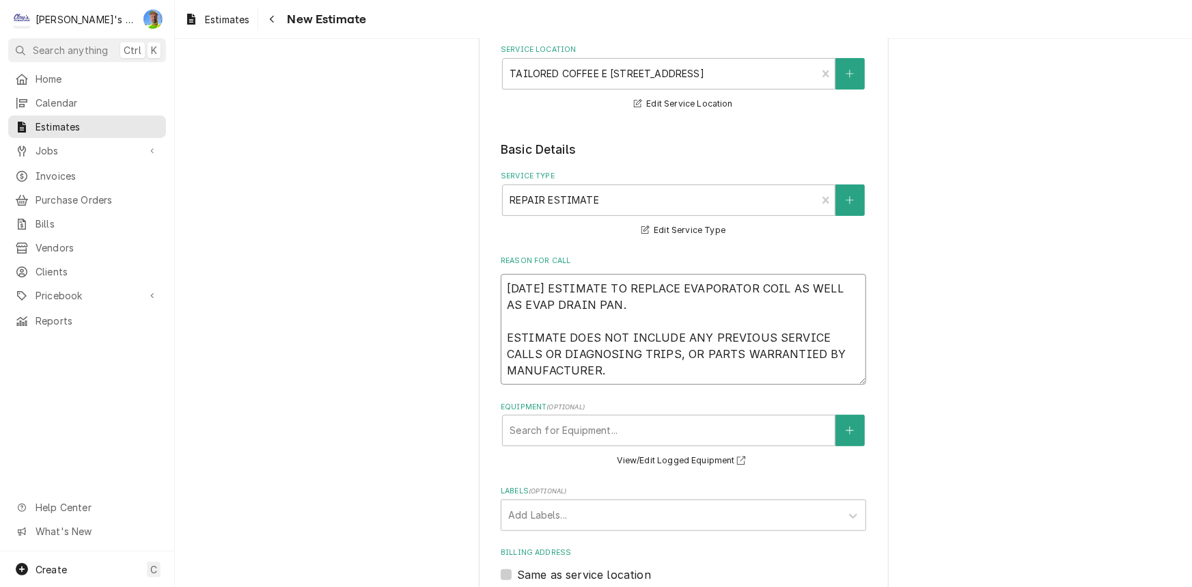
scroll to position [310, 0]
